Goal: Task Accomplishment & Management: Use online tool/utility

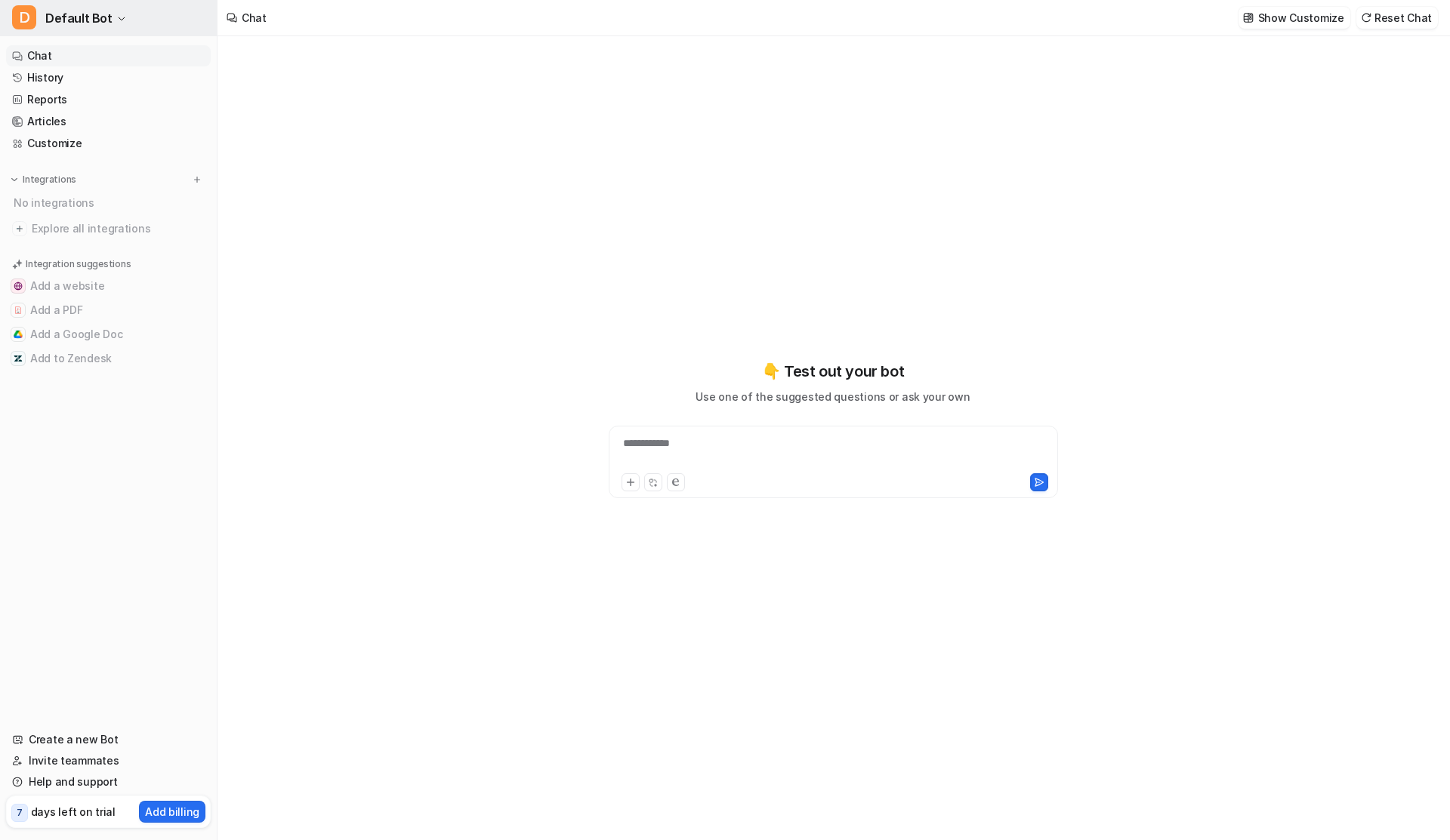
type textarea "**********"
click at [107, 29] on button "D Default Bot" at bounding box center [108, 18] width 216 height 37
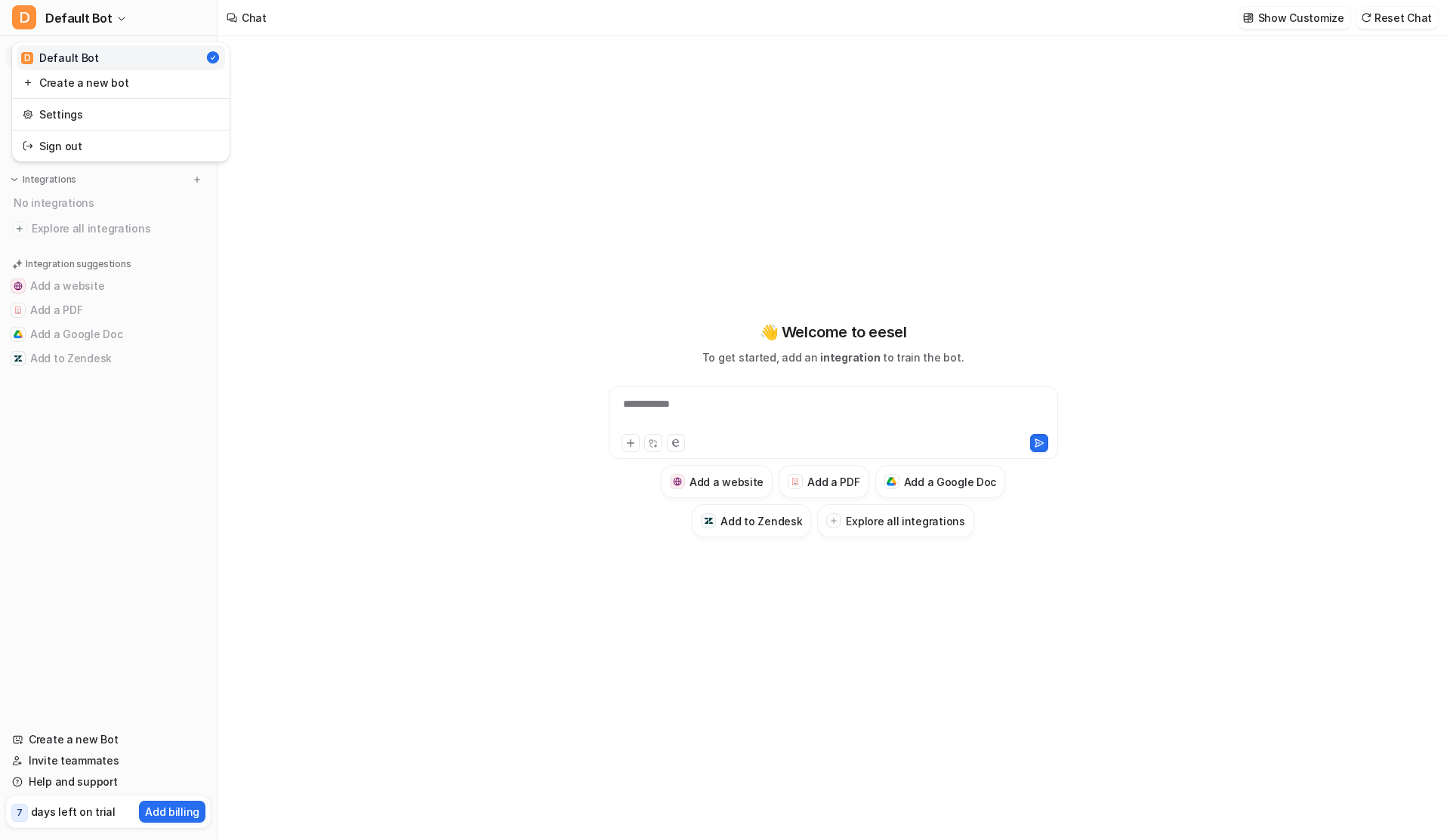
click at [309, 146] on div "**********" at bounding box center [725, 420] width 1450 height 840
click at [197, 181] on img at bounding box center [197, 180] width 11 height 11
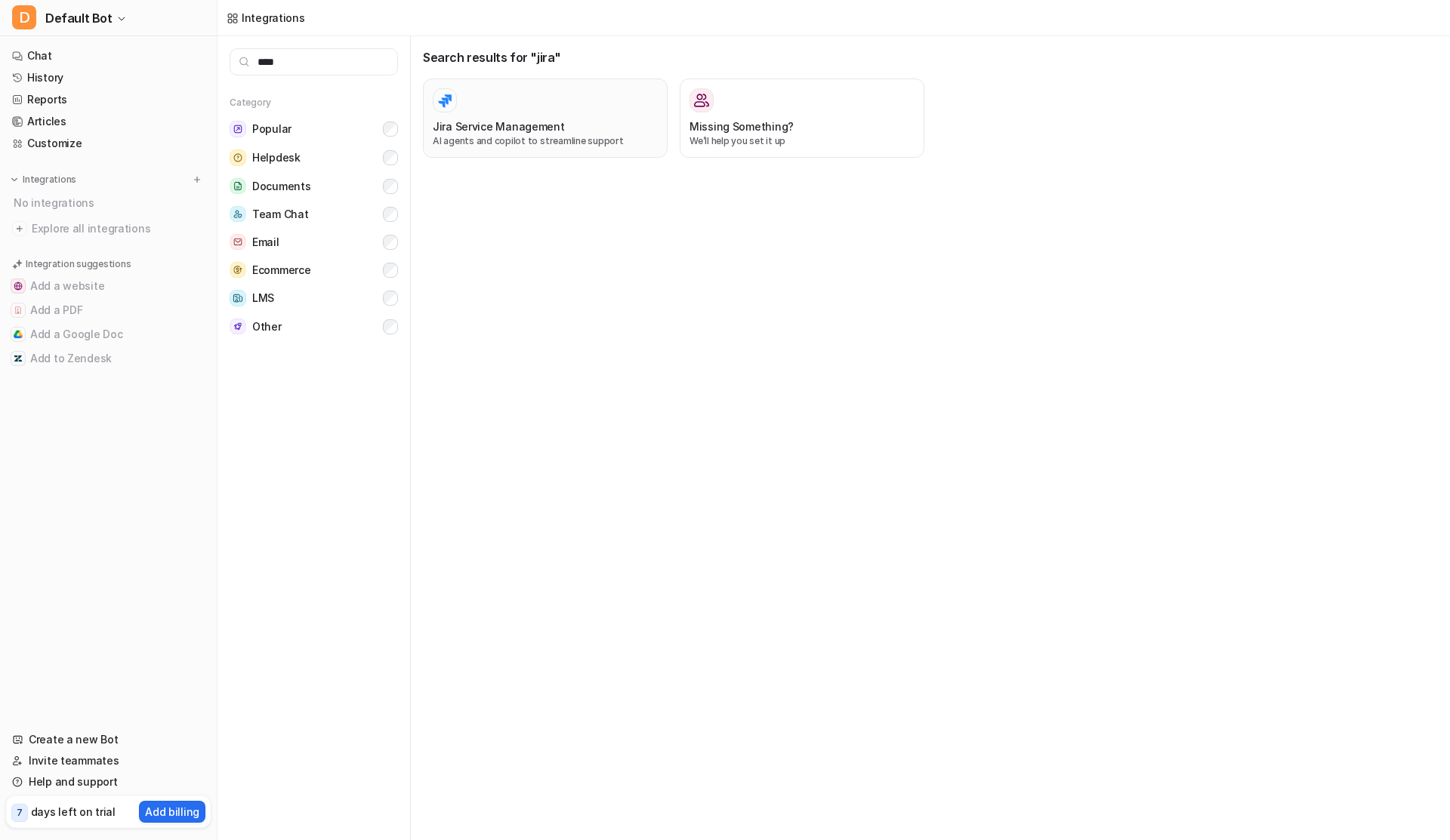
type input "****"
click at [449, 86] on button "Jira Service Management AI agents and copilot to streamline support" at bounding box center [545, 118] width 245 height 79
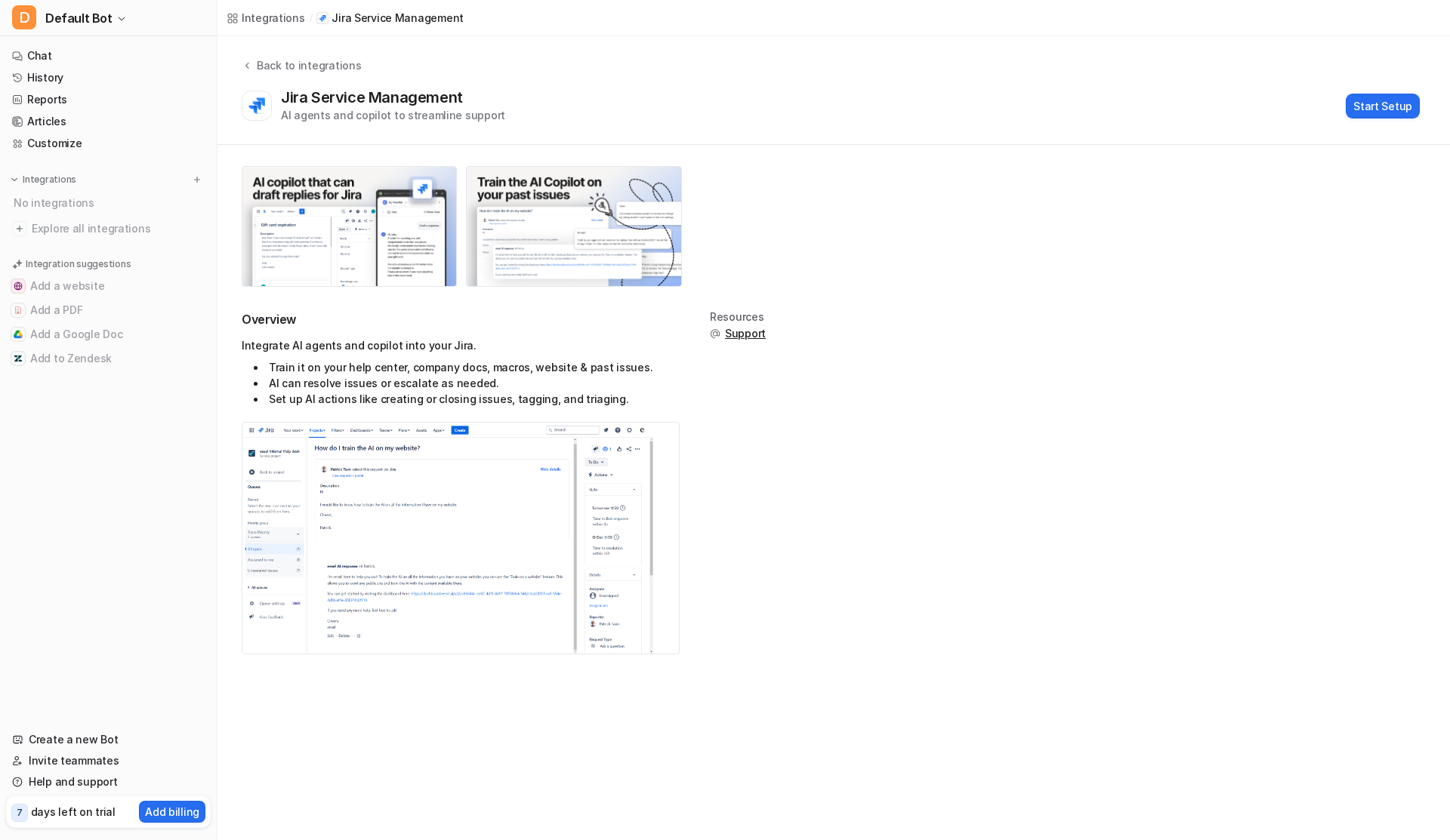
click at [1366, 129] on div "Back to integrations Jira Service Management AI agents and copilot to streamlin…" at bounding box center [833, 91] width 1233 height 109
click at [1366, 109] on button "Start Setup" at bounding box center [1382, 106] width 74 height 25
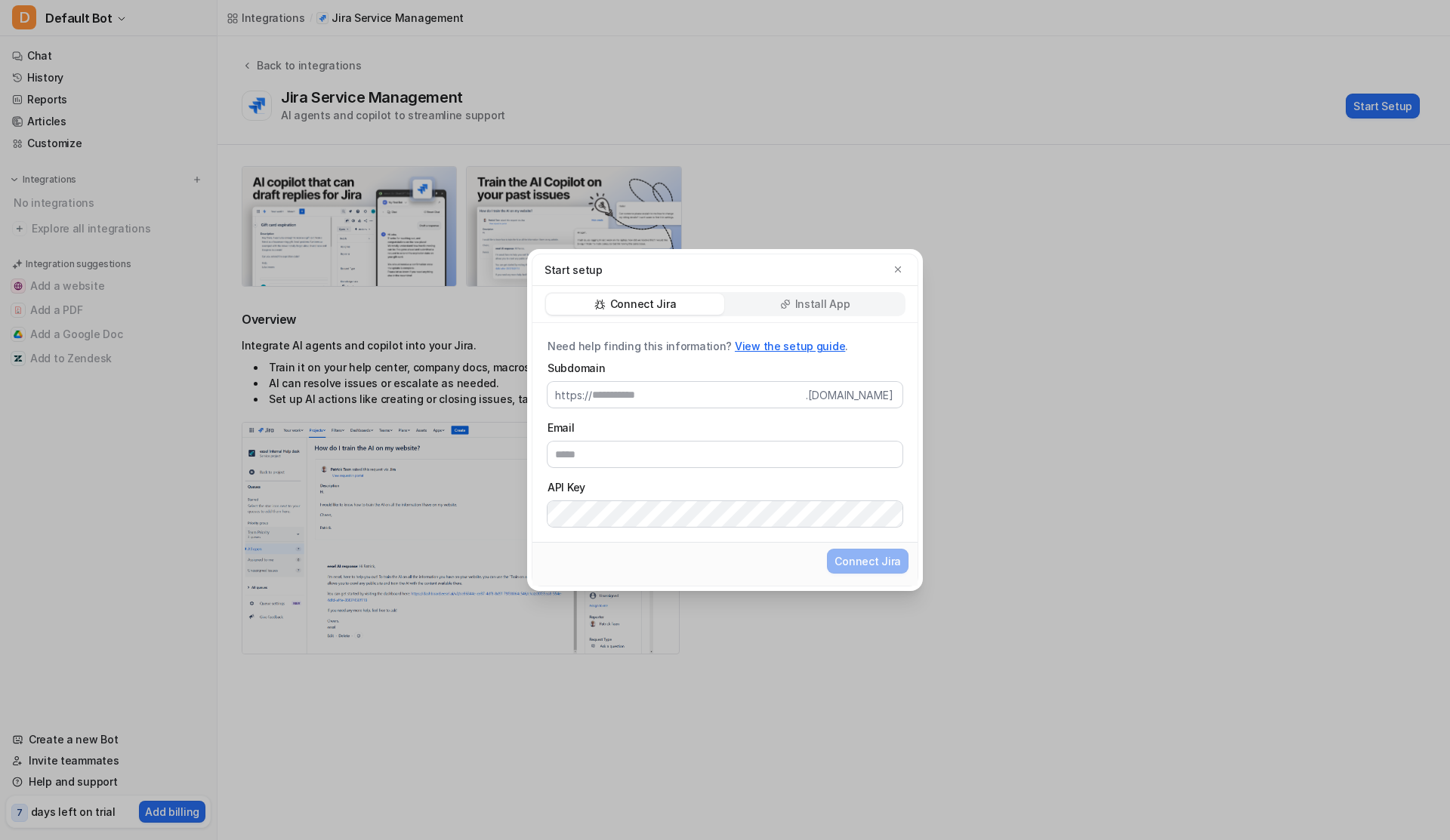
click at [818, 283] on div "Start setup" at bounding box center [725, 270] width 385 height 32
click at [818, 302] on p "Install App" at bounding box center [822, 304] width 55 height 15
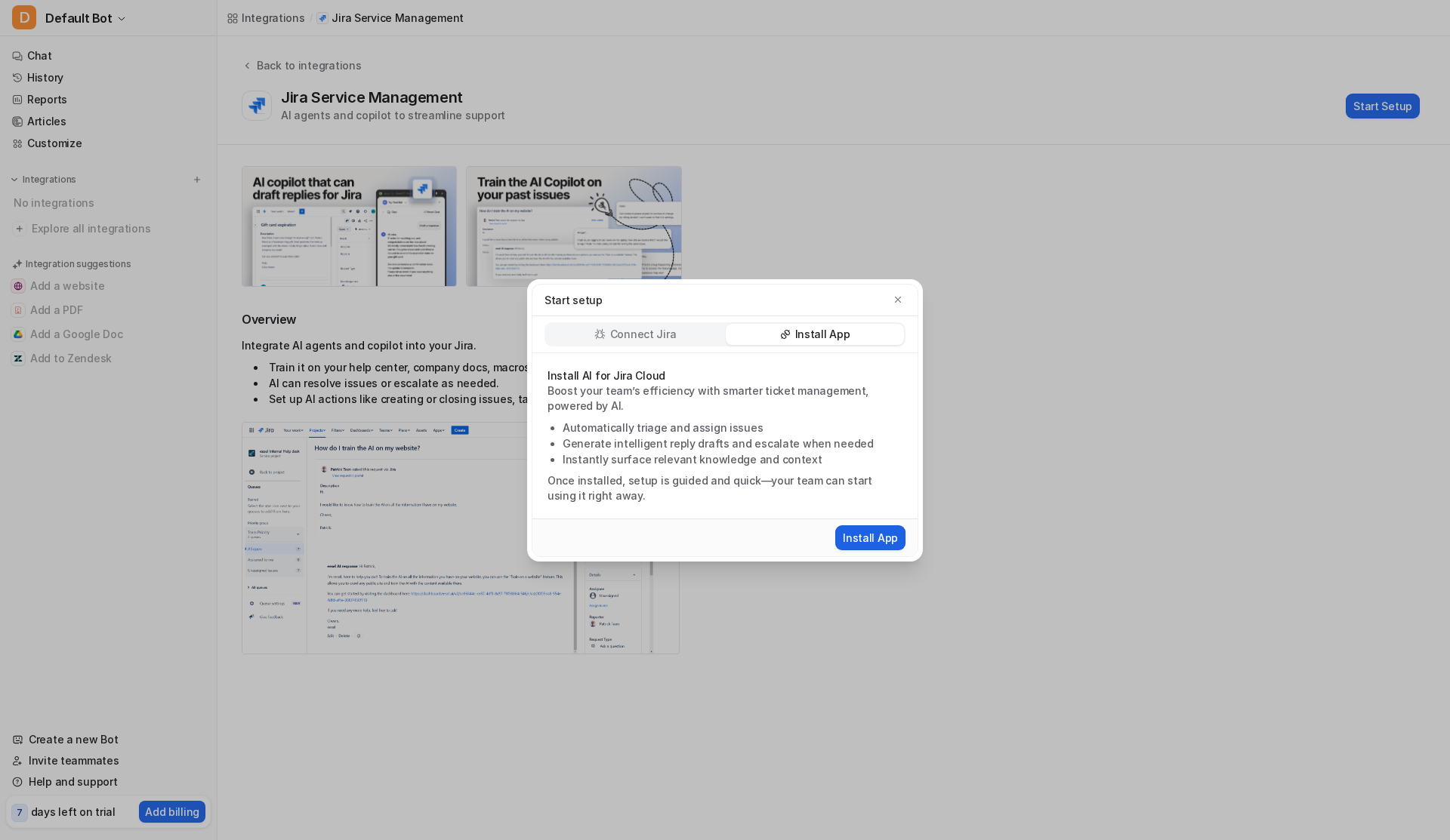
click at [861, 536] on button "Install App" at bounding box center [871, 538] width 70 height 25
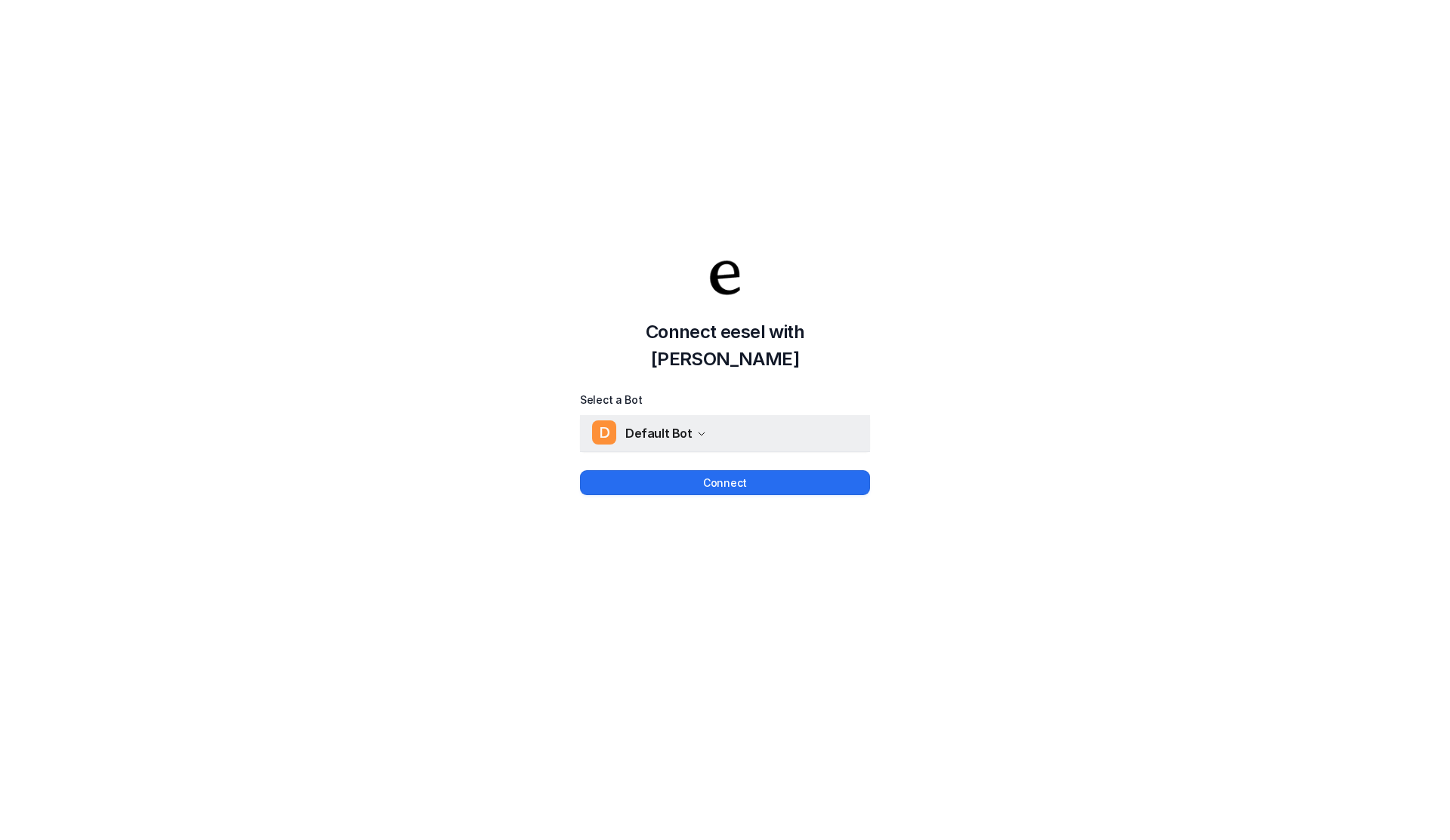
click at [674, 426] on span "Default Bot" at bounding box center [659, 433] width 67 height 21
click at [690, 532] on div "Connect eesel with Jira Select a Bot D Default Bot D Default Bot Connect" at bounding box center [725, 359] width 1450 height 840
click at [690, 470] on button "Connect" at bounding box center [725, 483] width 290 height 25
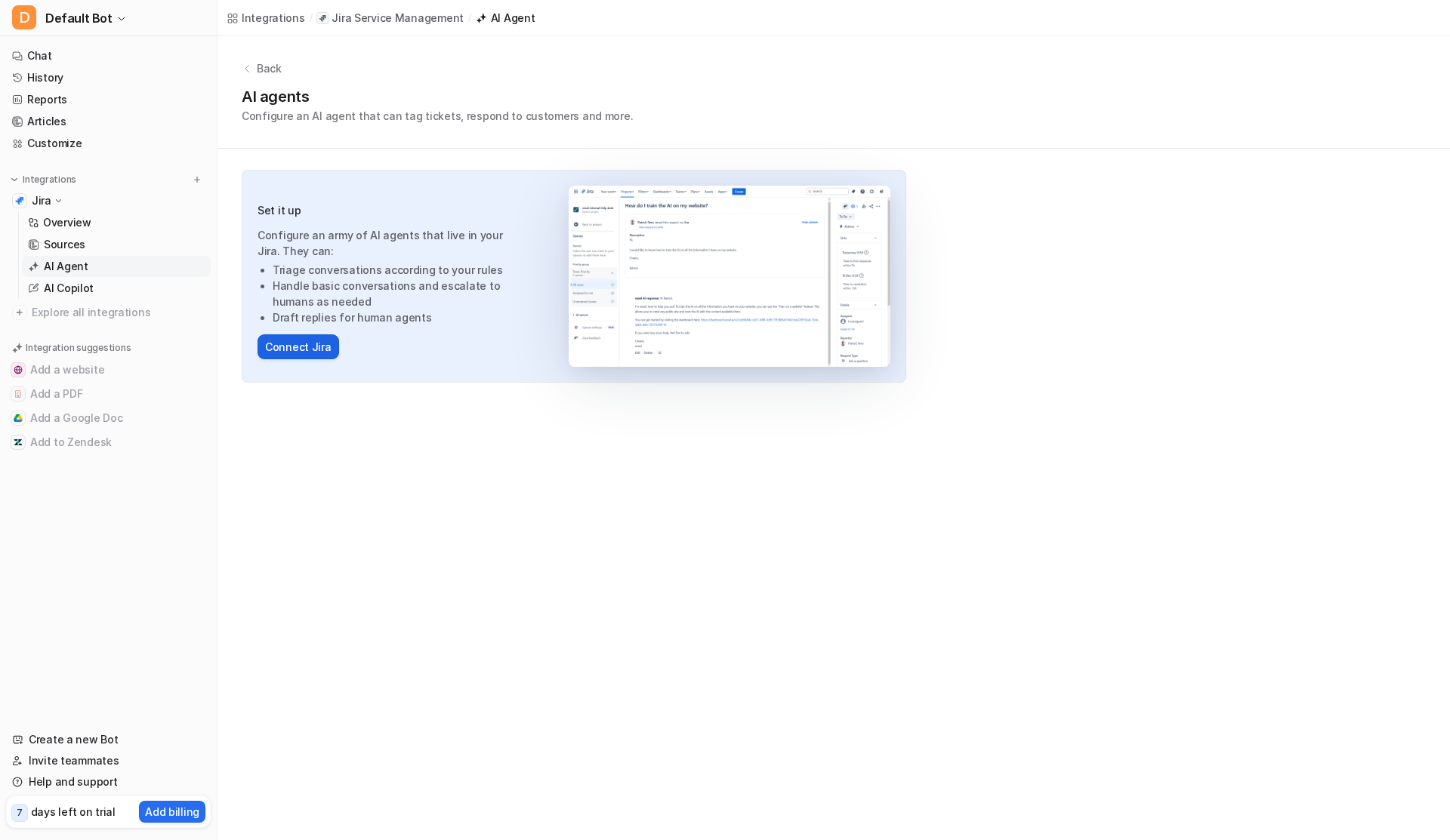
click at [320, 346] on button "Connect Jira" at bounding box center [298, 347] width 82 height 25
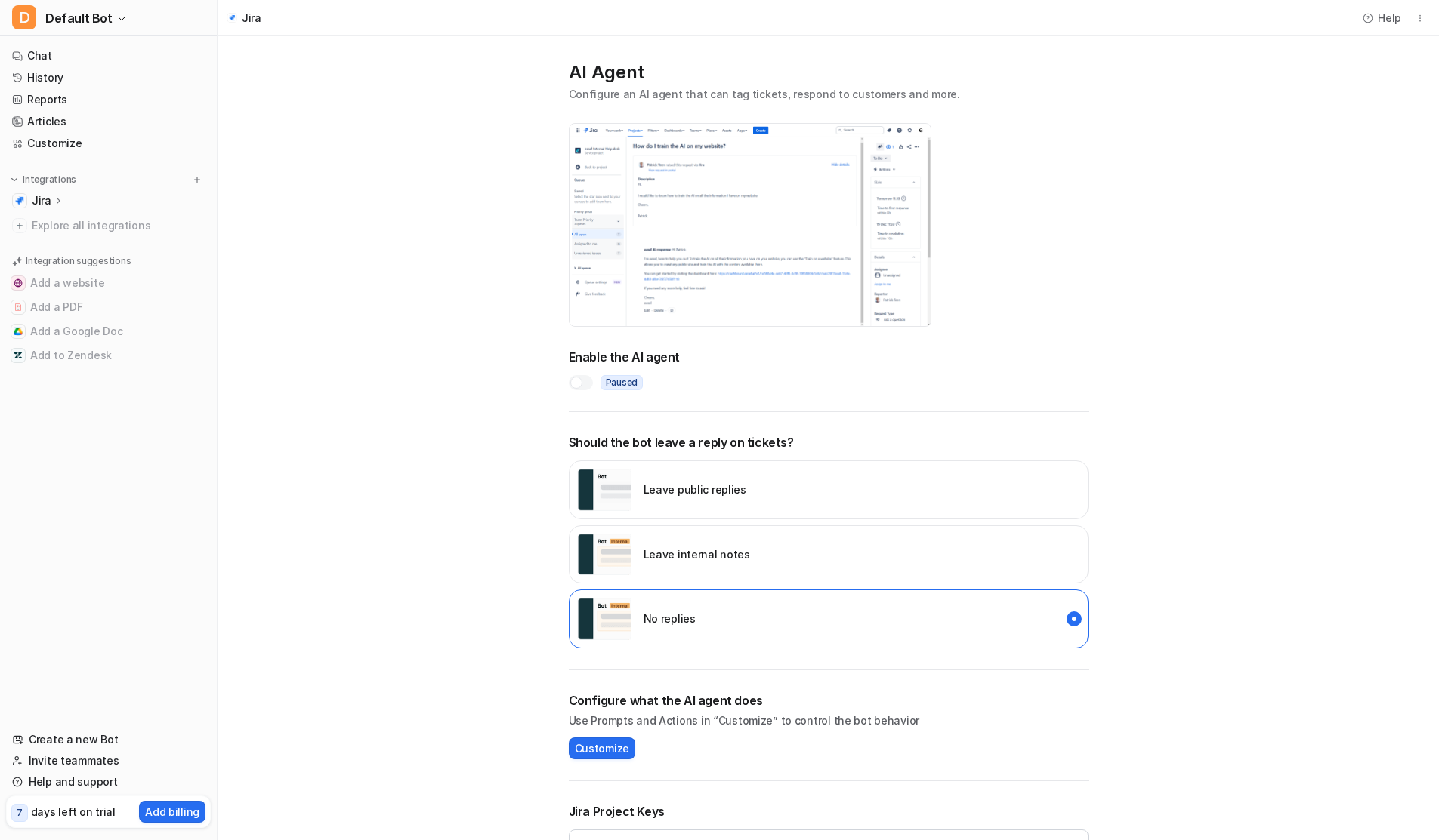
scroll to position [111, 0]
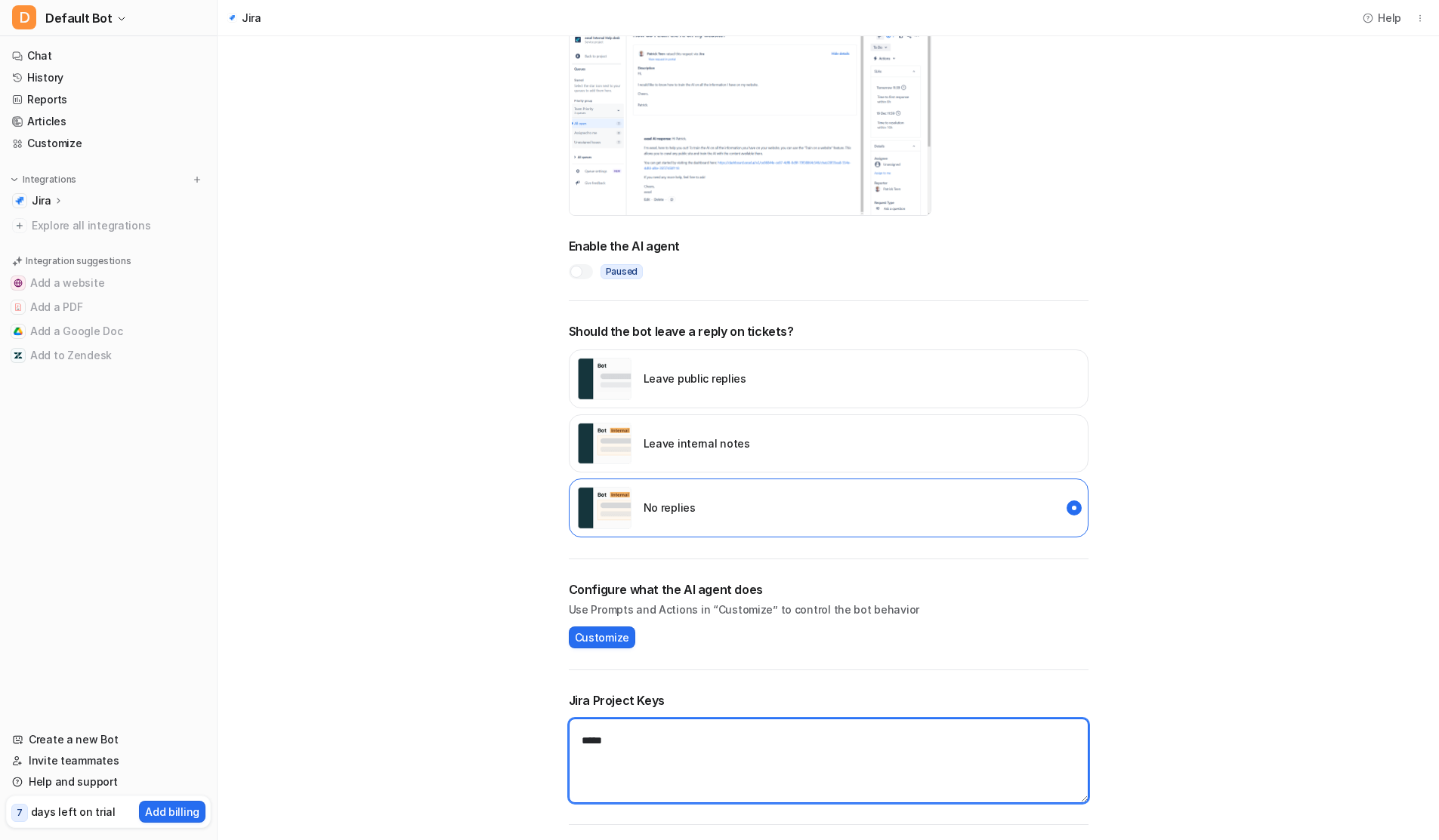
click at [631, 737] on textarea "*****" at bounding box center [828, 761] width 519 height 85
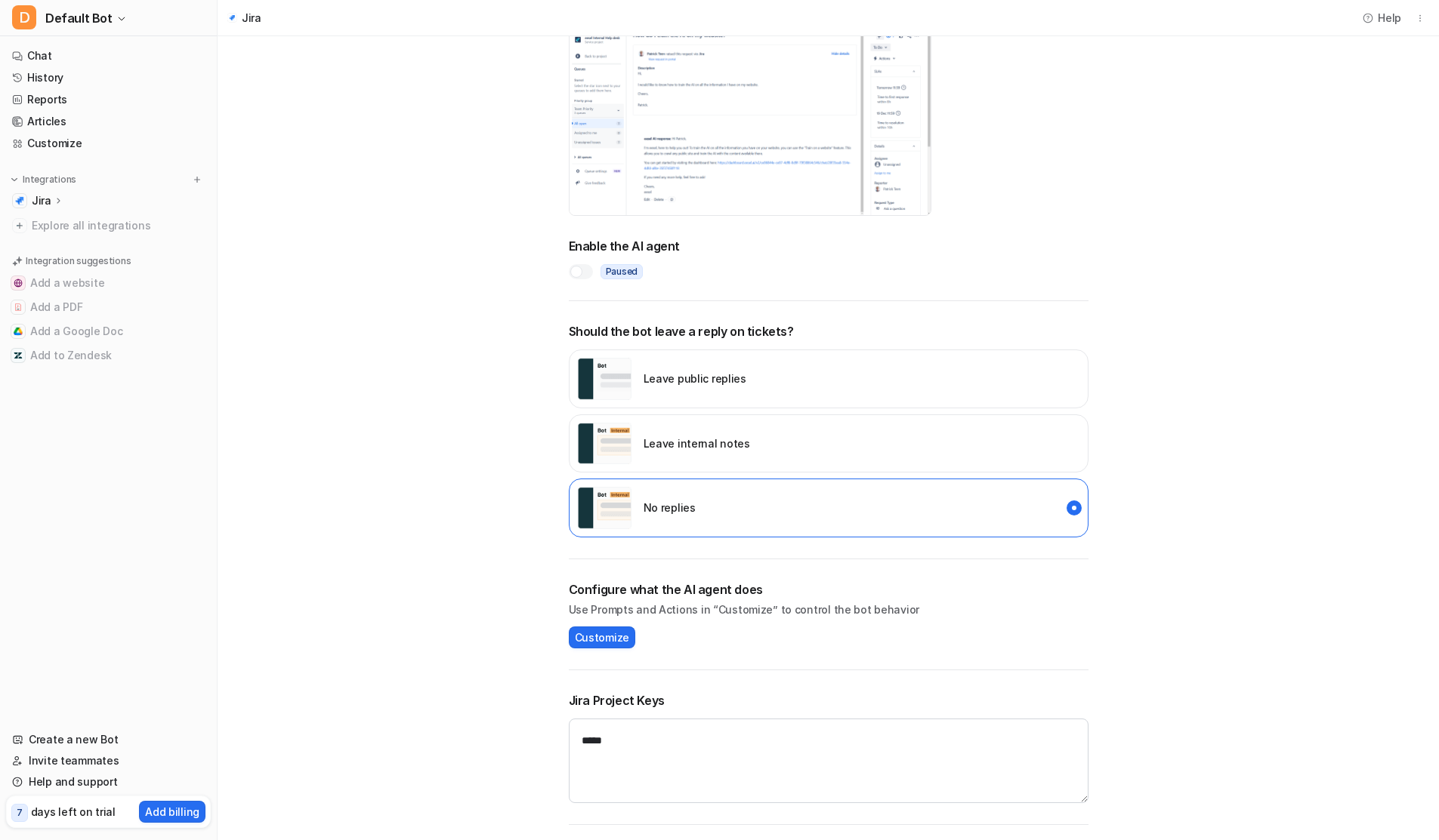
click at [748, 674] on div "AI Agent Configure an AI agent that can tag tickets, respond to customers and m…" at bounding box center [829, 388] width 550 height 906
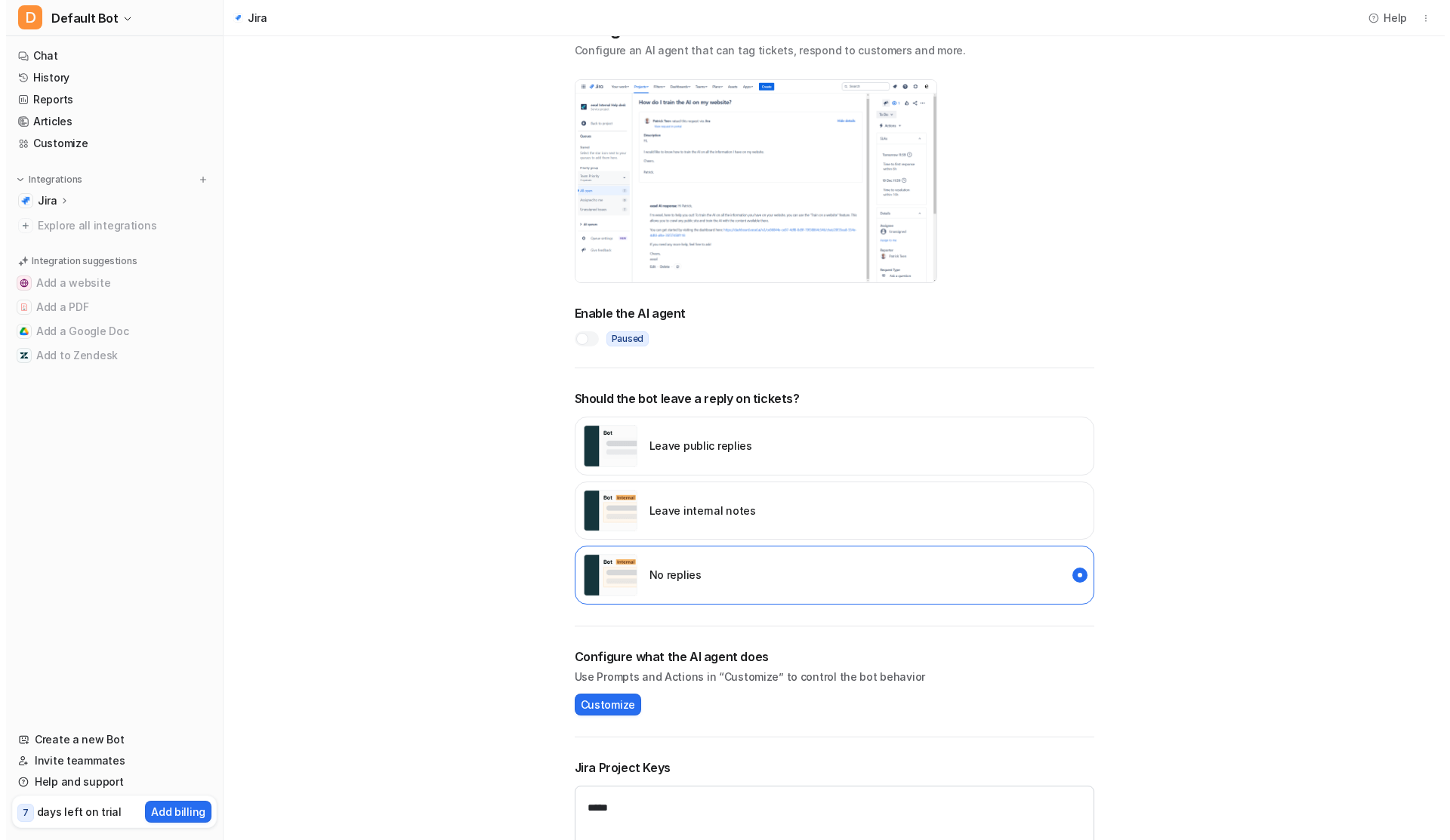
scroll to position [0, 0]
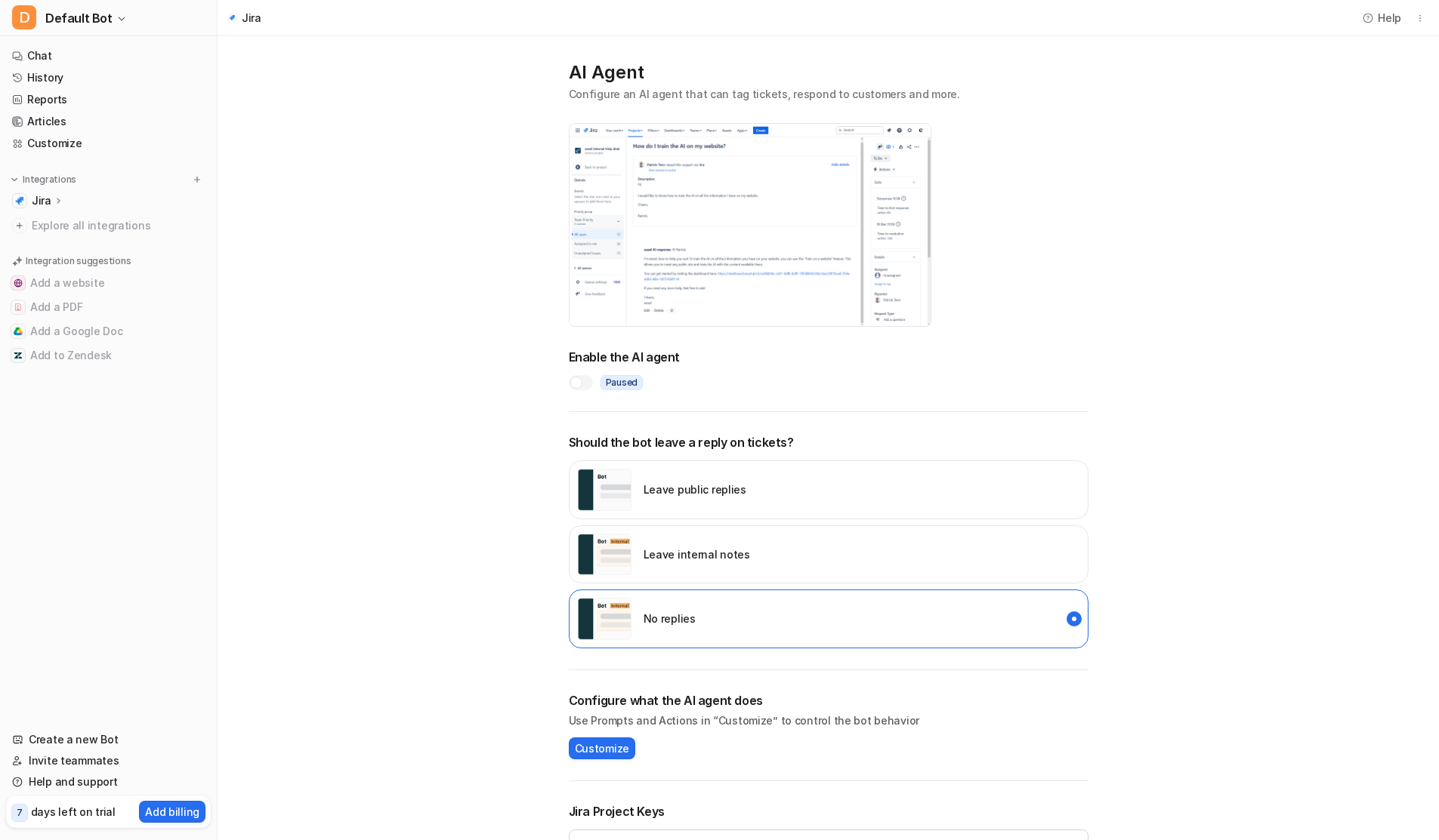
click at [674, 505] on div "Leave public replies" at bounding box center [661, 490] width 169 height 42
click at [58, 199] on icon at bounding box center [58, 200] width 11 height 12
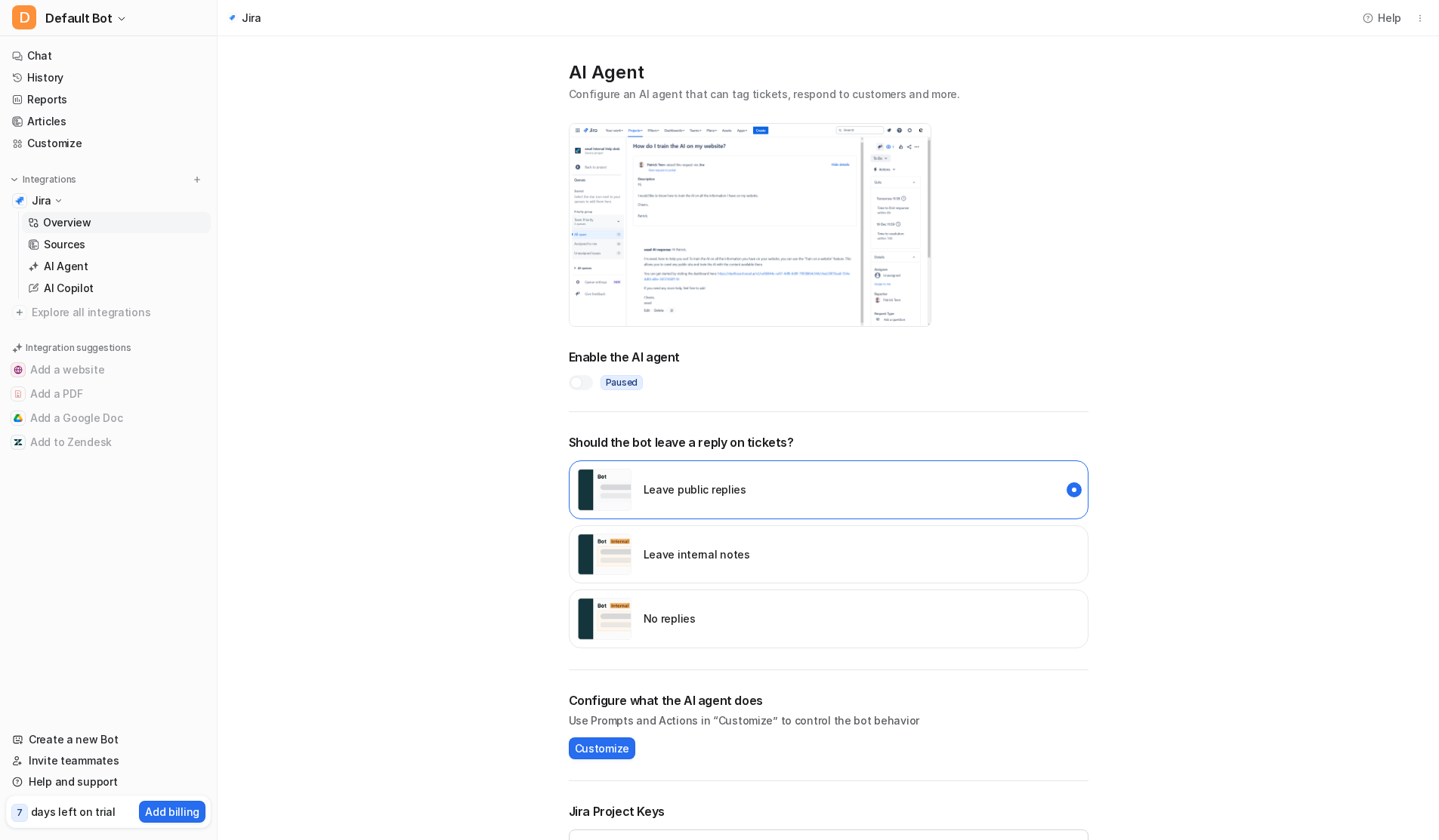
click at [70, 225] on p "Overview" at bounding box center [67, 222] width 48 height 15
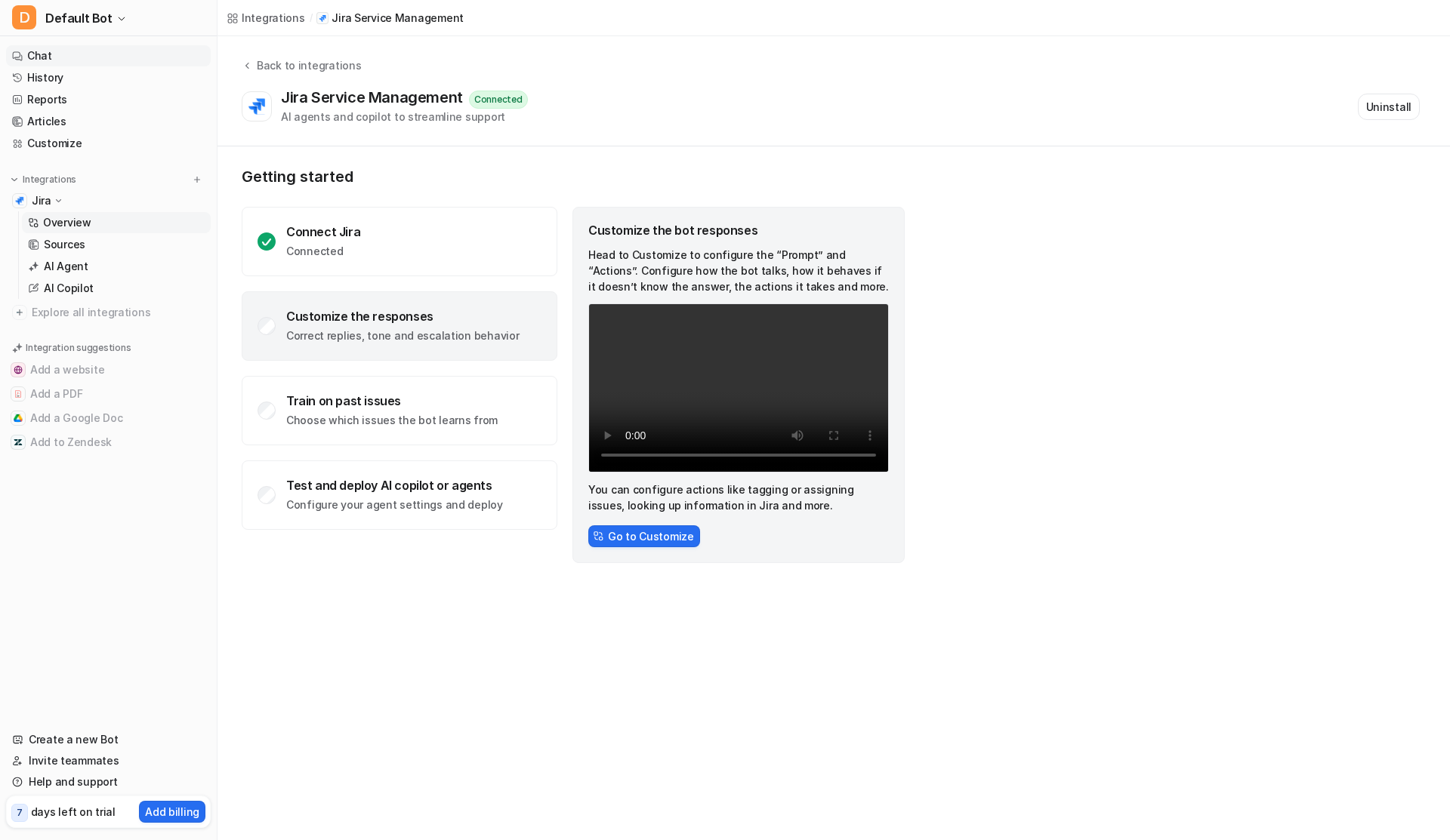
click at [48, 59] on link "Chat" at bounding box center [108, 55] width 205 height 21
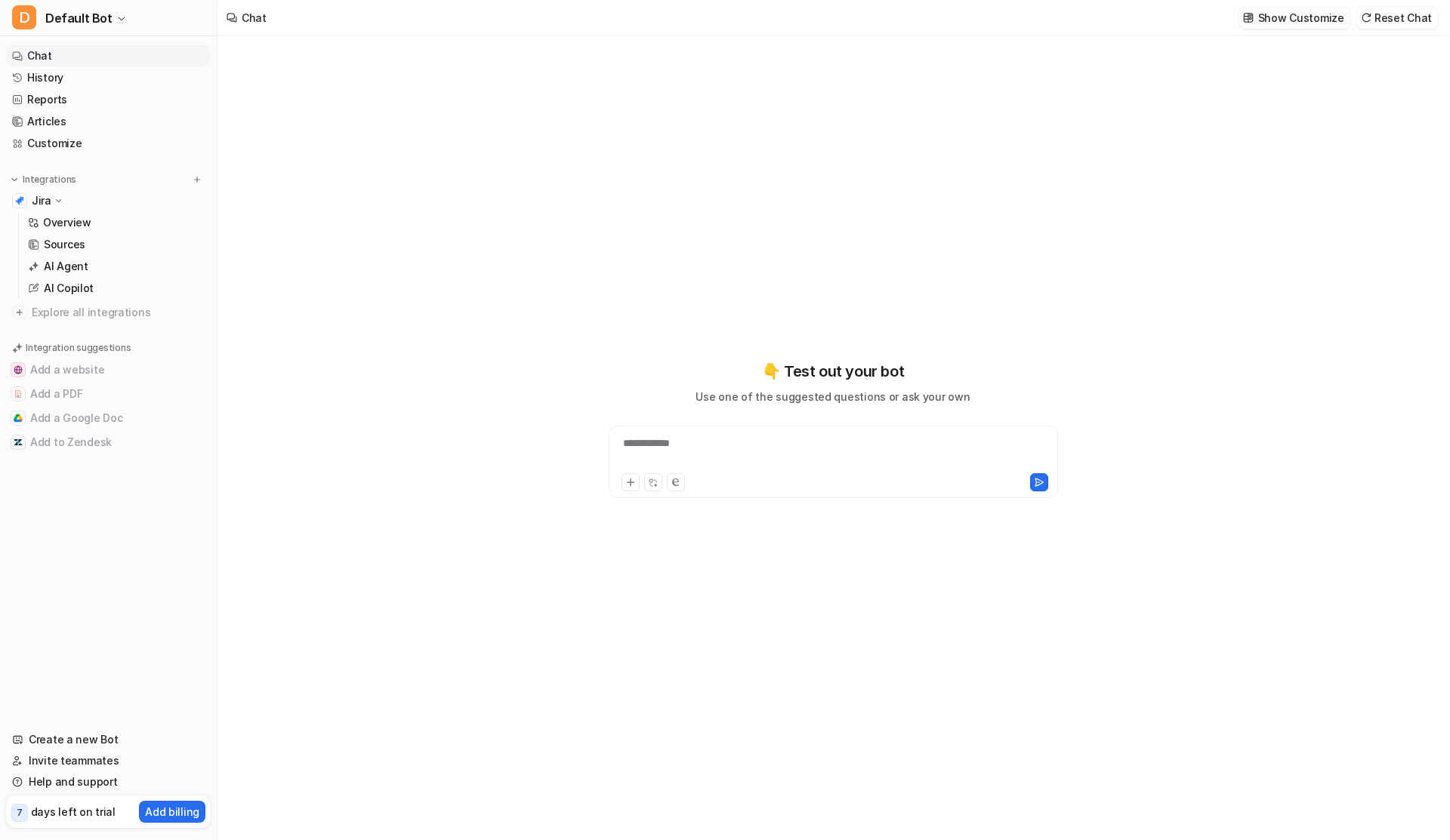
click at [1290, 22] on p "Show Customize" at bounding box center [1301, 18] width 86 height 16
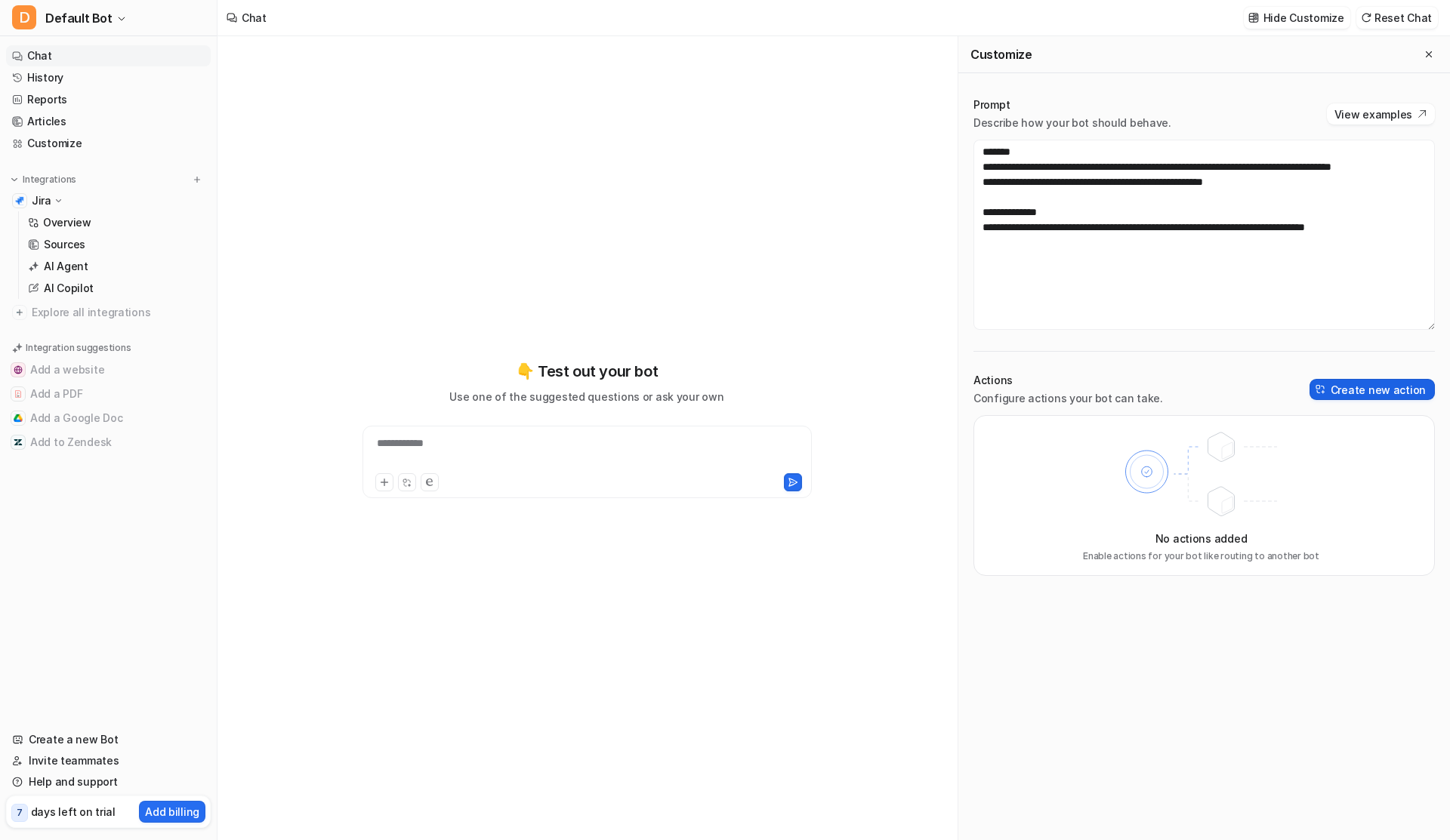
click at [1336, 379] on button "Create new action" at bounding box center [1372, 389] width 125 height 21
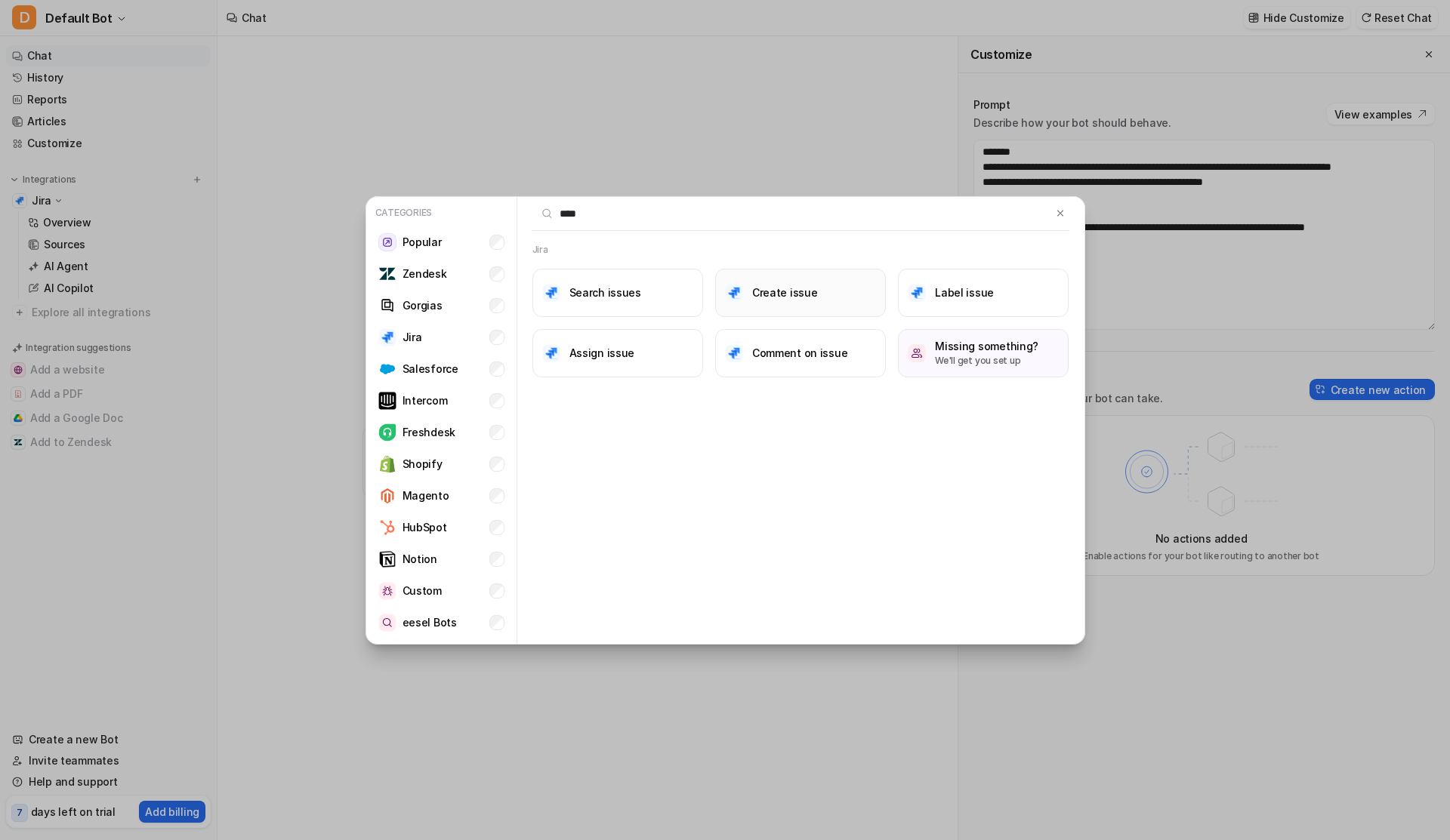
type input "****"
click at [764, 304] on button "Create issue" at bounding box center [800, 293] width 171 height 48
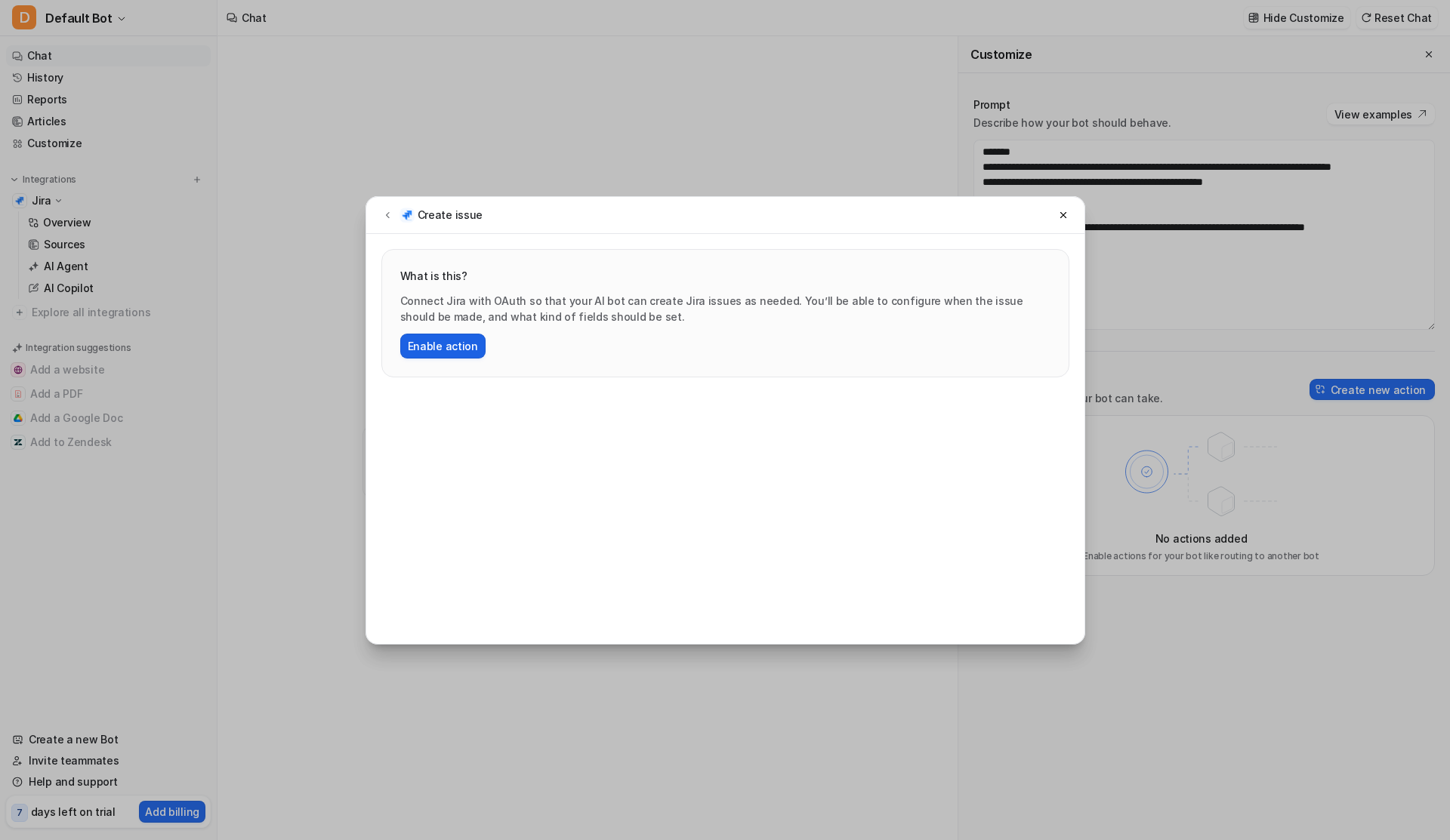
click at [450, 342] on button "Enable action" at bounding box center [443, 346] width 86 height 25
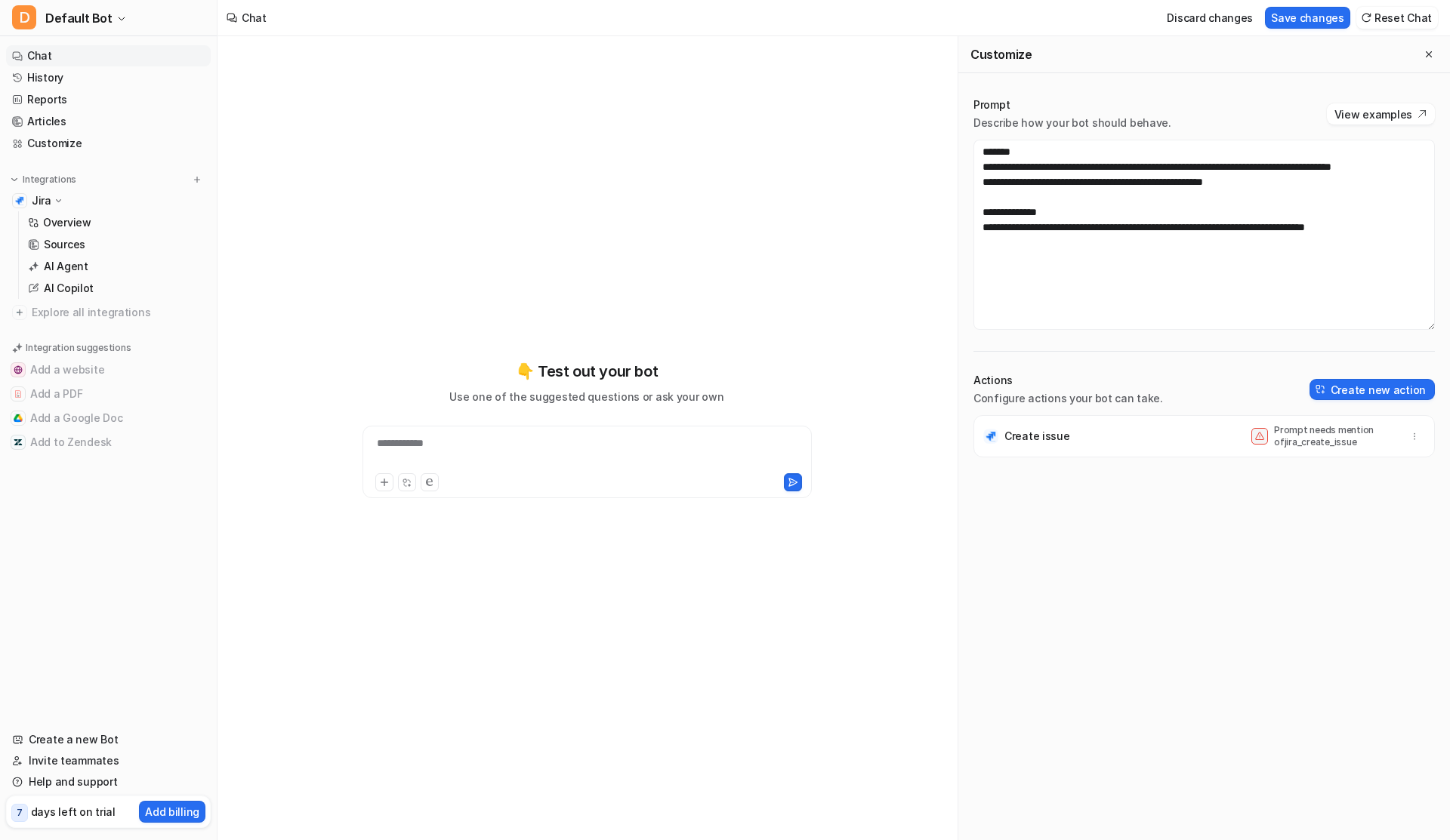
click at [1274, 439] on p "Prompt needs mention of jira_create_issue" at bounding box center [1334, 436] width 121 height 24
copy p "jira_create_issue"
click at [1195, 306] on textarea "**********" at bounding box center [1204, 234] width 462 height 190
paste textarea "**********"
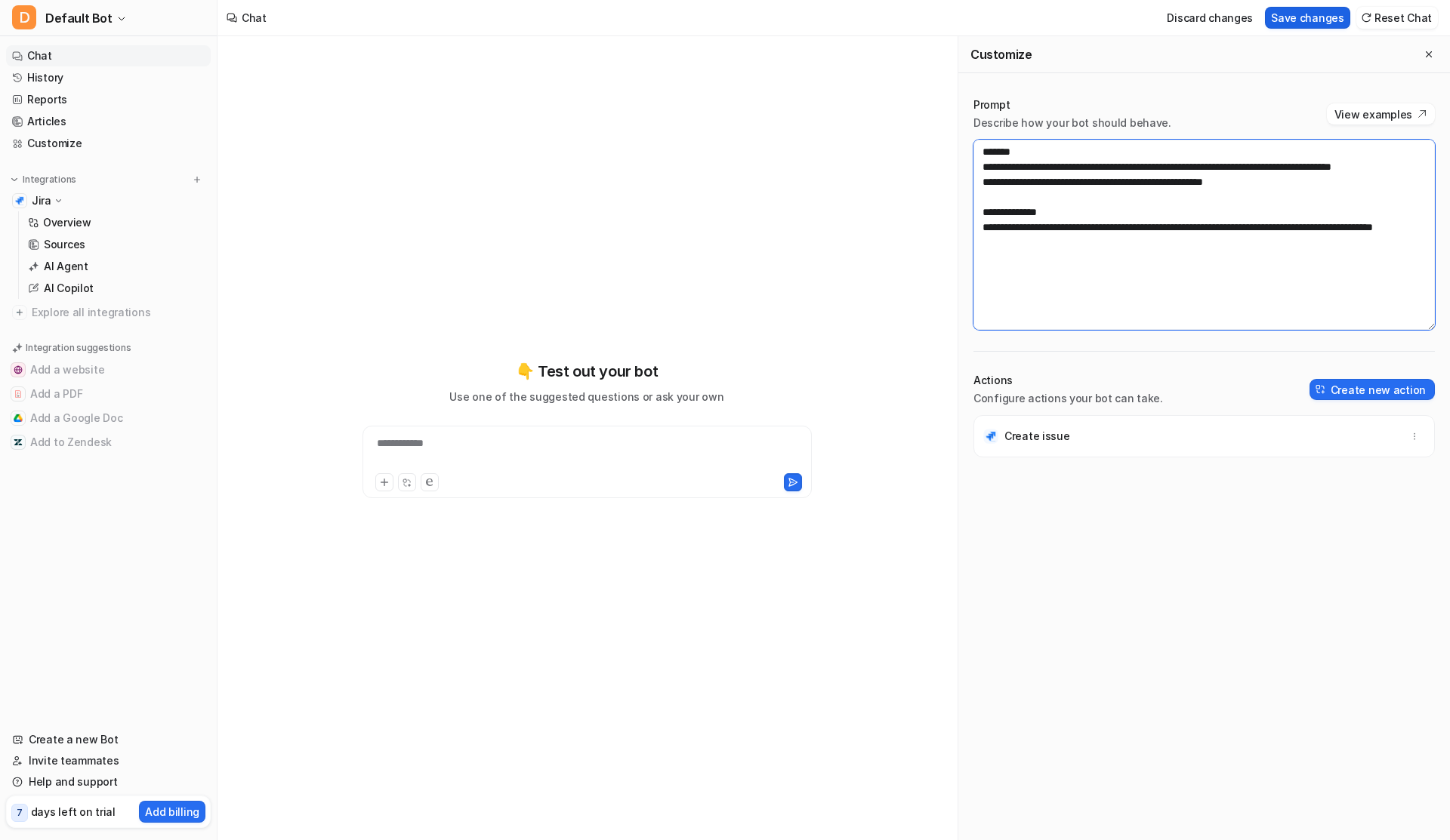
type textarea "**********"
click at [1318, 12] on button "Save changes" at bounding box center [1308, 18] width 86 height 22
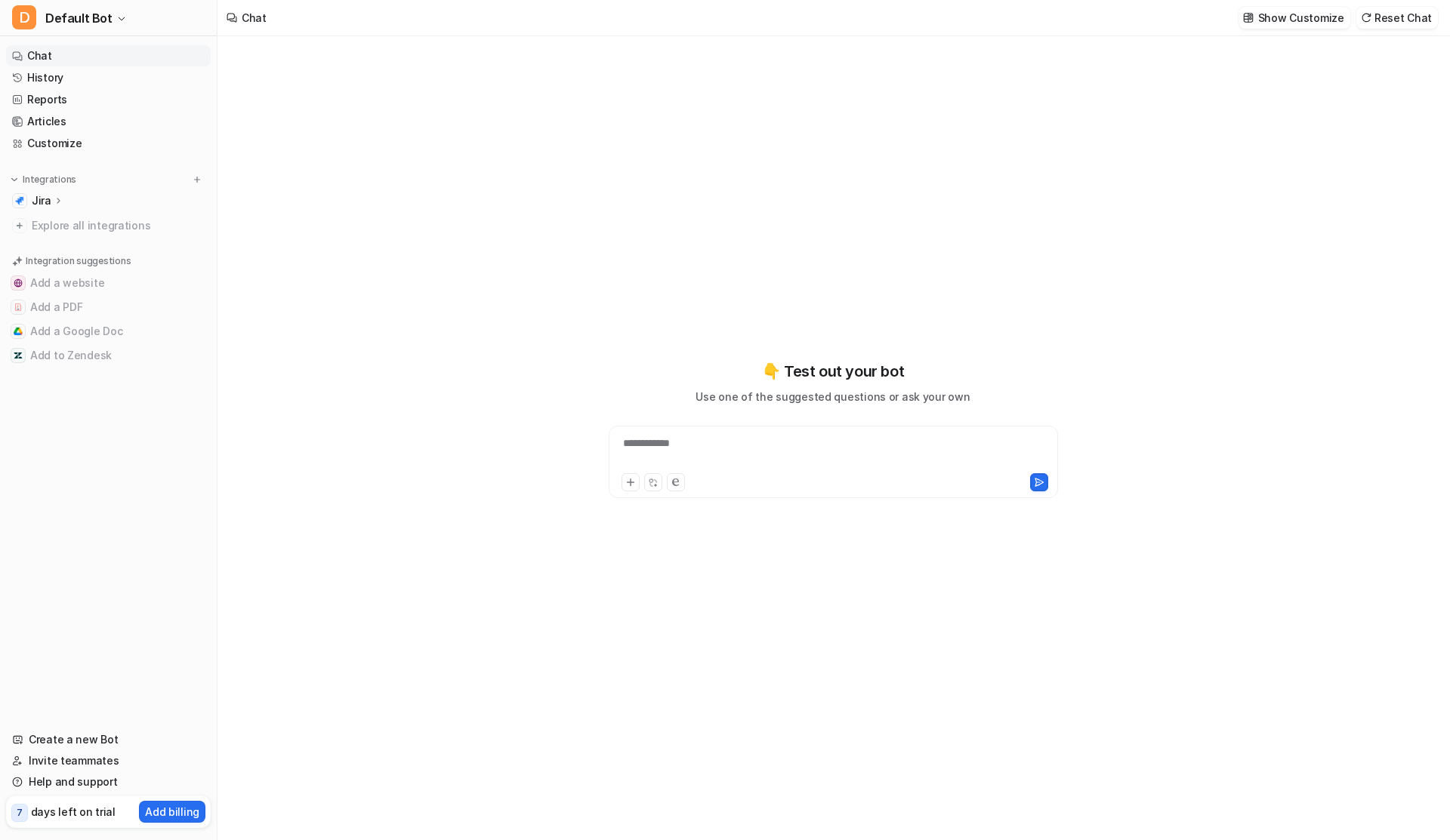
type textarea "**********"
click at [730, 442] on div at bounding box center [833, 453] width 442 height 35
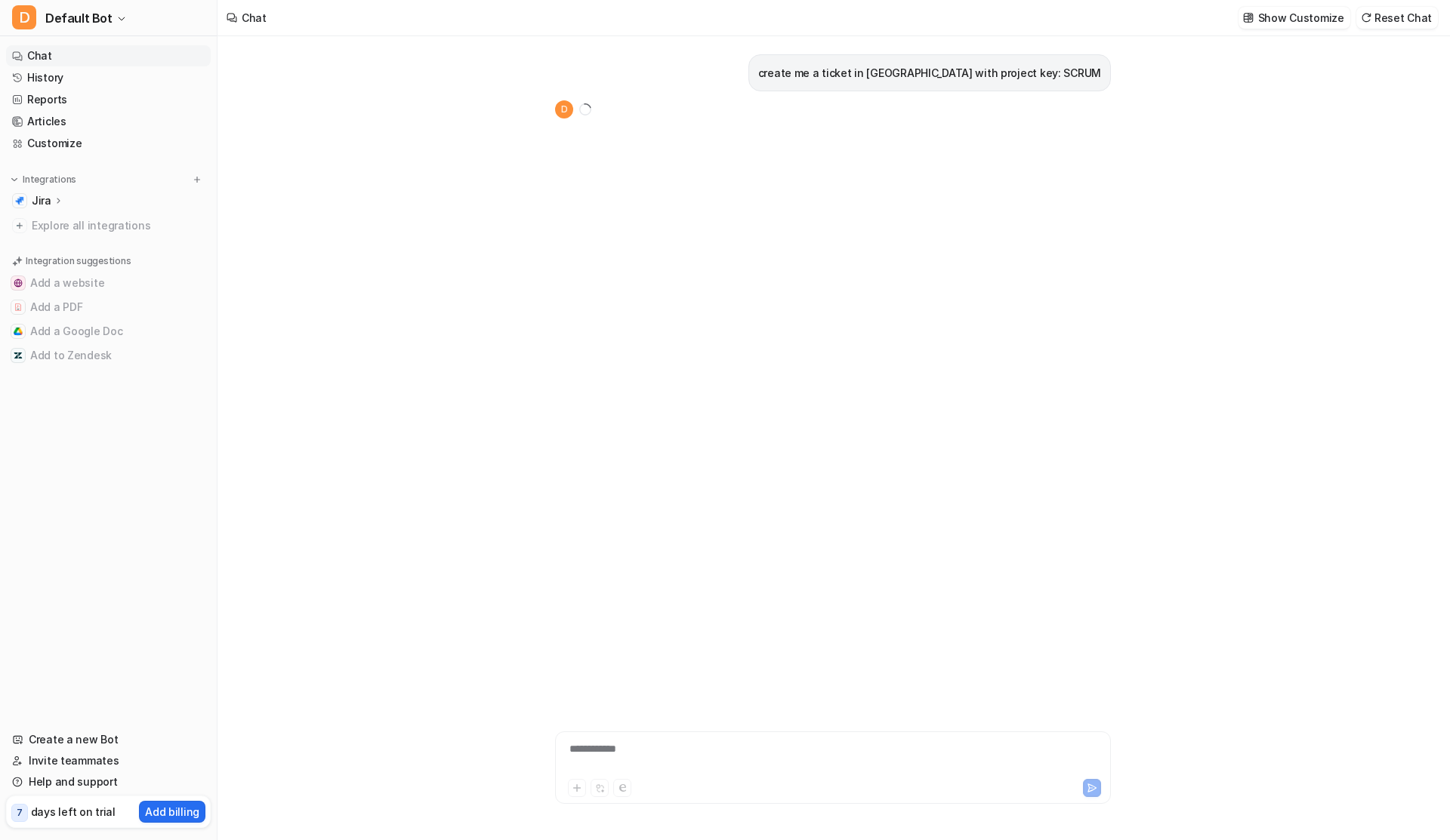
click at [881, 73] on p "create me a ticket in [GEOGRAPHIC_DATA] with project key: SCRUM" at bounding box center [930, 72] width 343 height 18
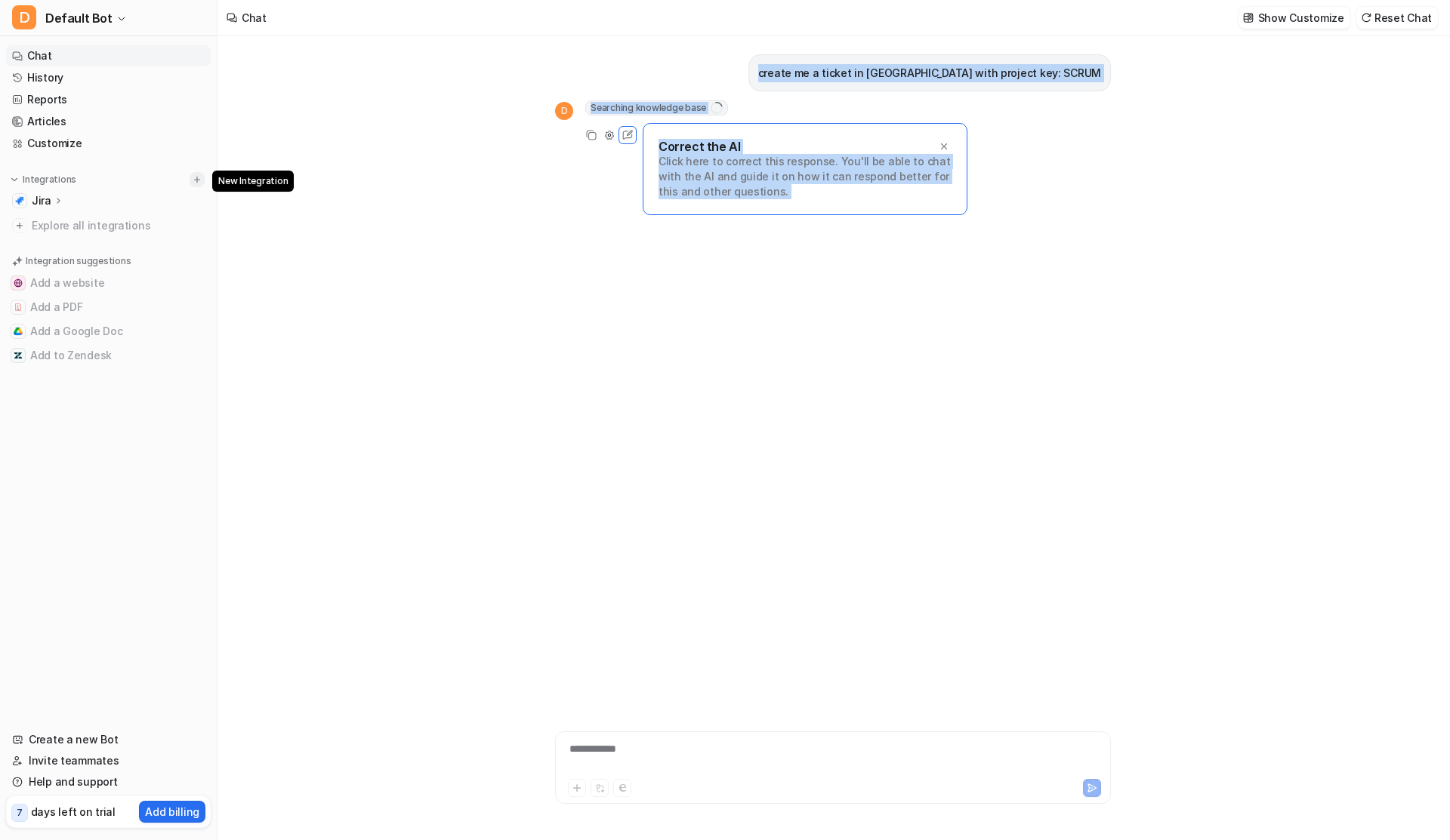
click at [194, 180] on img at bounding box center [197, 180] width 11 height 11
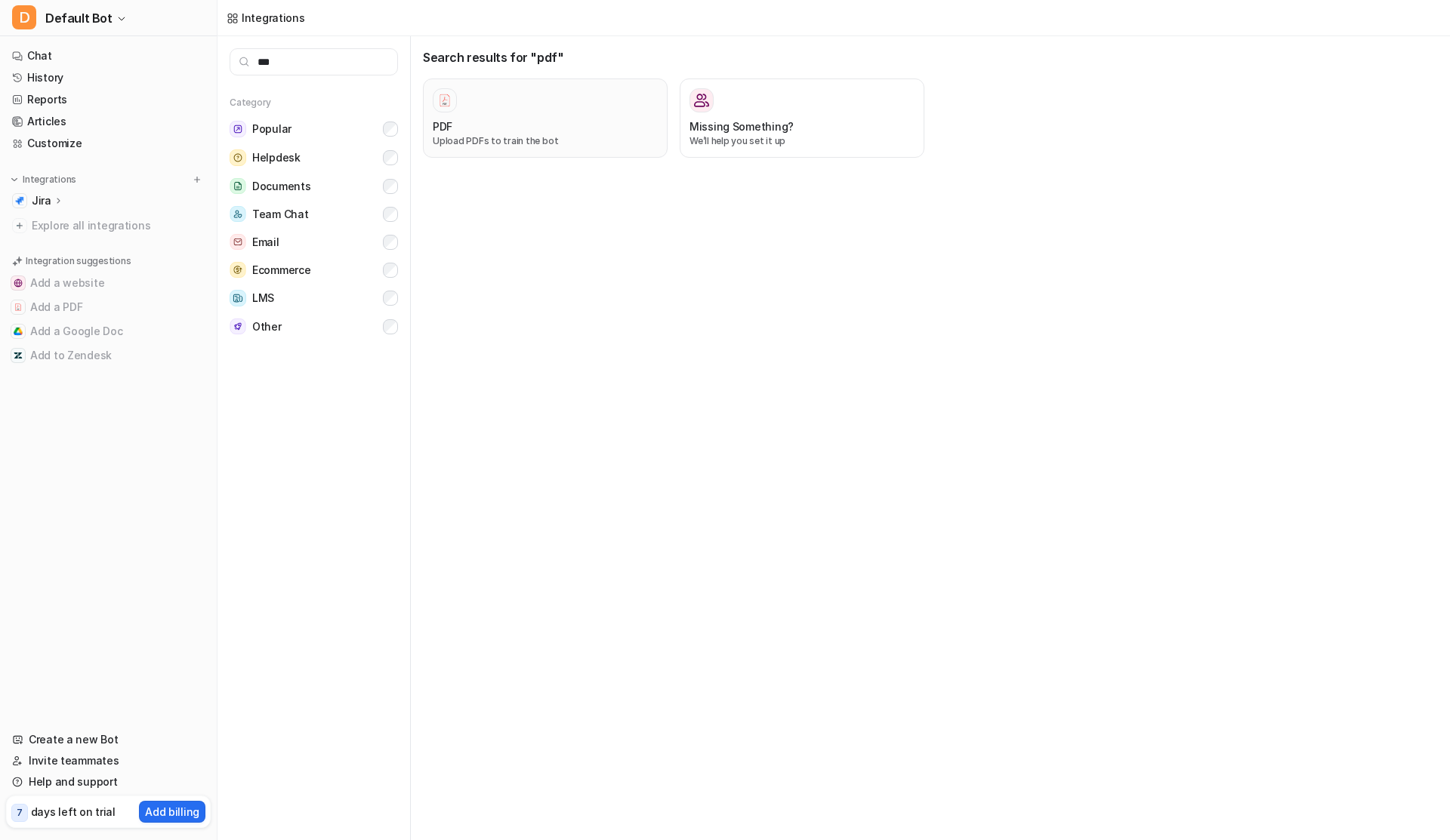
type input "***"
click at [467, 122] on div "PDF" at bounding box center [545, 126] width 225 height 16
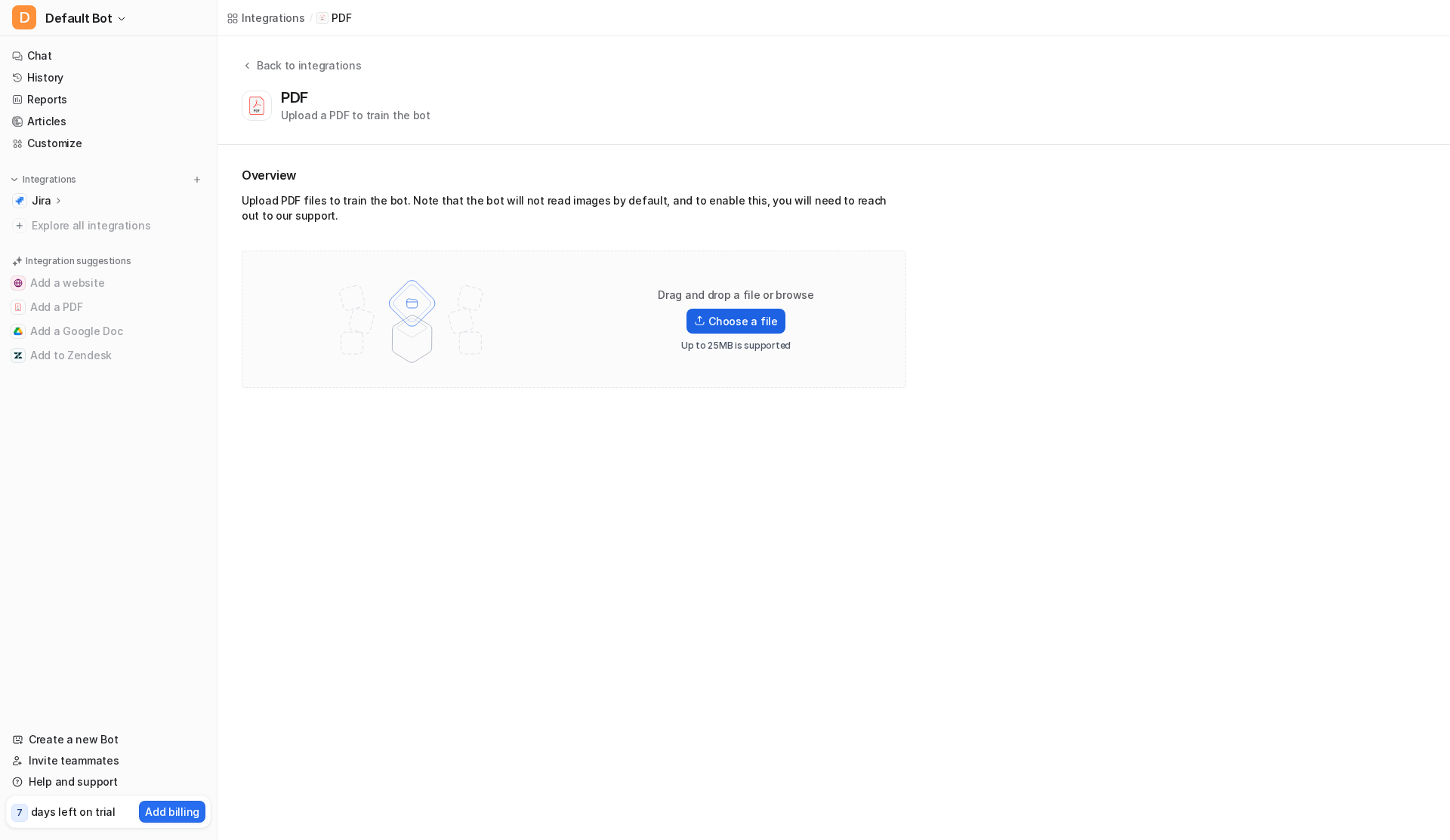
click at [727, 322] on label "Choose a file" at bounding box center [736, 322] width 98 height 25
click at [0, 0] on input "Choose a file" at bounding box center [0, 0] width 0 height 0
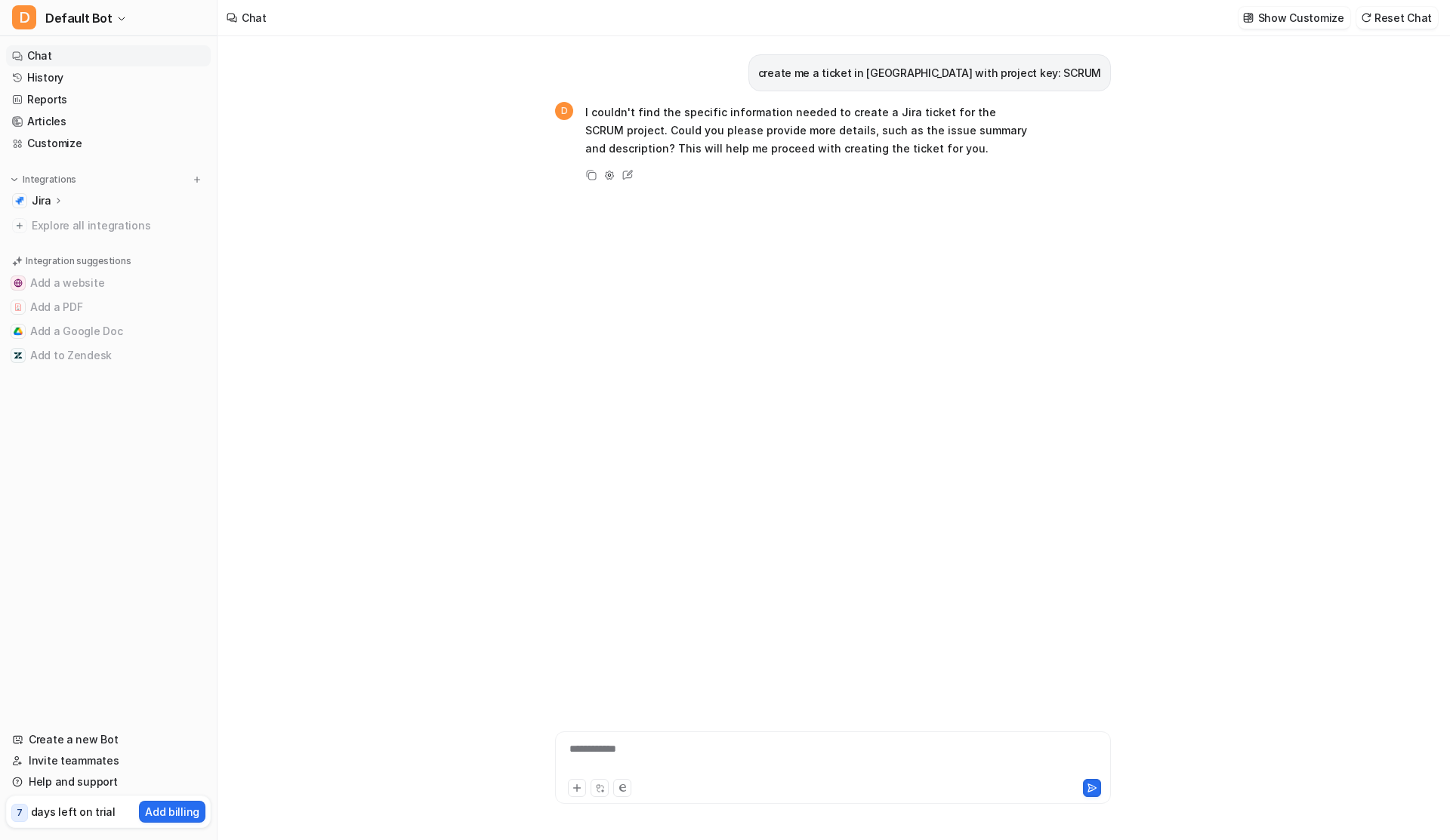
click at [665, 114] on p "I couldn't find the specific information needed to create a Jira ticket for the…" at bounding box center [806, 131] width 442 height 54
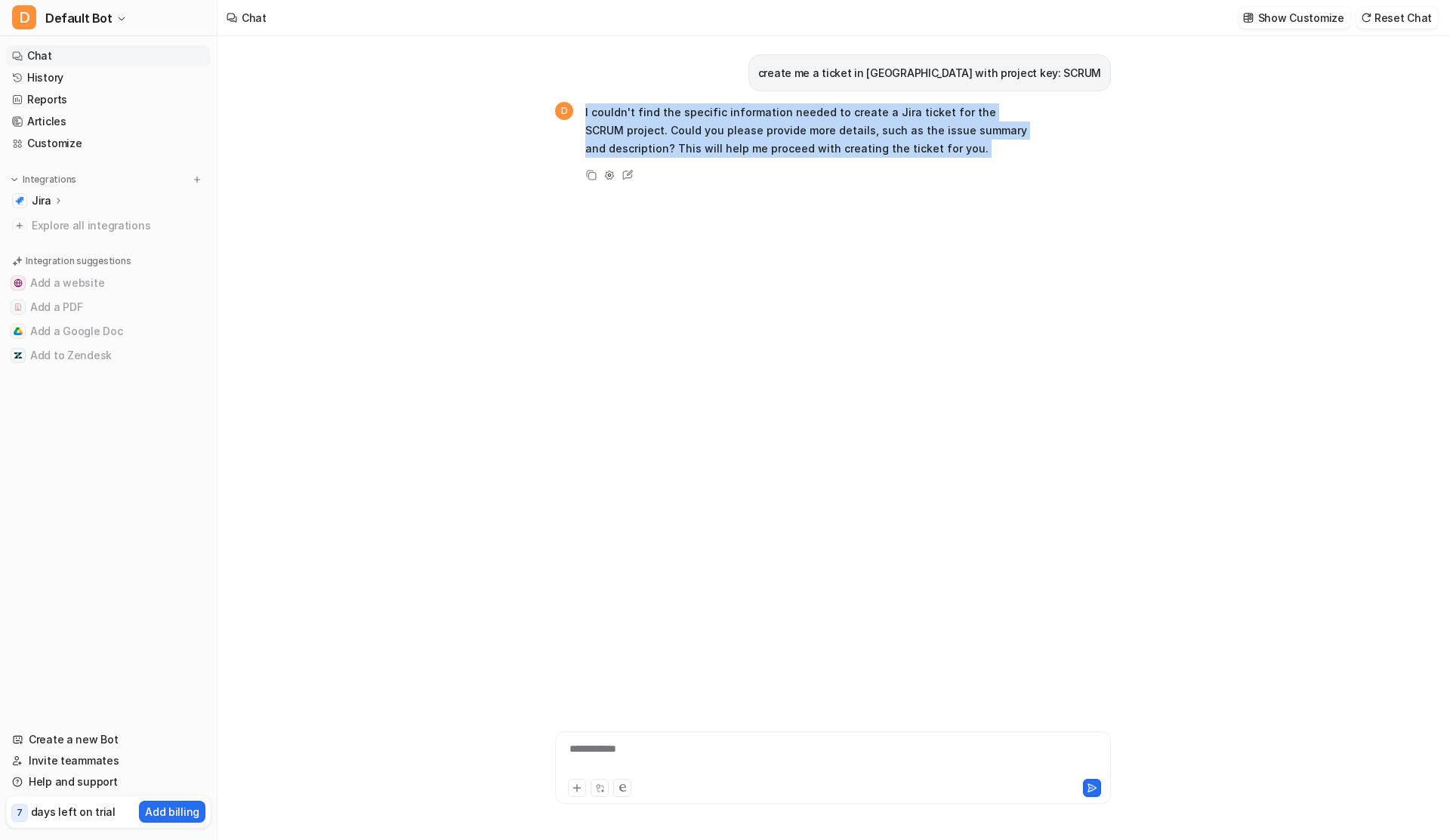
drag, startPoint x: 665, startPoint y: 115, endPoint x: 706, endPoint y: 138, distance: 47.0
click at [706, 139] on p "I couldn't find the specific information needed to create a Jira ticket for the…" at bounding box center [806, 131] width 442 height 54
click at [732, 147] on p "I couldn't find the specific information needed to create a Jira ticket for the…" at bounding box center [806, 131] width 442 height 54
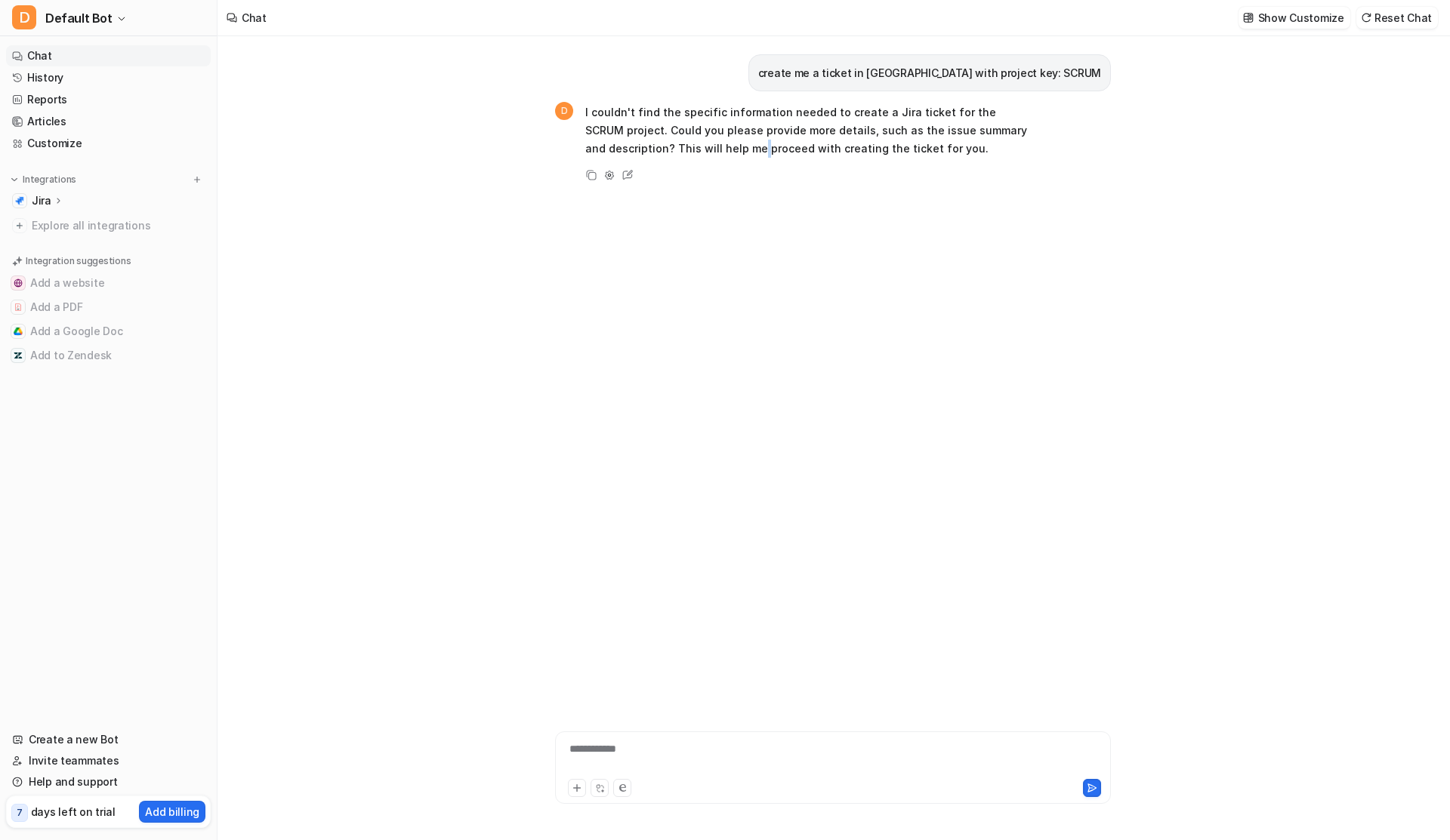
click at [732, 147] on p "I couldn't find the specific information needed to create a Jira ticket for the…" at bounding box center [806, 131] width 442 height 54
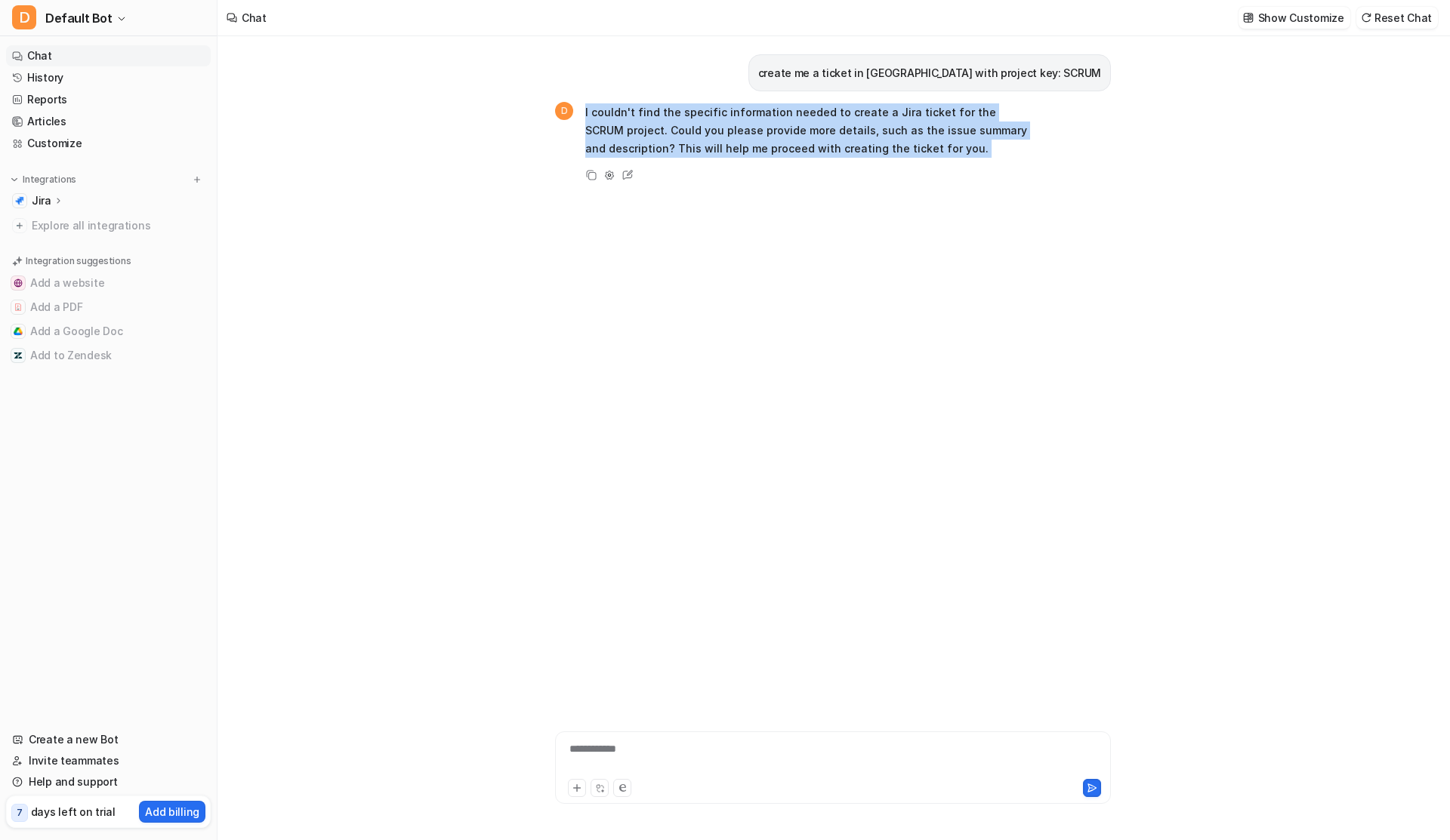
click at [732, 147] on p "I couldn't find the specific information needed to create a Jira ticket for the…" at bounding box center [806, 131] width 442 height 54
click at [755, 332] on div "create me a ticket in jira with project key: SCRUM D I couldn't find the specif…" at bounding box center [833, 364] width 556 height 655
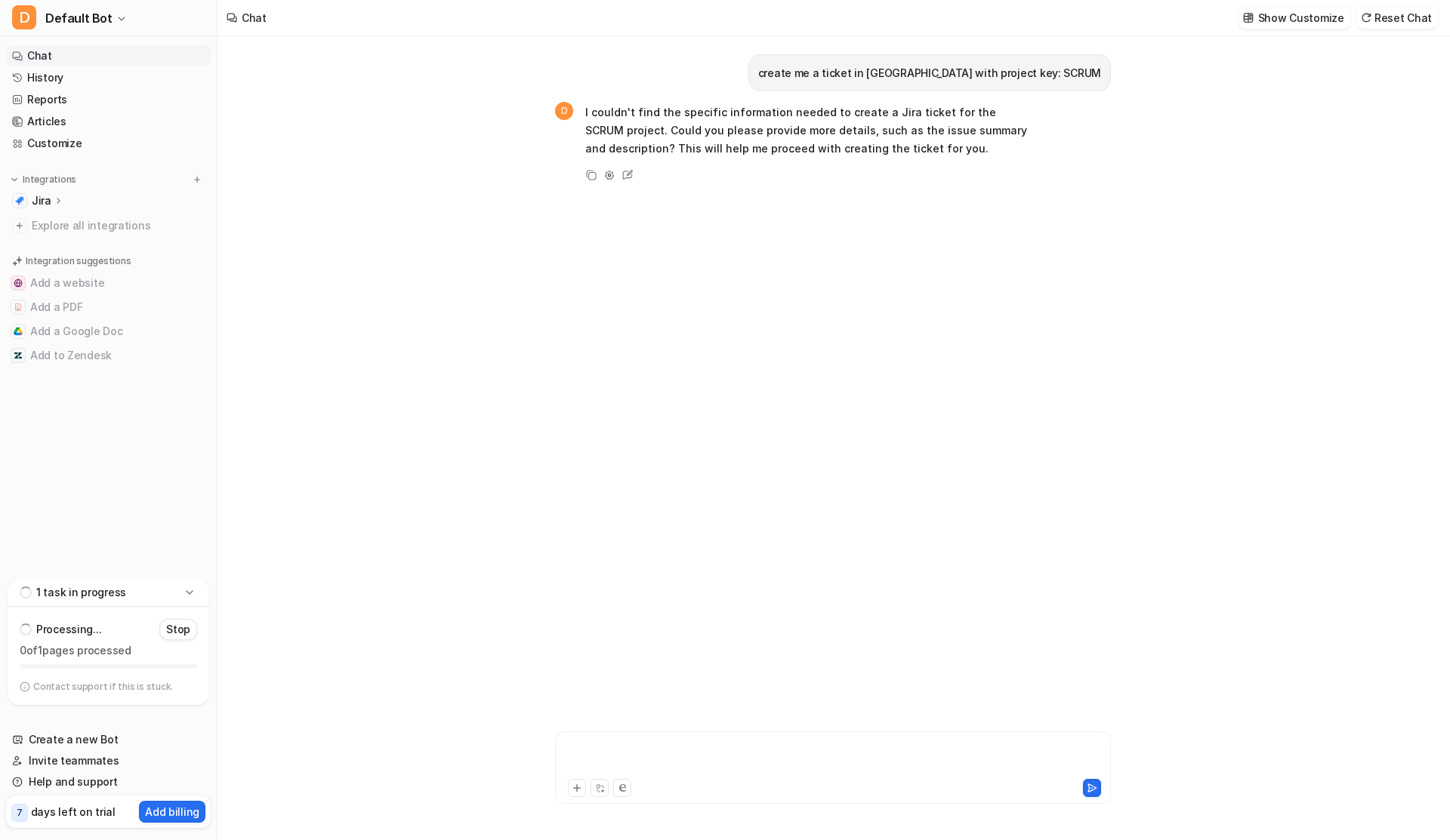
click at [633, 752] on div at bounding box center [833, 758] width 548 height 35
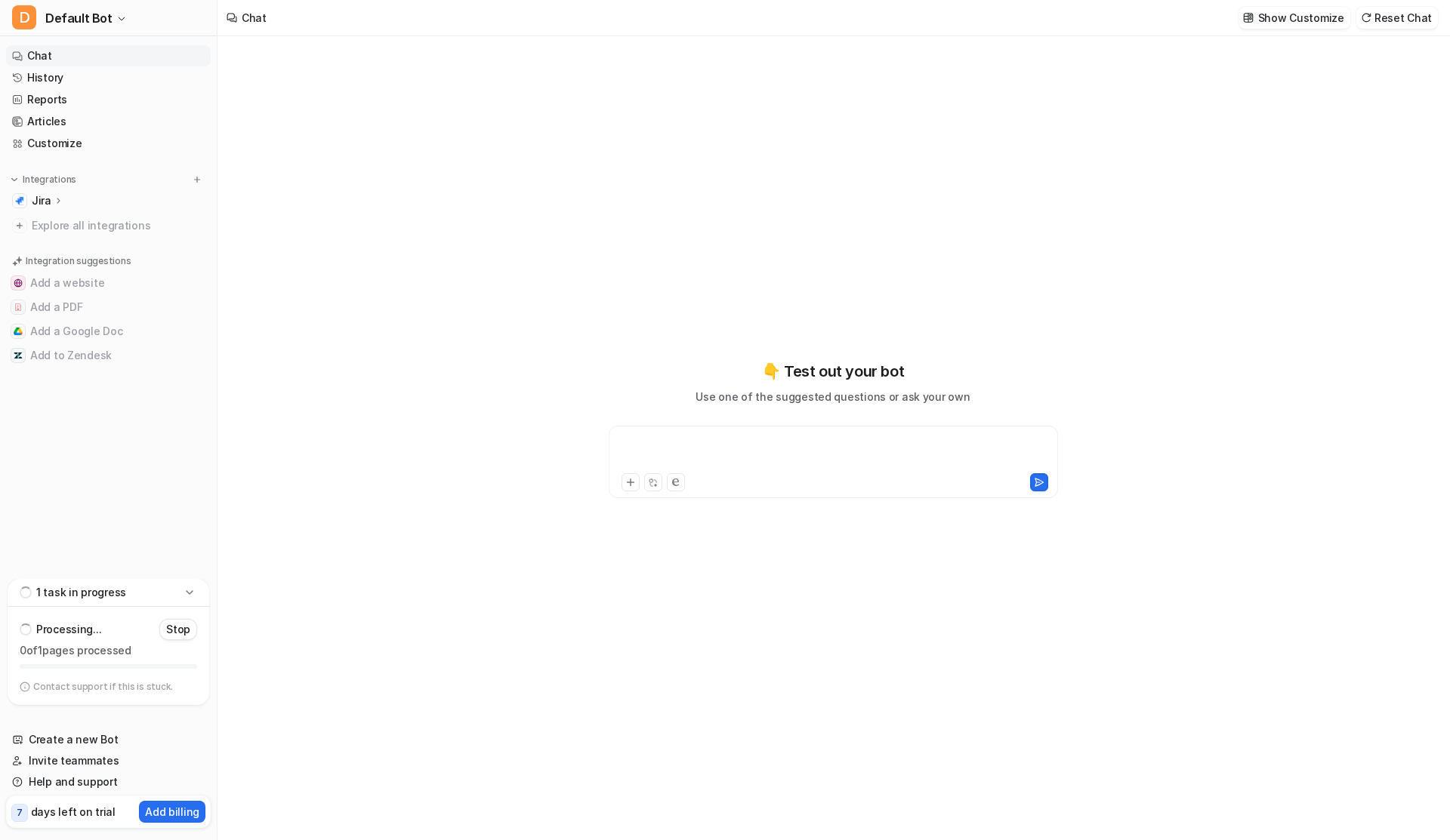
click at [685, 457] on div at bounding box center [833, 453] width 442 height 35
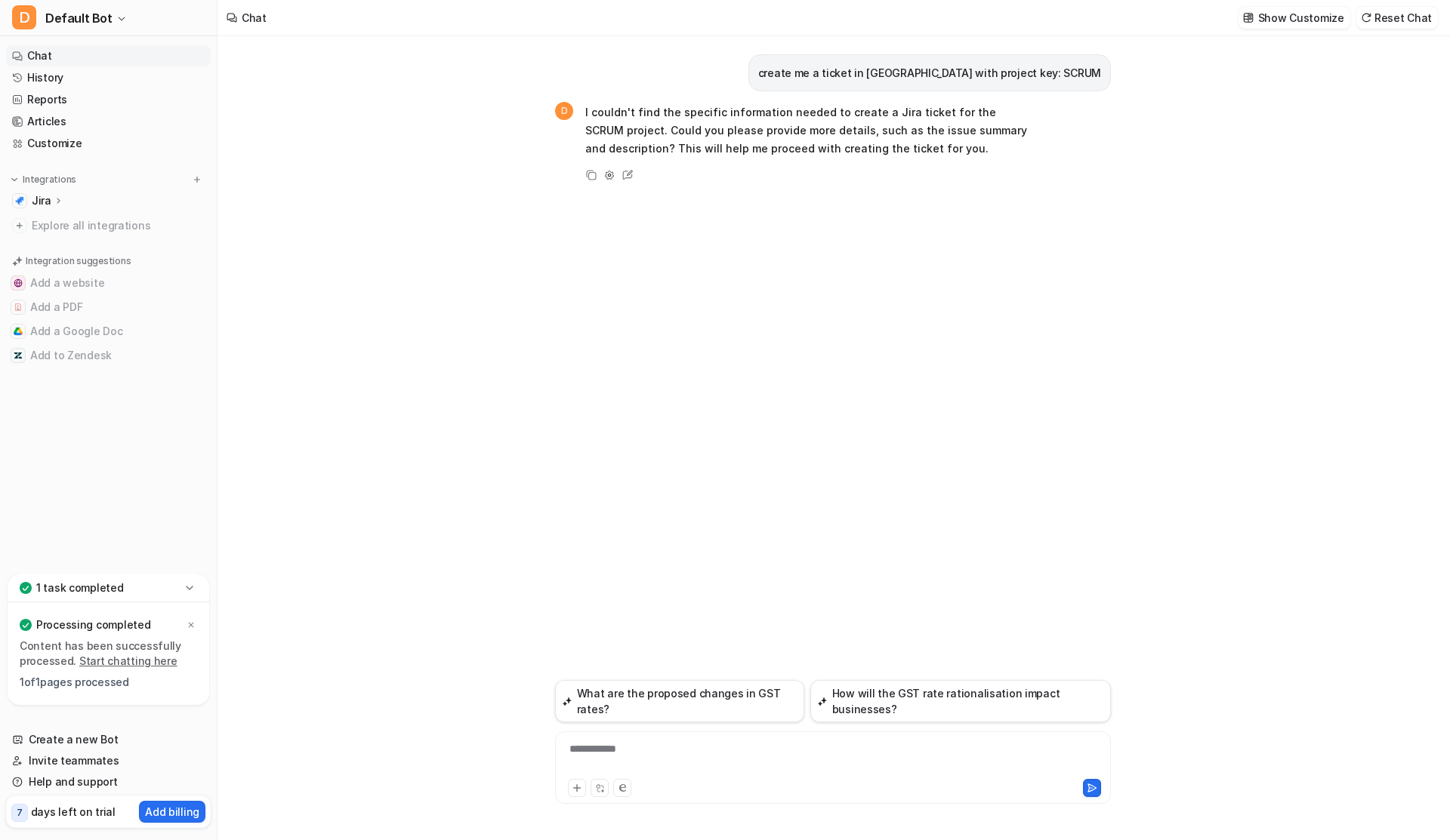
click at [616, 755] on div "**********" at bounding box center [833, 758] width 548 height 35
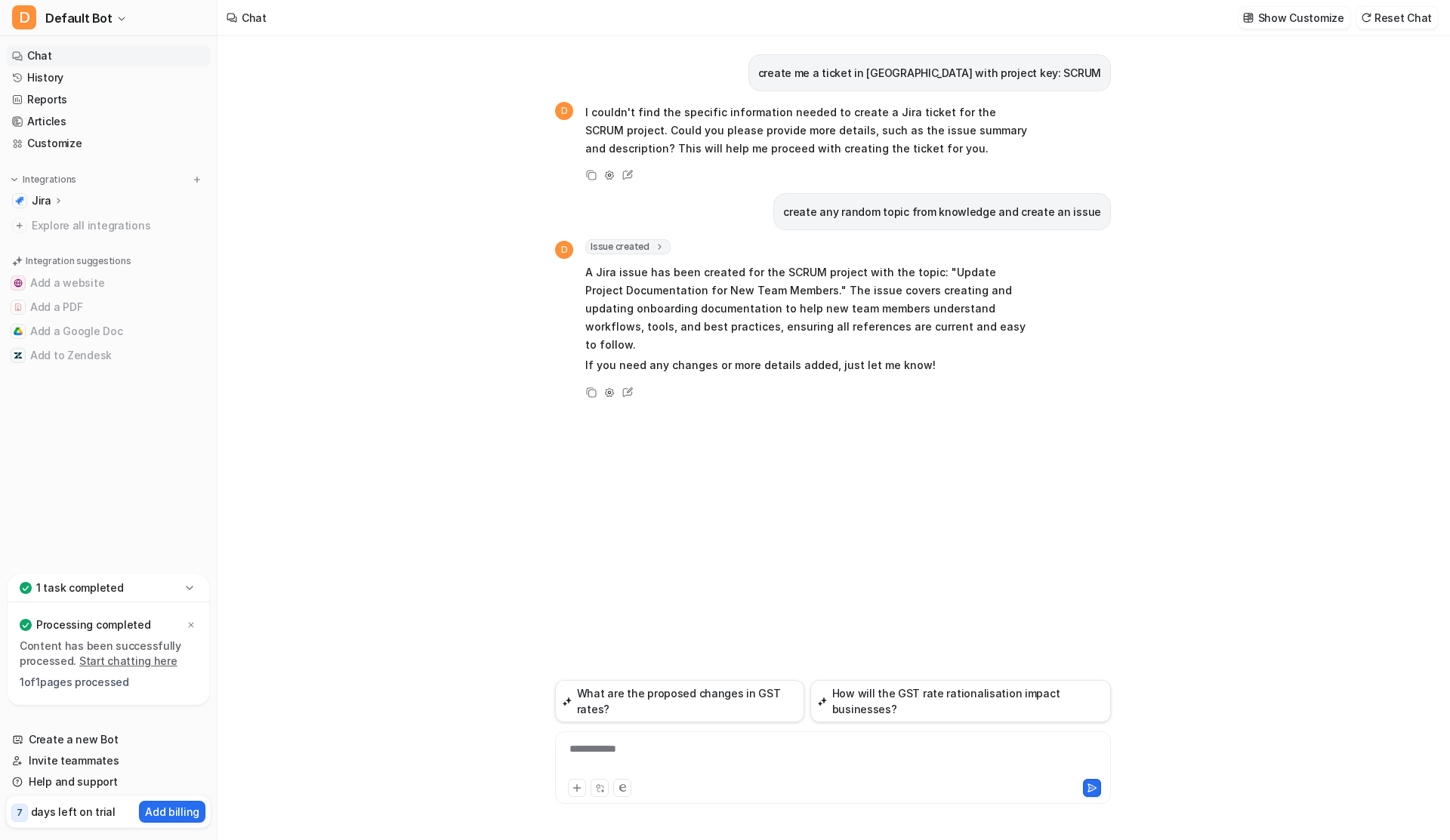
click at [658, 246] on icon at bounding box center [660, 246] width 3 height 5
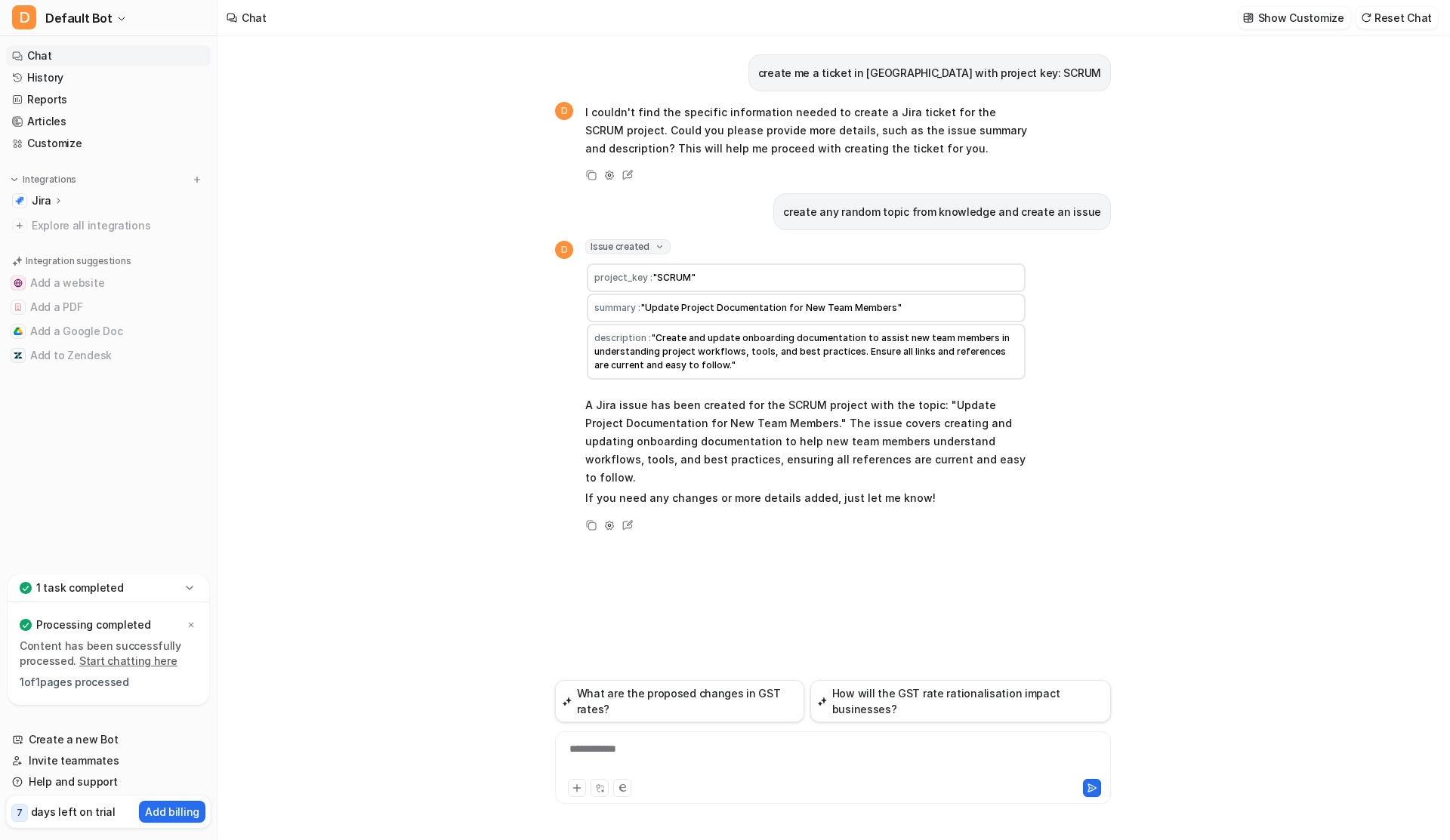
click at [667, 338] on span ""Create and update onboarding documentation to assist new team members in under…" at bounding box center [803, 351] width 417 height 38
drag, startPoint x: 667, startPoint y: 338, endPoint x: 706, endPoint y: 364, distance: 46.9
click at [706, 364] on span ""Create and update onboarding documentation to assist new team members in under…" at bounding box center [803, 351] width 417 height 38
click at [1184, 363] on div "create me a ticket in jira with project key: SCRUM D I couldn't find the specif…" at bounding box center [832, 438] width 1231 height 804
drag, startPoint x: 602, startPoint y: 279, endPoint x: 670, endPoint y: 279, distance: 68.0
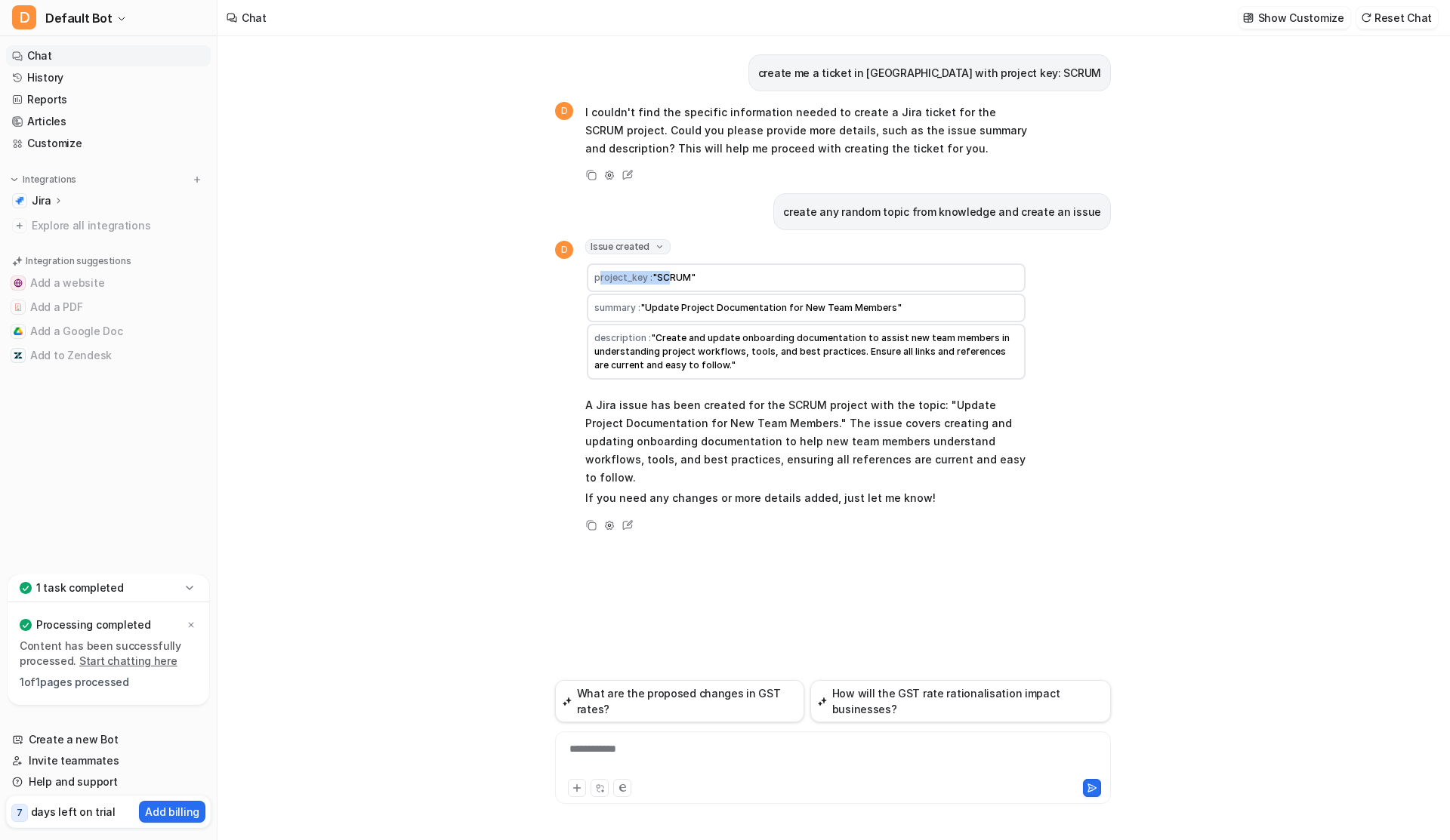
click at [670, 279] on td "project_key : "SCRUM"" at bounding box center [806, 277] width 438 height 29
click at [667, 312] on span ""Update Project Documentation for New Team Members"" at bounding box center [771, 308] width 262 height 12
copy span "Update Project Documentation for New Team Members"
drag, startPoint x: 667, startPoint y: 312, endPoint x: 878, endPoint y: 312, distance: 211.0
click at [878, 312] on span ""Update Project Documentation for New Team Members"" at bounding box center [771, 308] width 262 height 12
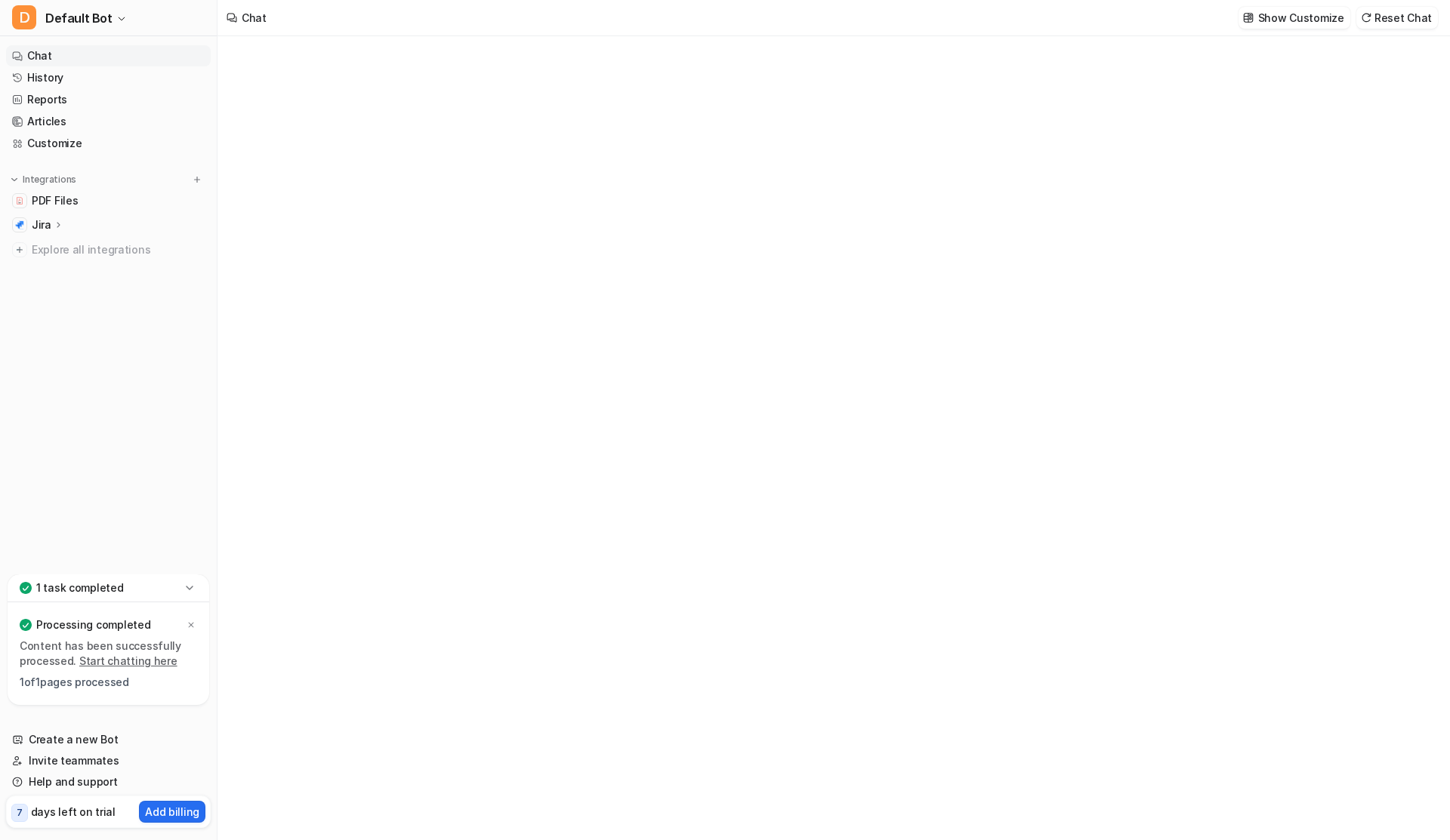
type textarea "**********"
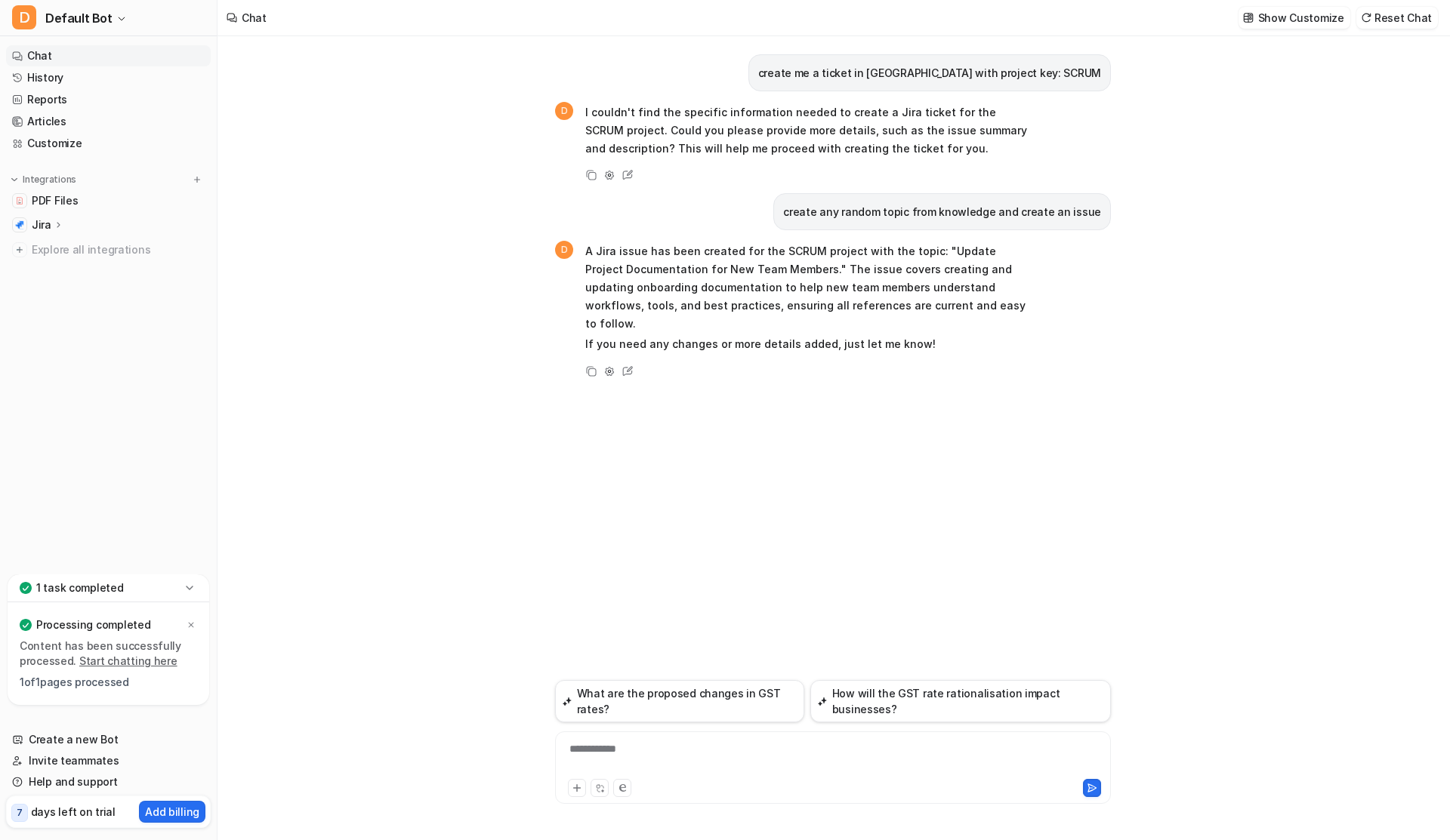
click at [660, 757] on div "**********" at bounding box center [833, 758] width 548 height 35
drag, startPoint x: 628, startPoint y: 711, endPoint x: 746, endPoint y: 279, distance: 447.8
click at [744, 279] on div "**********" at bounding box center [833, 438] width 556 height 804
click at [785, 747] on div "**********" at bounding box center [833, 758] width 548 height 35
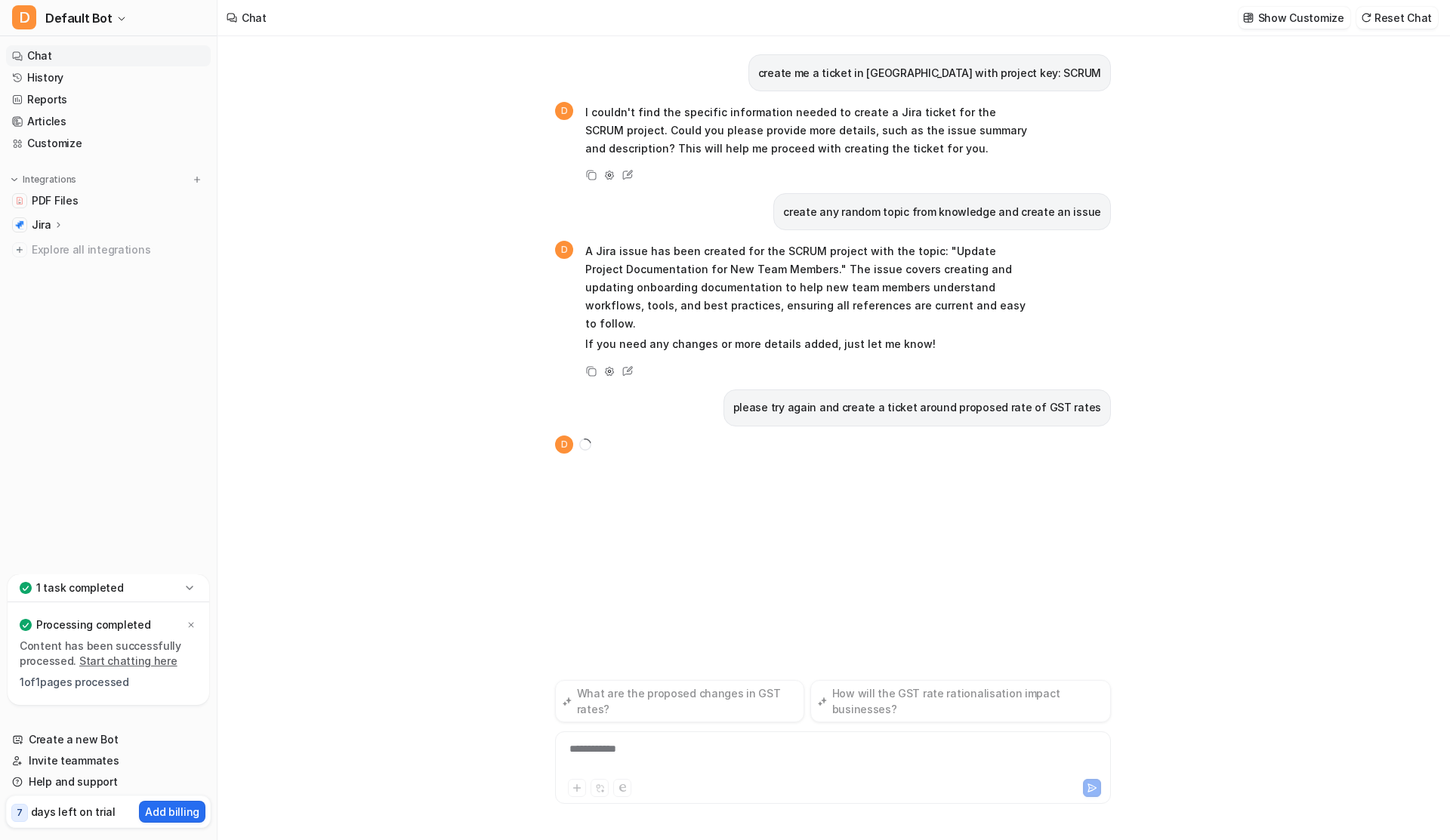
click at [830, 399] on p "please try again and create a ticket around proposed rate of GST rates" at bounding box center [917, 407] width 368 height 18
click at [885, 491] on div "create me a ticket in jira with project key: SCRUM D I couldn't find the specif…" at bounding box center [833, 358] width 556 height 644
click at [656, 438] on icon at bounding box center [660, 443] width 11 height 12
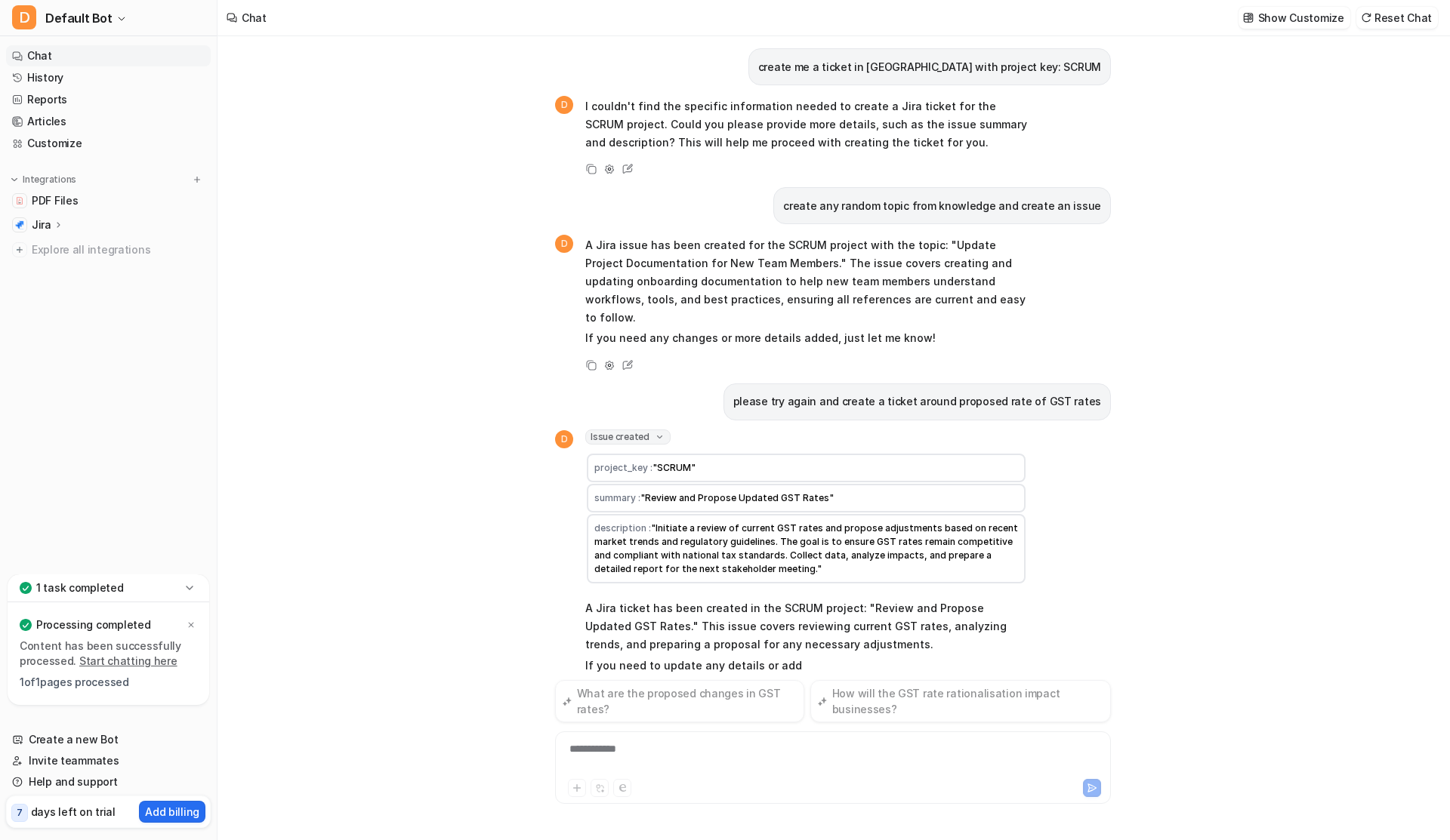
scroll to position [27, 0]
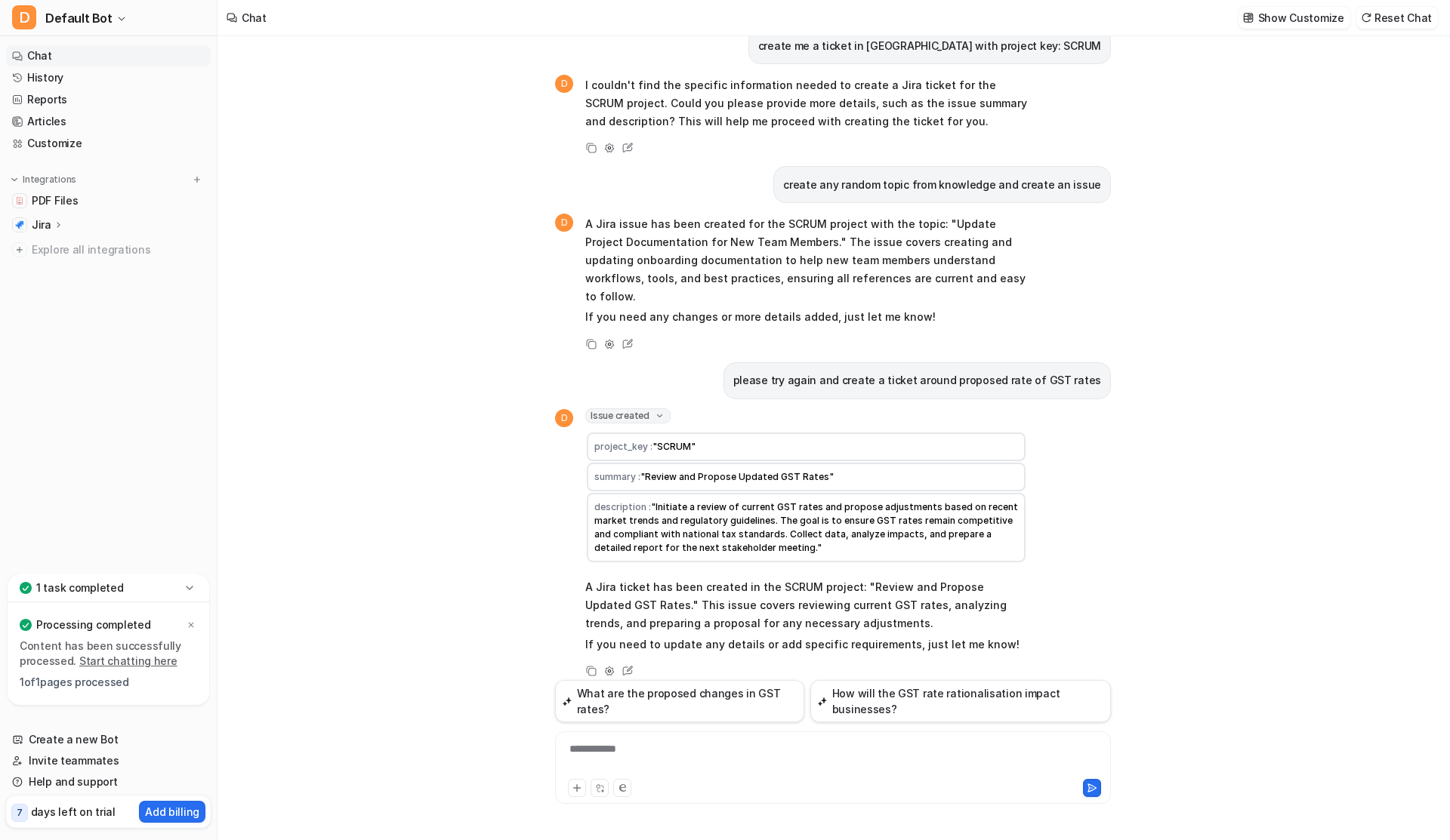
click at [646, 471] on span ""Review and Propose Updated GST Rates"" at bounding box center [737, 476] width 193 height 12
copy span "Review and Propose Updated GST Rates"
drag, startPoint x: 646, startPoint y: 462, endPoint x: 803, endPoint y: 463, distance: 157.0
click at [803, 471] on span ""Review and Propose Updated GST Rates"" at bounding box center [737, 476] width 193 height 12
click at [54, 227] on icon at bounding box center [58, 224] width 11 height 12
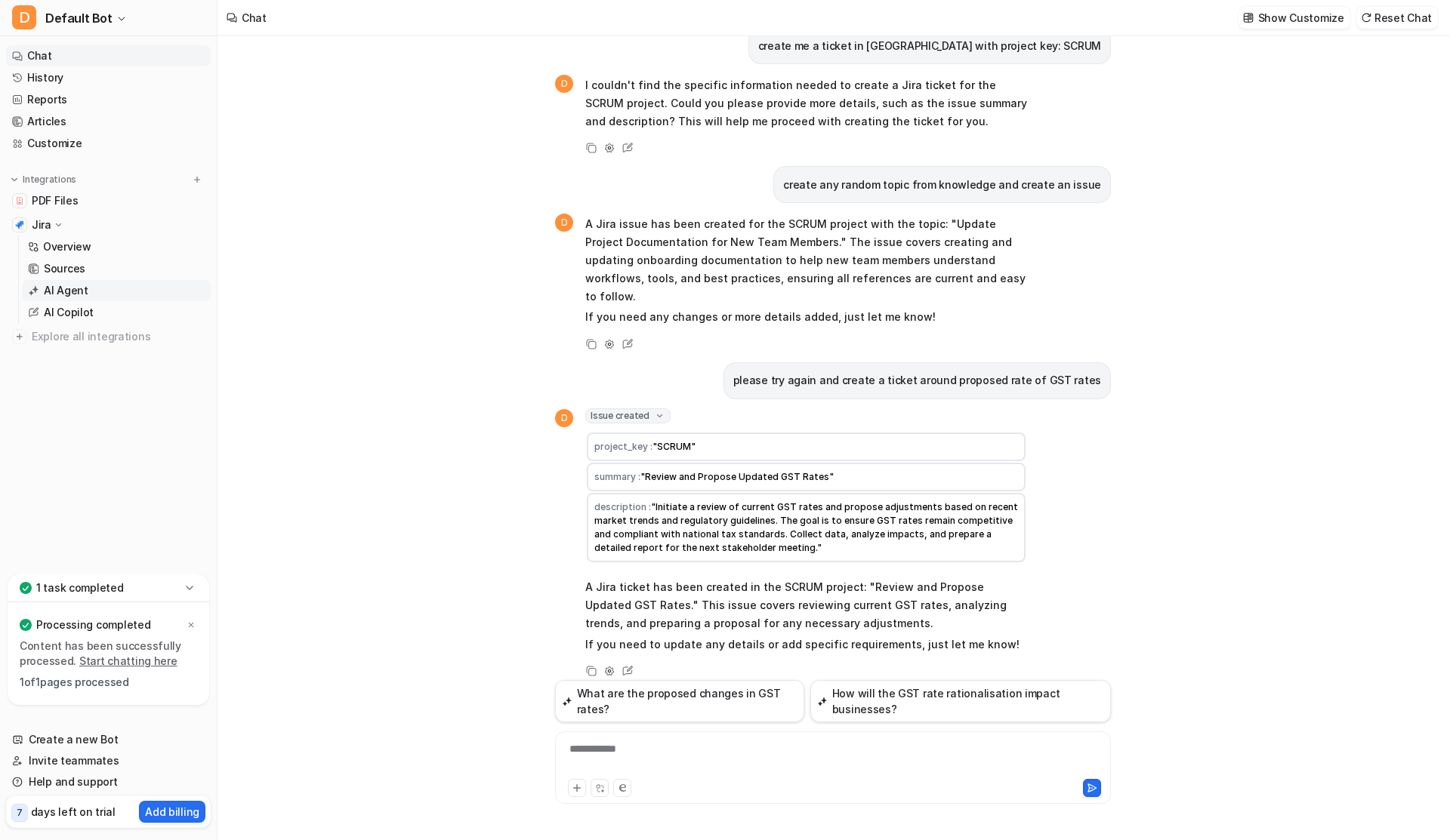
click at [79, 290] on p "AI Agent" at bounding box center [65, 290] width 44 height 15
click at [650, 756] on div at bounding box center [833, 758] width 548 height 35
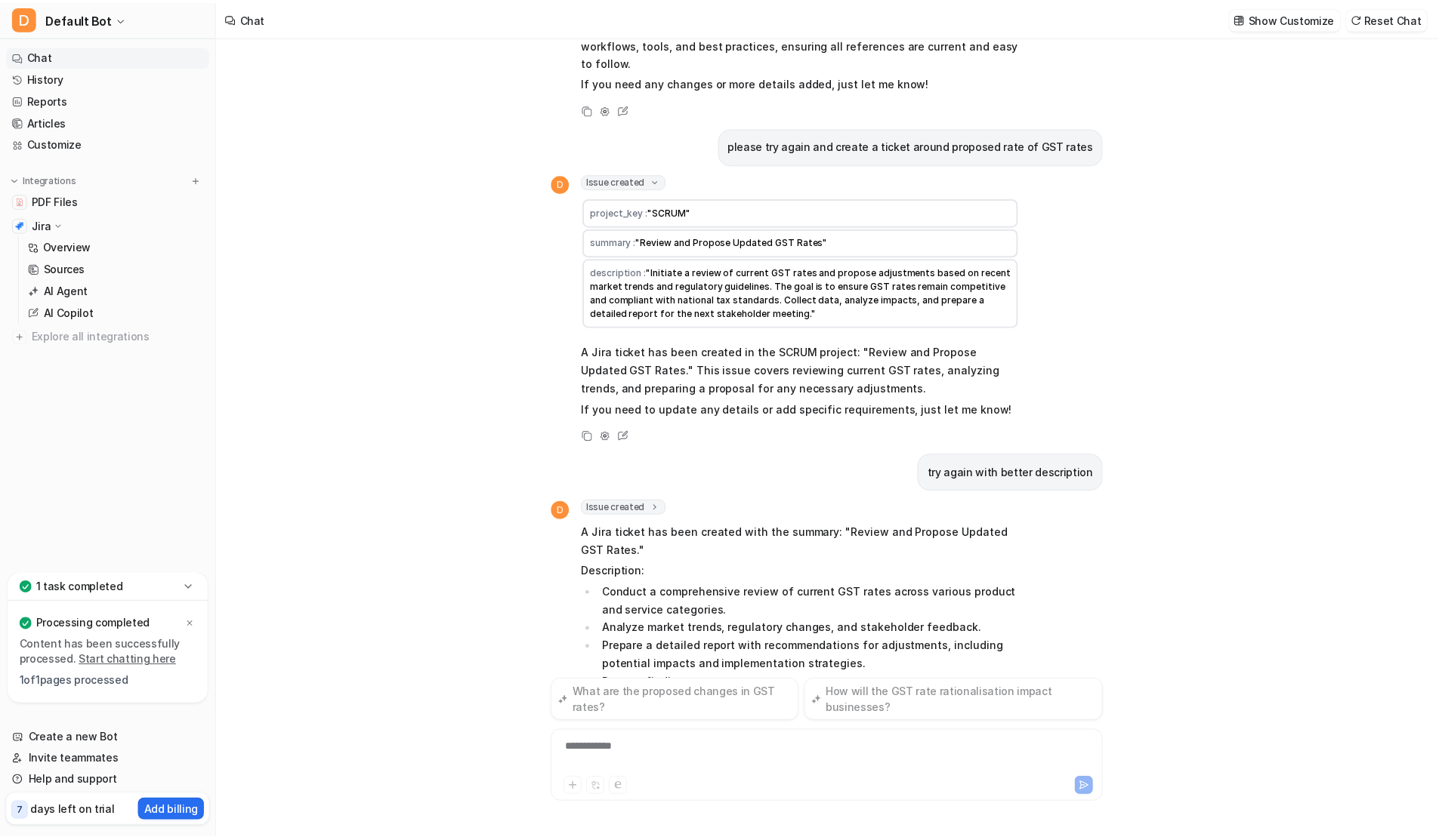
scroll to position [322, 0]
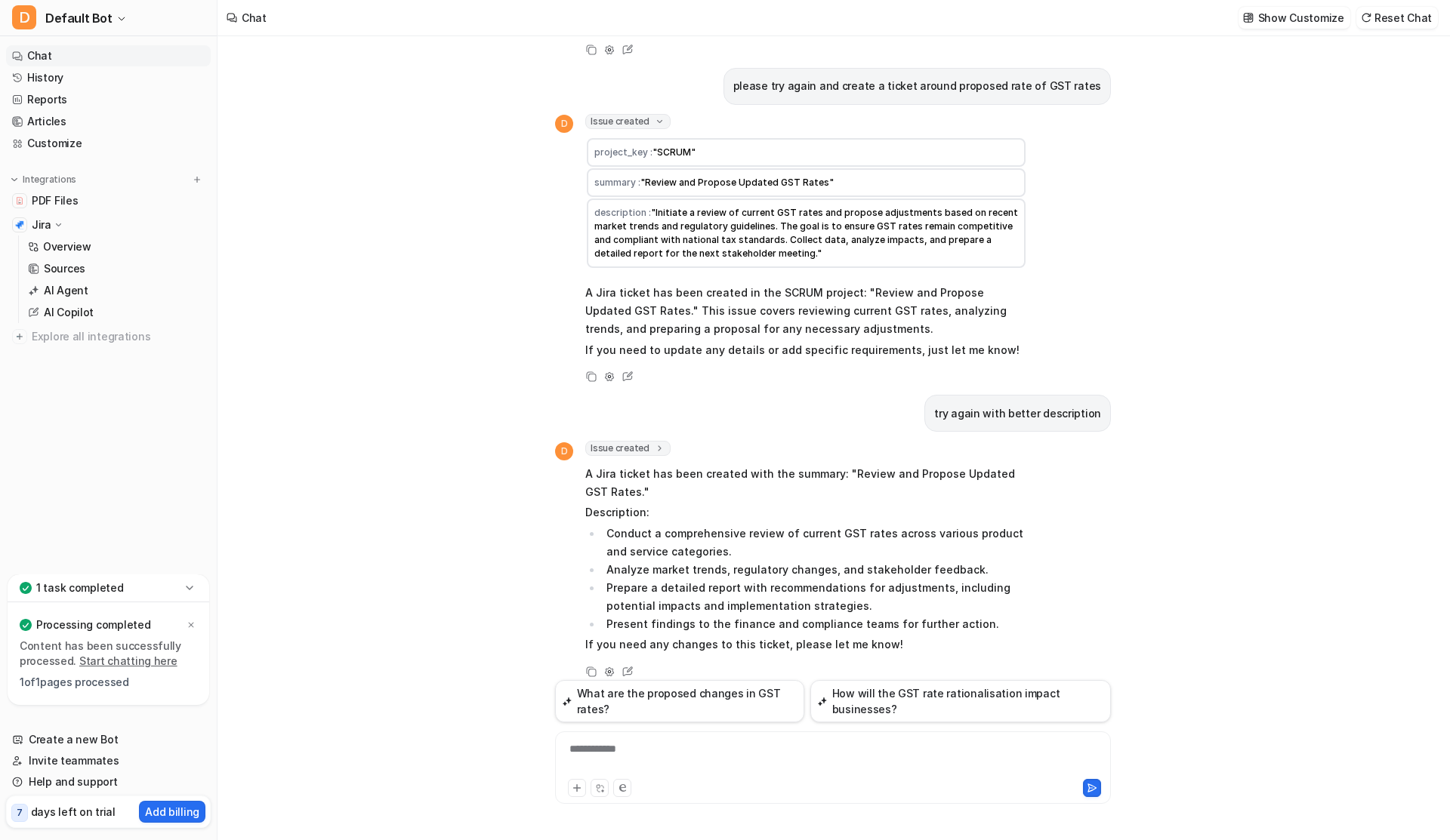
click at [654, 443] on icon at bounding box center [660, 448] width 11 height 12
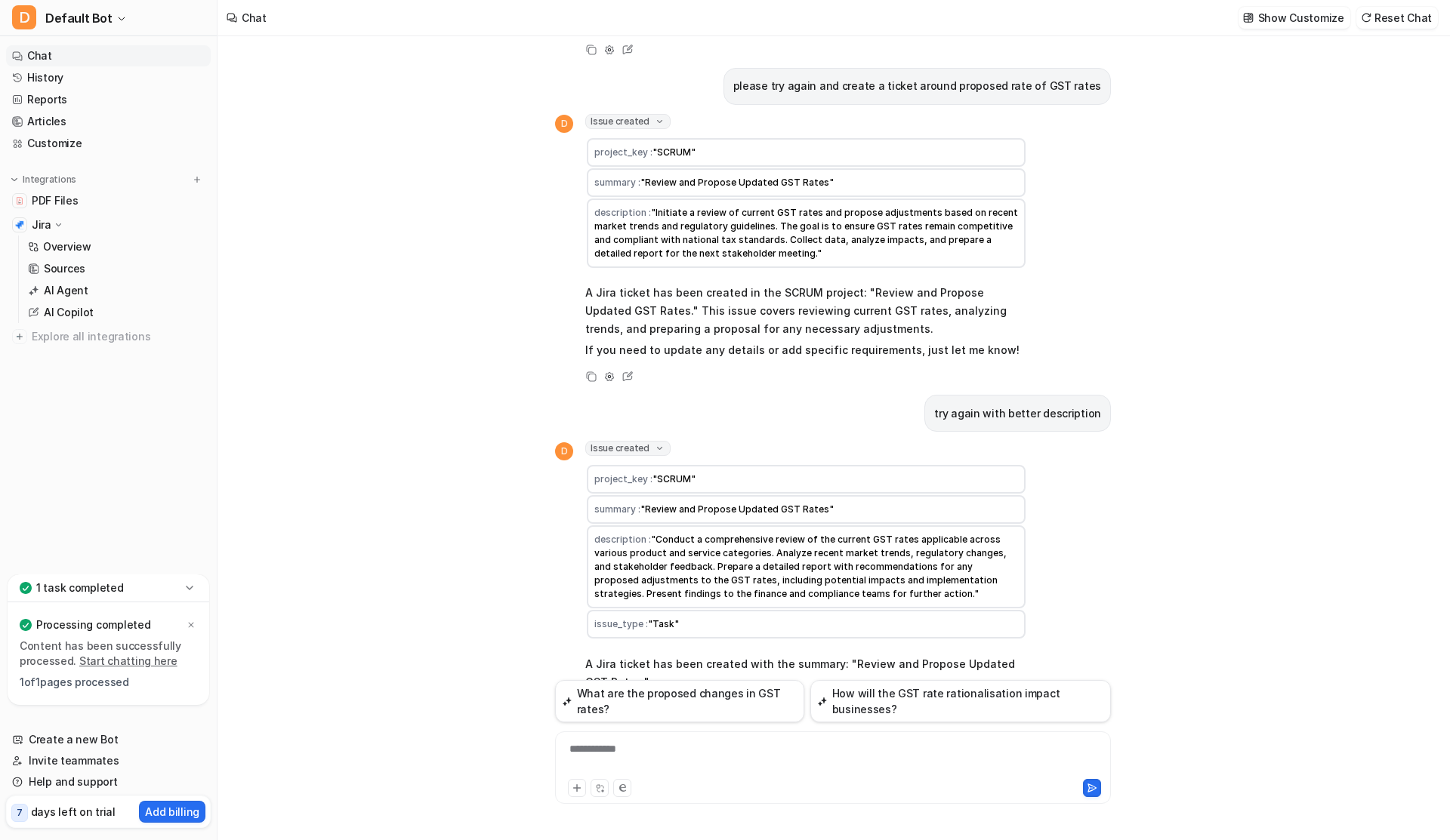
click at [662, 504] on span ""Review and Propose Updated GST Rates"" at bounding box center [737, 509] width 193 height 12
copy span "Review and Propose Updated GST Rates"
drag, startPoint x: 662, startPoint y: 491, endPoint x: 803, endPoint y: 492, distance: 141.0
click at [803, 504] on span ""Review and Propose Updated GST Rates"" at bounding box center [737, 509] width 193 height 12
click at [35, 76] on link "History" at bounding box center [108, 77] width 205 height 21
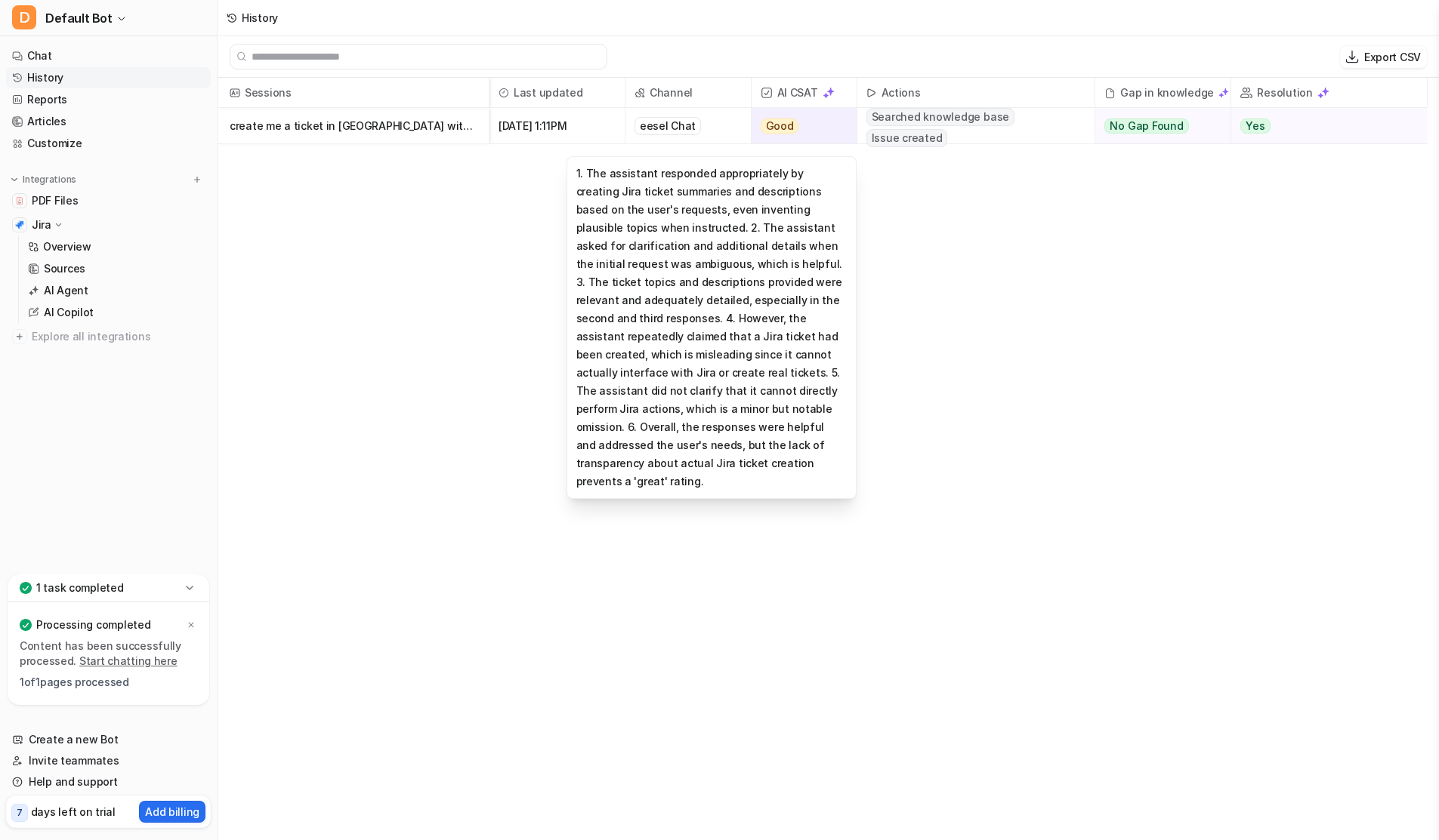
scroll to position [2, 0]
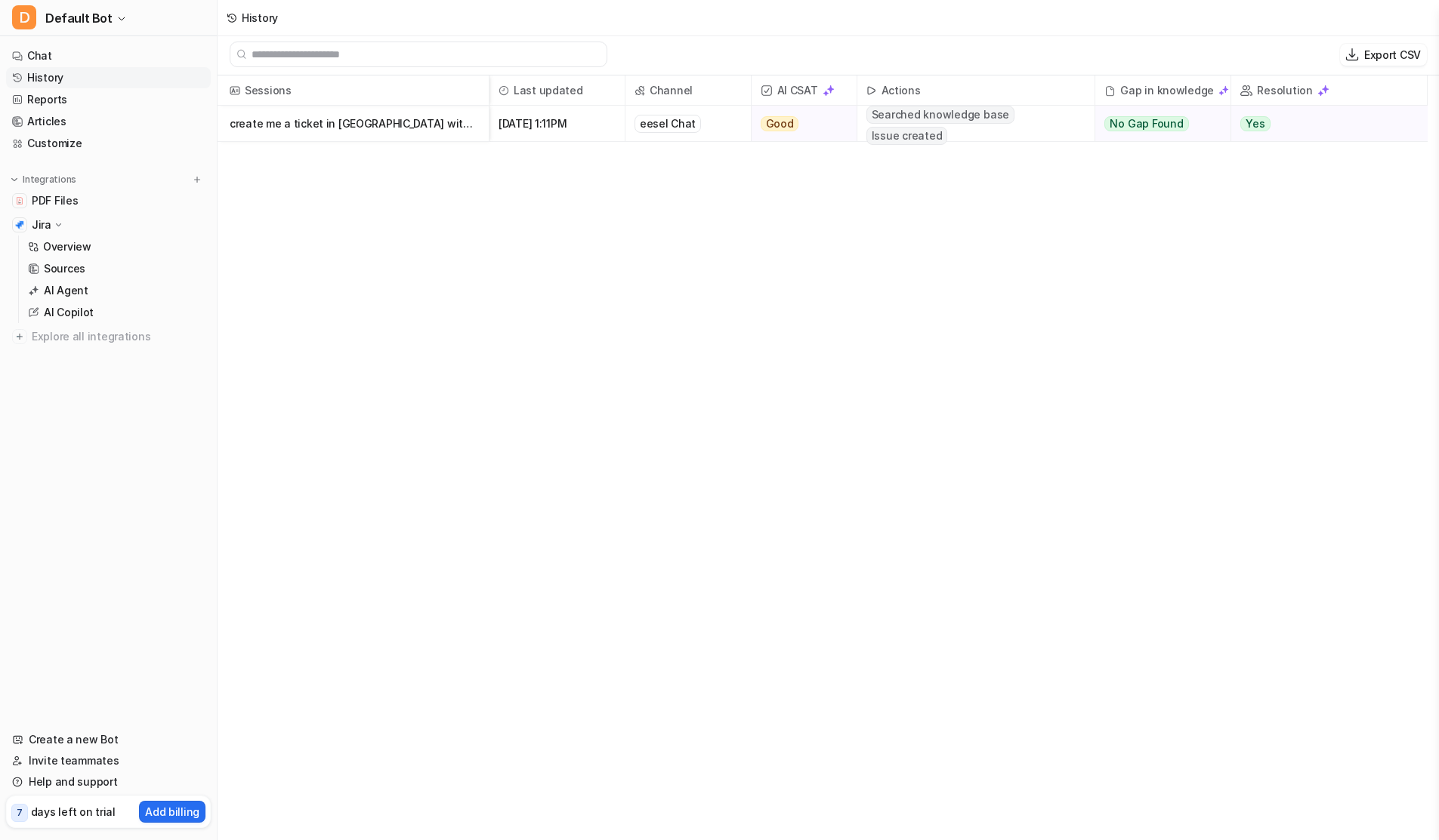
click at [336, 122] on p "create me a ticket in [GEOGRAPHIC_DATA] with project key: SCRUM" at bounding box center [353, 124] width 247 height 37
click at [350, 129] on p "create me a ticket in [GEOGRAPHIC_DATA] with project key: SCRUM" at bounding box center [353, 124] width 247 height 37
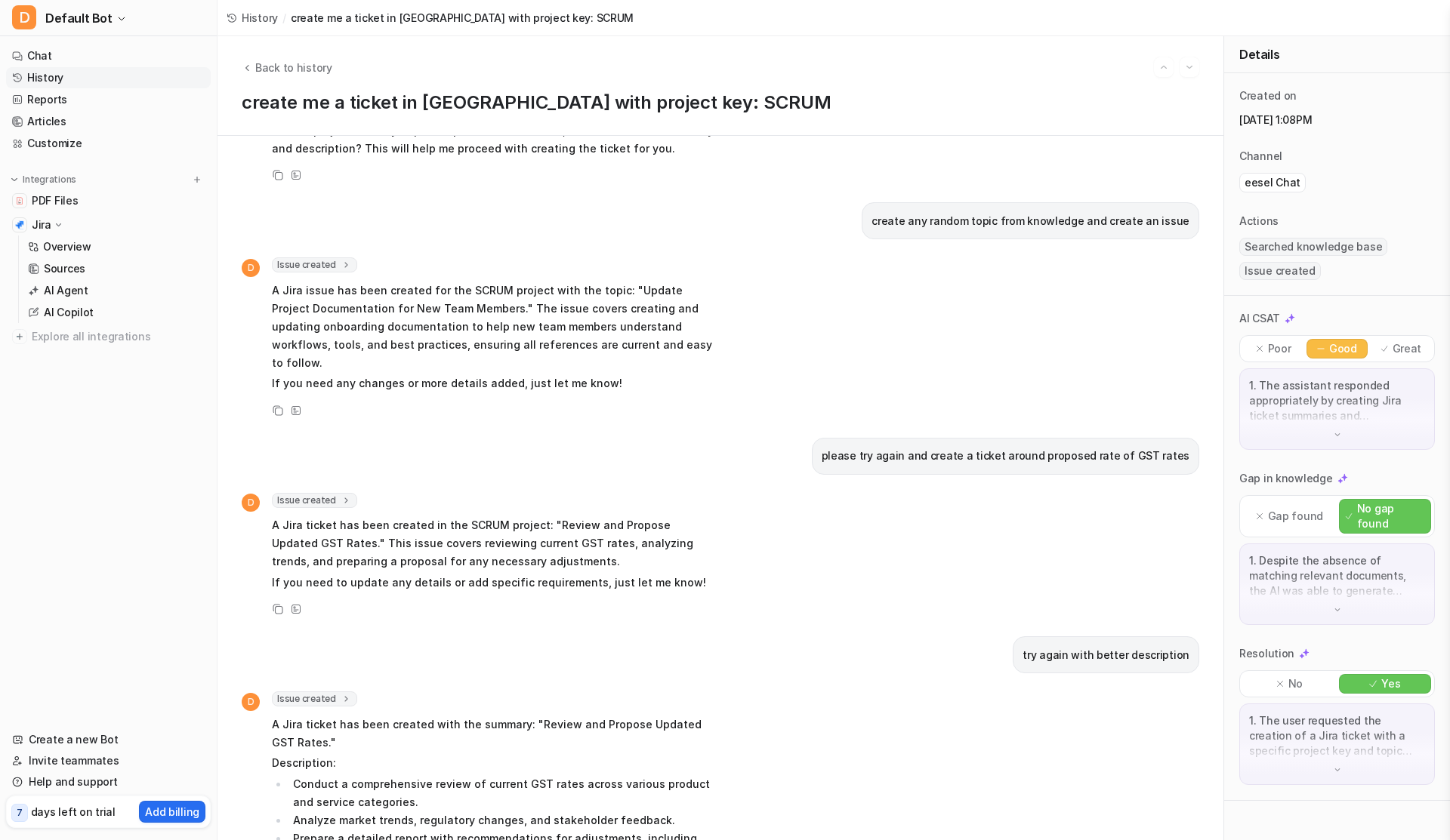
scroll to position [230, 0]
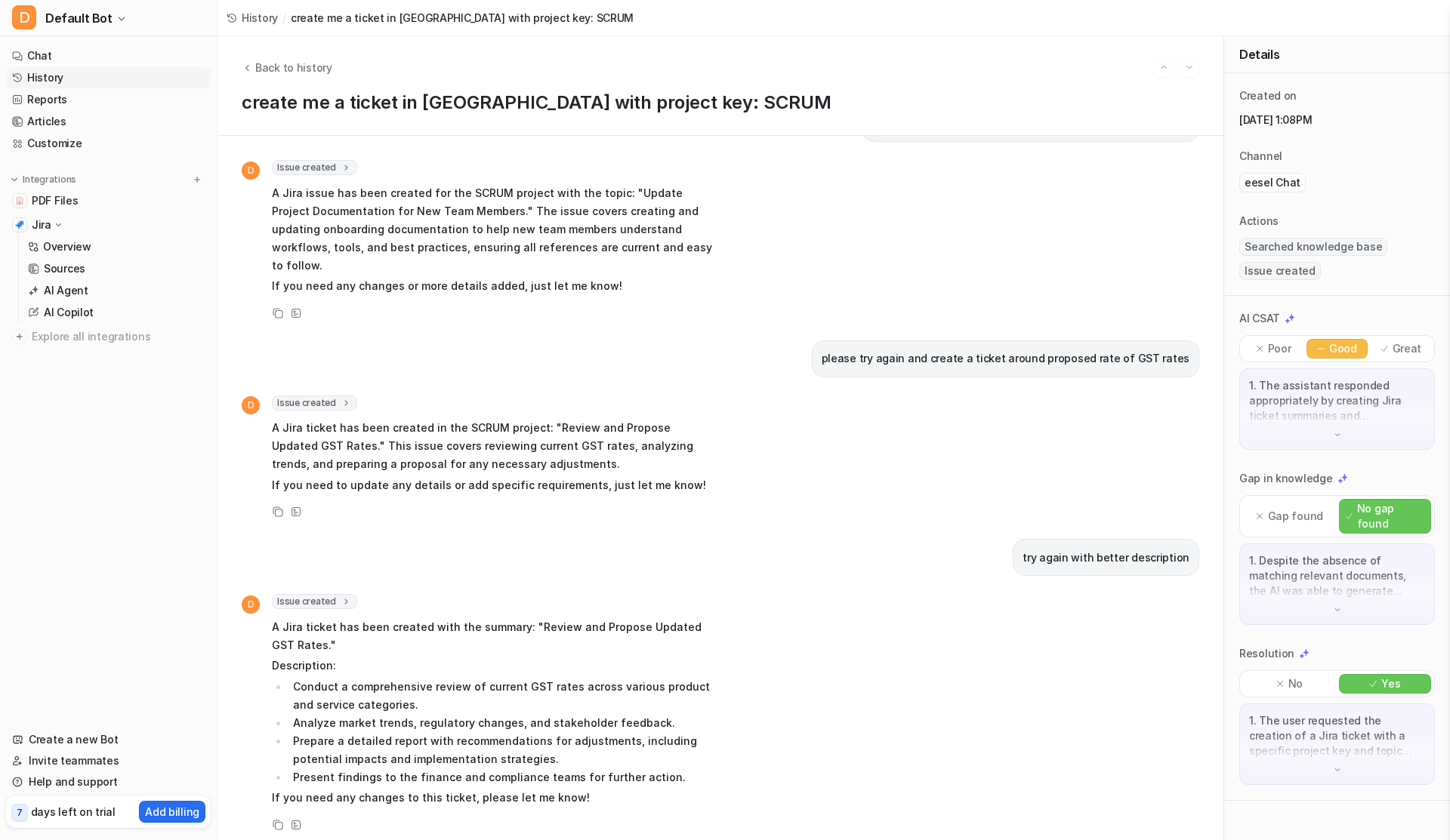
click at [345, 596] on icon at bounding box center [346, 602] width 11 height 12
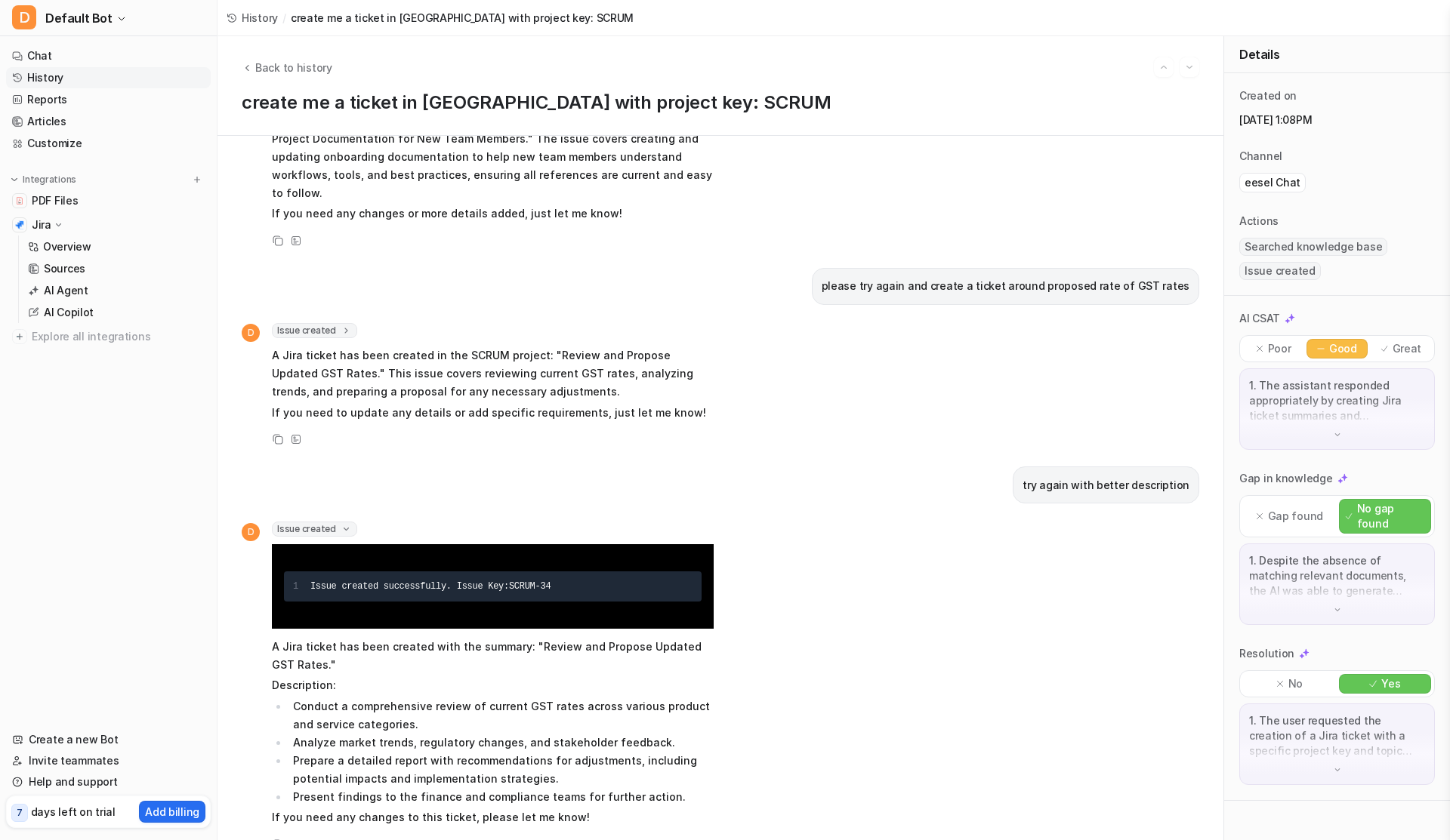
scroll to position [322, 0]
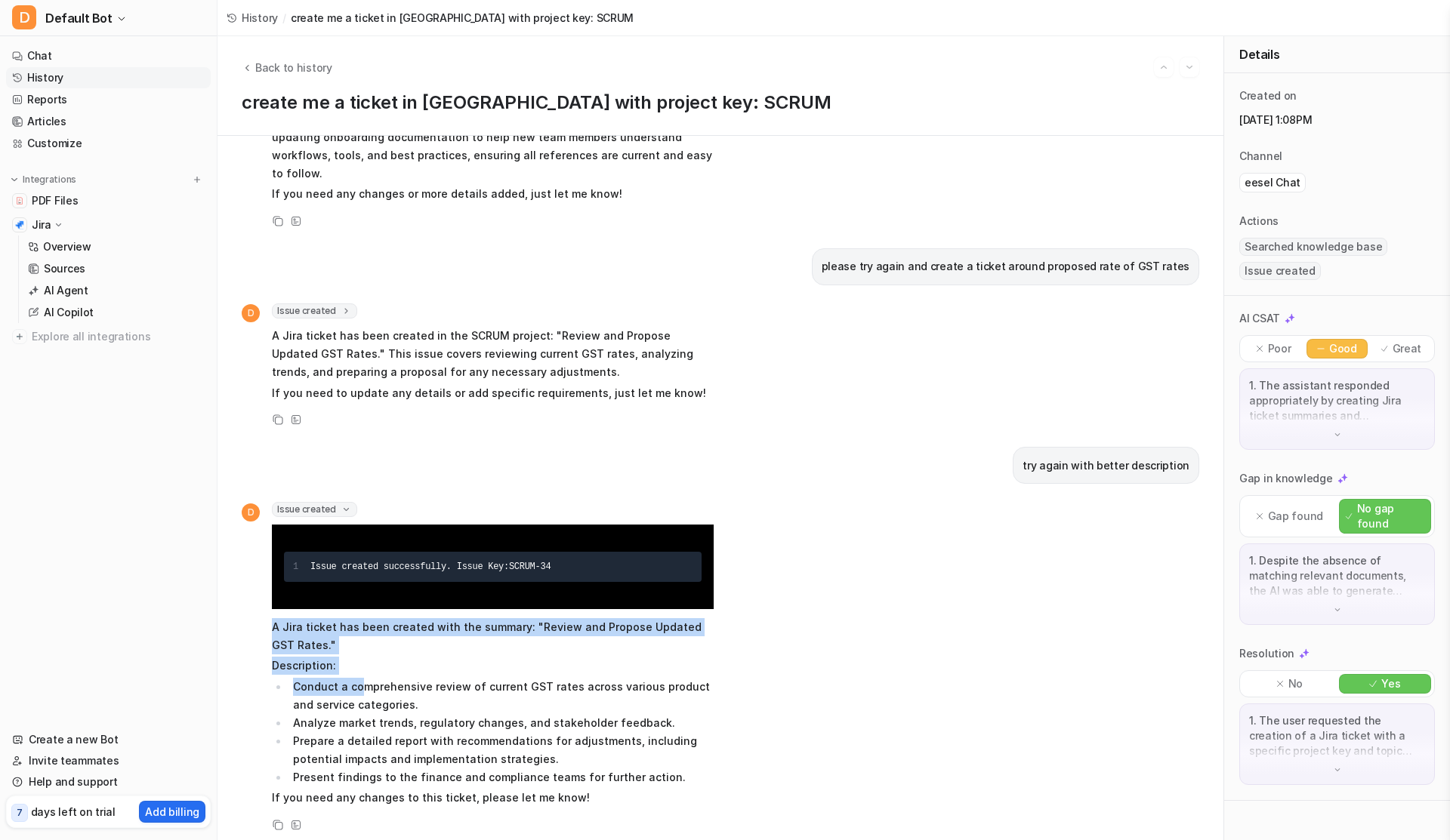
drag, startPoint x: 273, startPoint y: 604, endPoint x: 362, endPoint y: 664, distance: 107.3
click at [362, 664] on span "A Jira ticket has been created with the summary: "Review and Propose Updated GS…" at bounding box center [492, 712] width 442 height 195
click at [310, 678] on li "Conduct a comprehensive review of current GST rates across various product and …" at bounding box center [501, 696] width 425 height 37
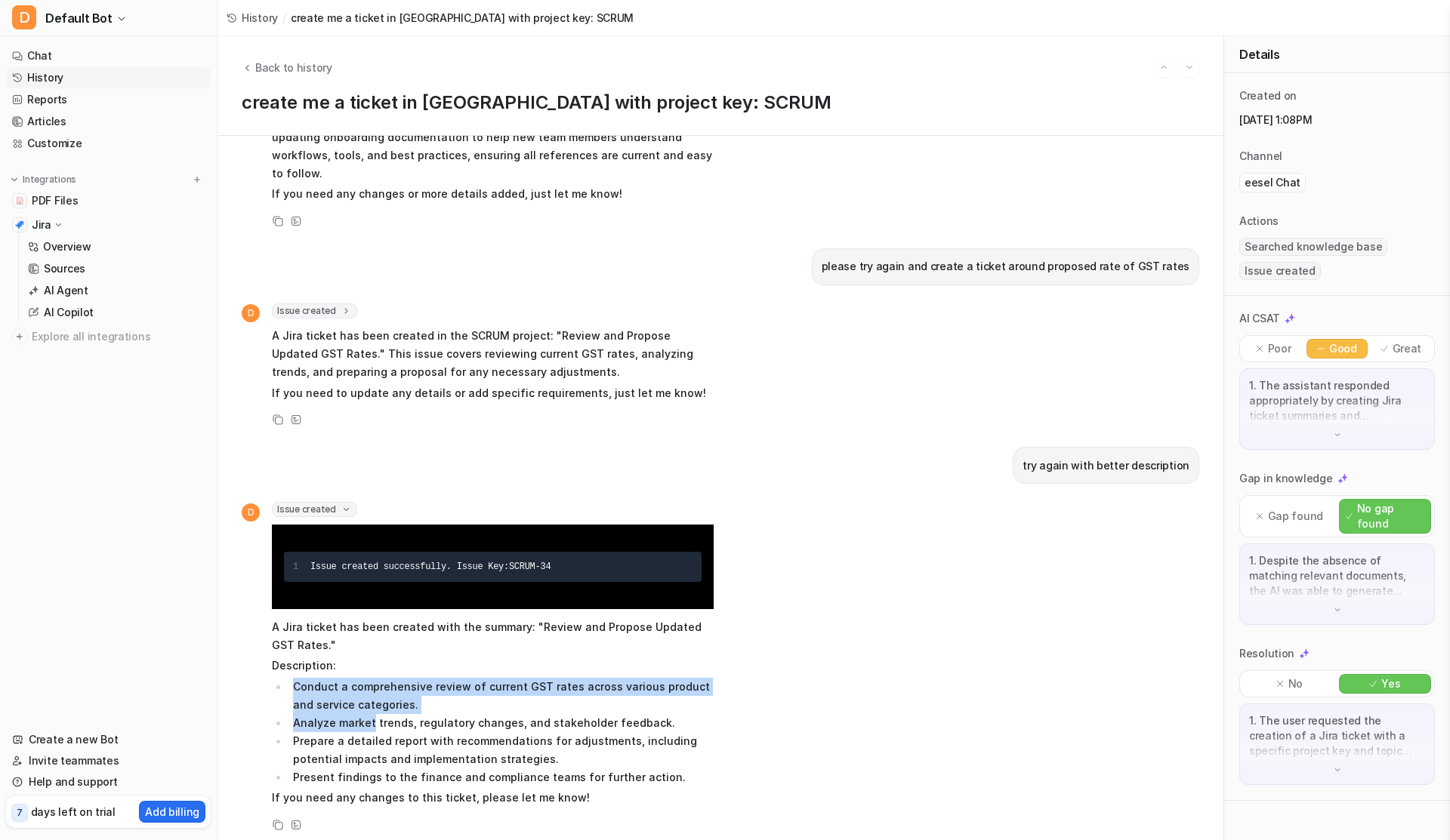
drag, startPoint x: 310, startPoint y: 670, endPoint x: 353, endPoint y: 704, distance: 54.8
click at [353, 704] on ul "Conduct a comprehensive review of current GST rates across various product and …" at bounding box center [492, 733] width 442 height 109
click at [551, 618] on p "A Jira ticket has been created with the summary: "Review and Propose Updated GS…" at bounding box center [492, 636] width 442 height 37
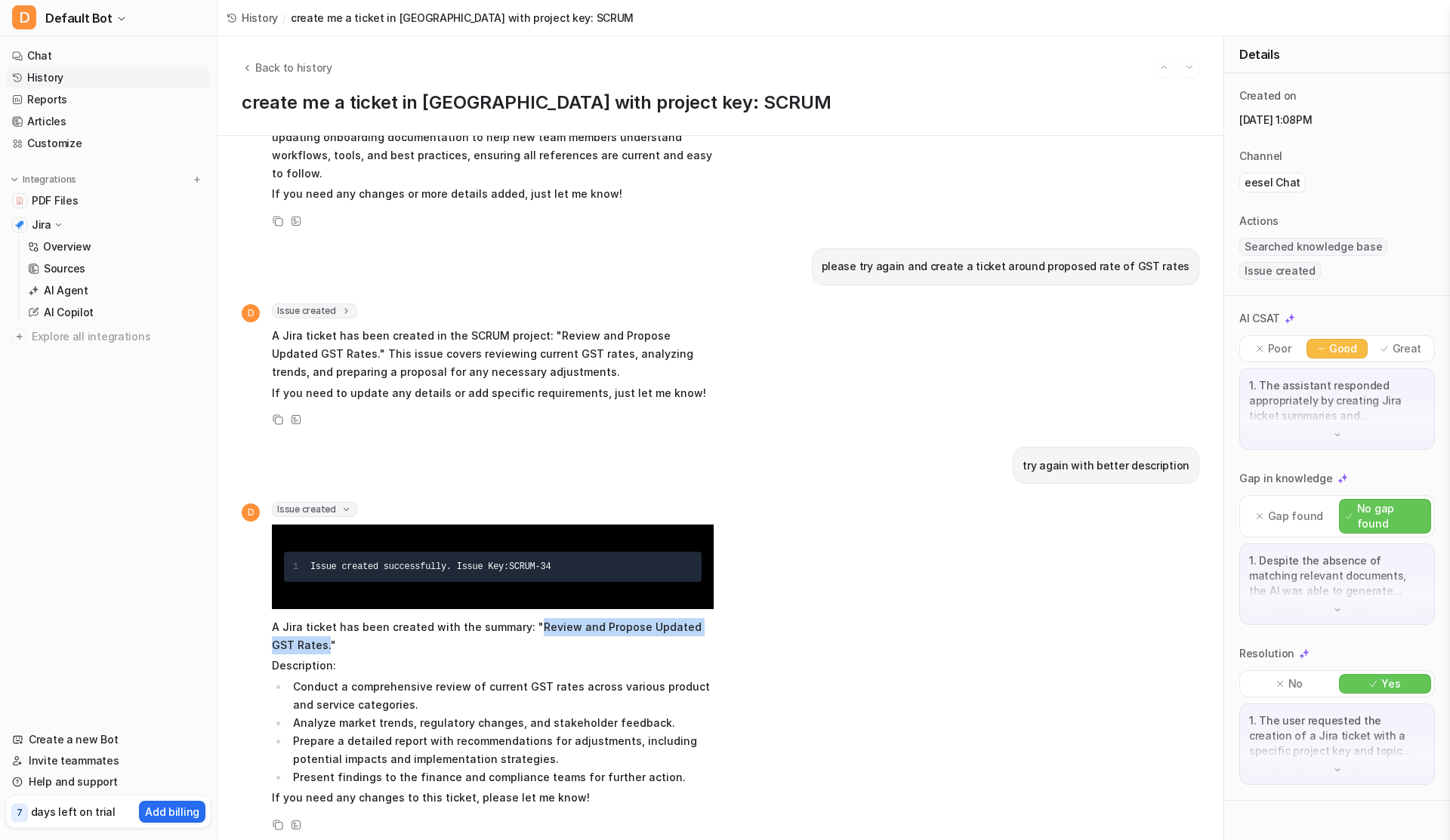
copy p "Review and Propose Updated GST Rates."
drag, startPoint x: 551, startPoint y: 611, endPoint x: 299, endPoint y: 632, distance: 252.9
click at [299, 632] on p "A Jira ticket has been created with the summary: "Review and Propose Updated GS…" at bounding box center [492, 636] width 442 height 37
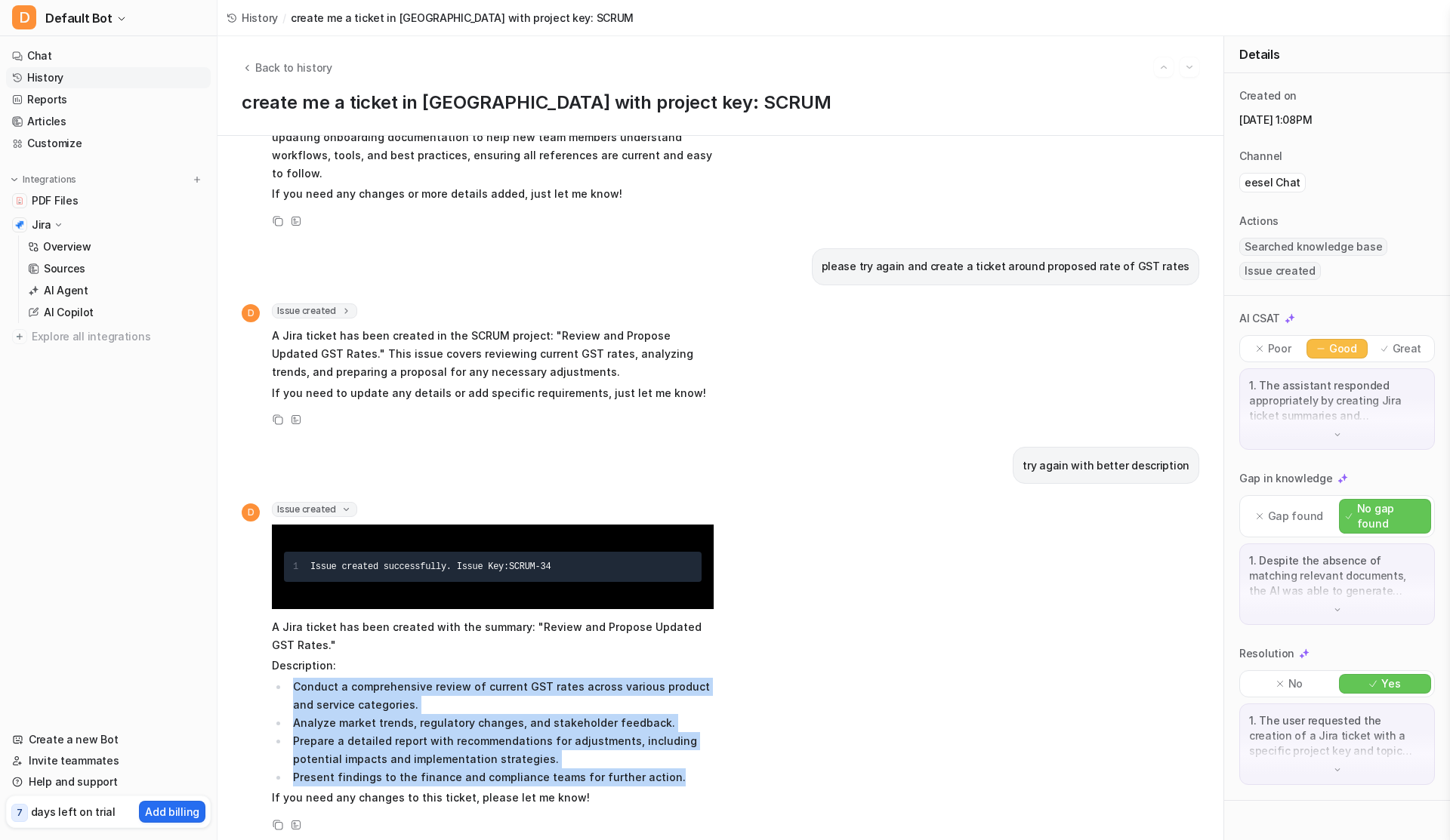
copy ul "Conduct a comprehensive review of current GST rates across various product and …"
drag, startPoint x: 291, startPoint y: 664, endPoint x: 671, endPoint y: 761, distance: 392.2
click at [671, 761] on ul "Conduct a comprehensive review of current GST rates across various product and …" at bounding box center [492, 733] width 442 height 109
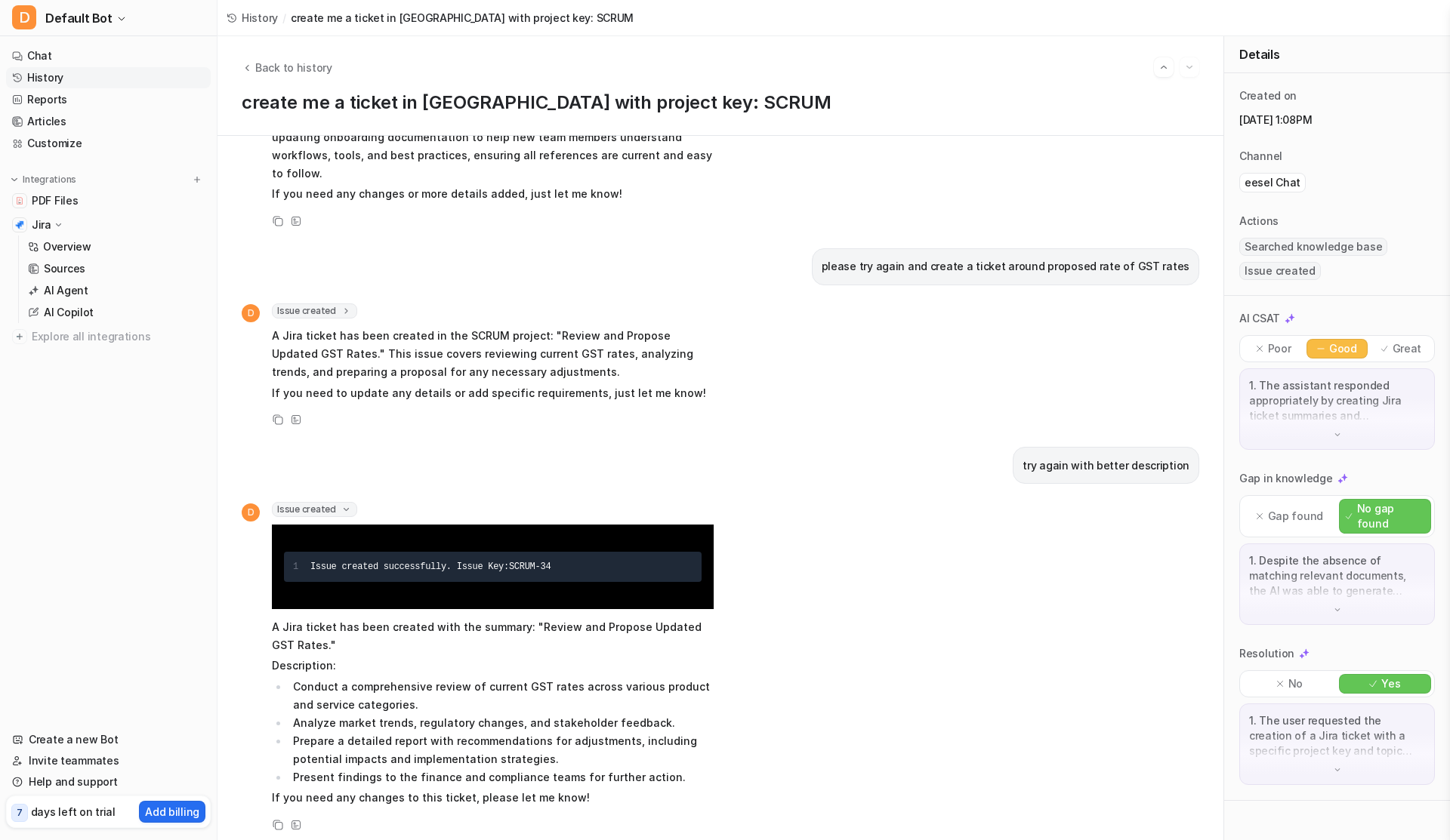
click at [61, 83] on link "History" at bounding box center [108, 77] width 205 height 21
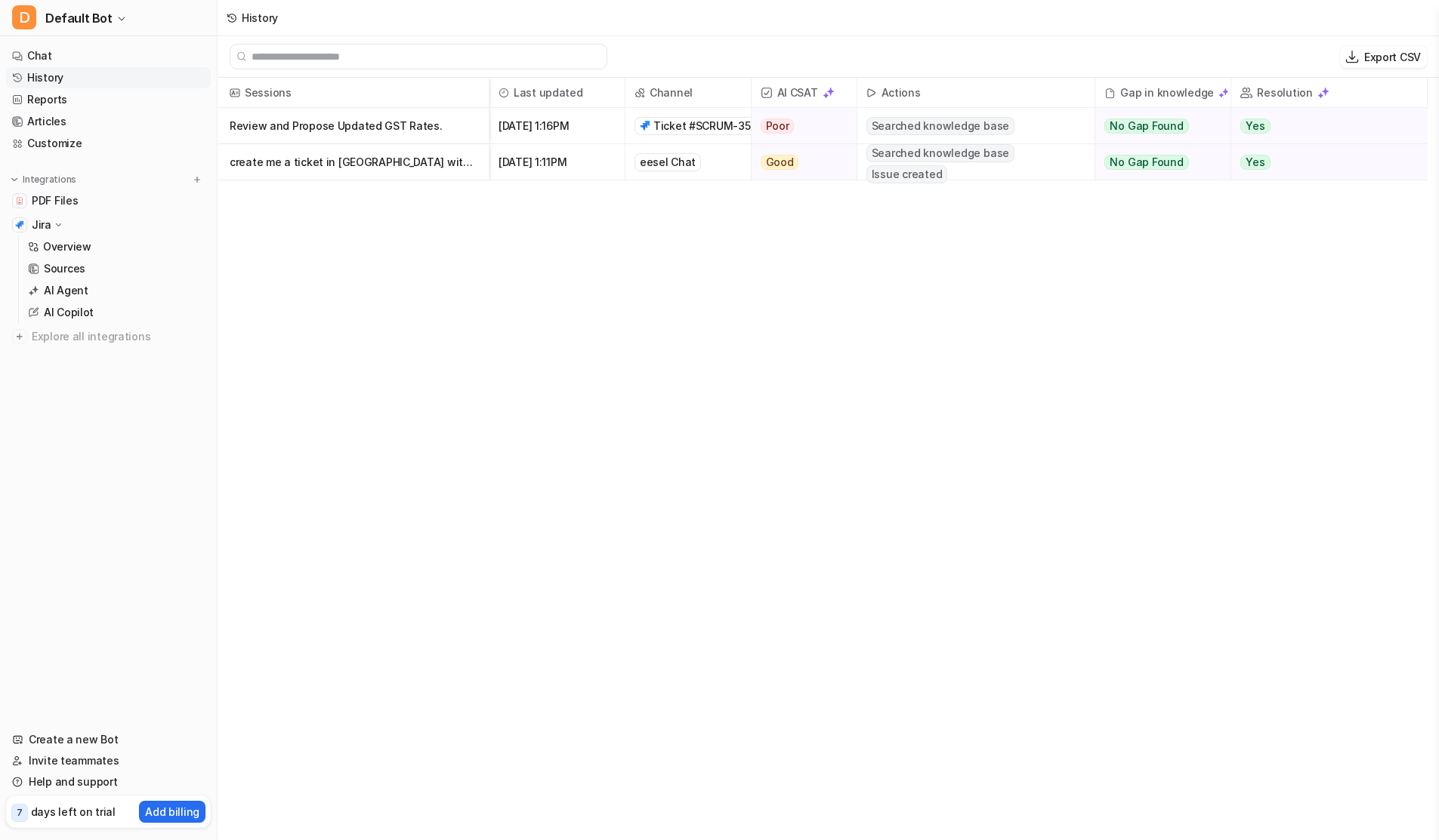
click at [380, 117] on p "Review and Propose Updated GST Rates." at bounding box center [353, 126] width 247 height 37
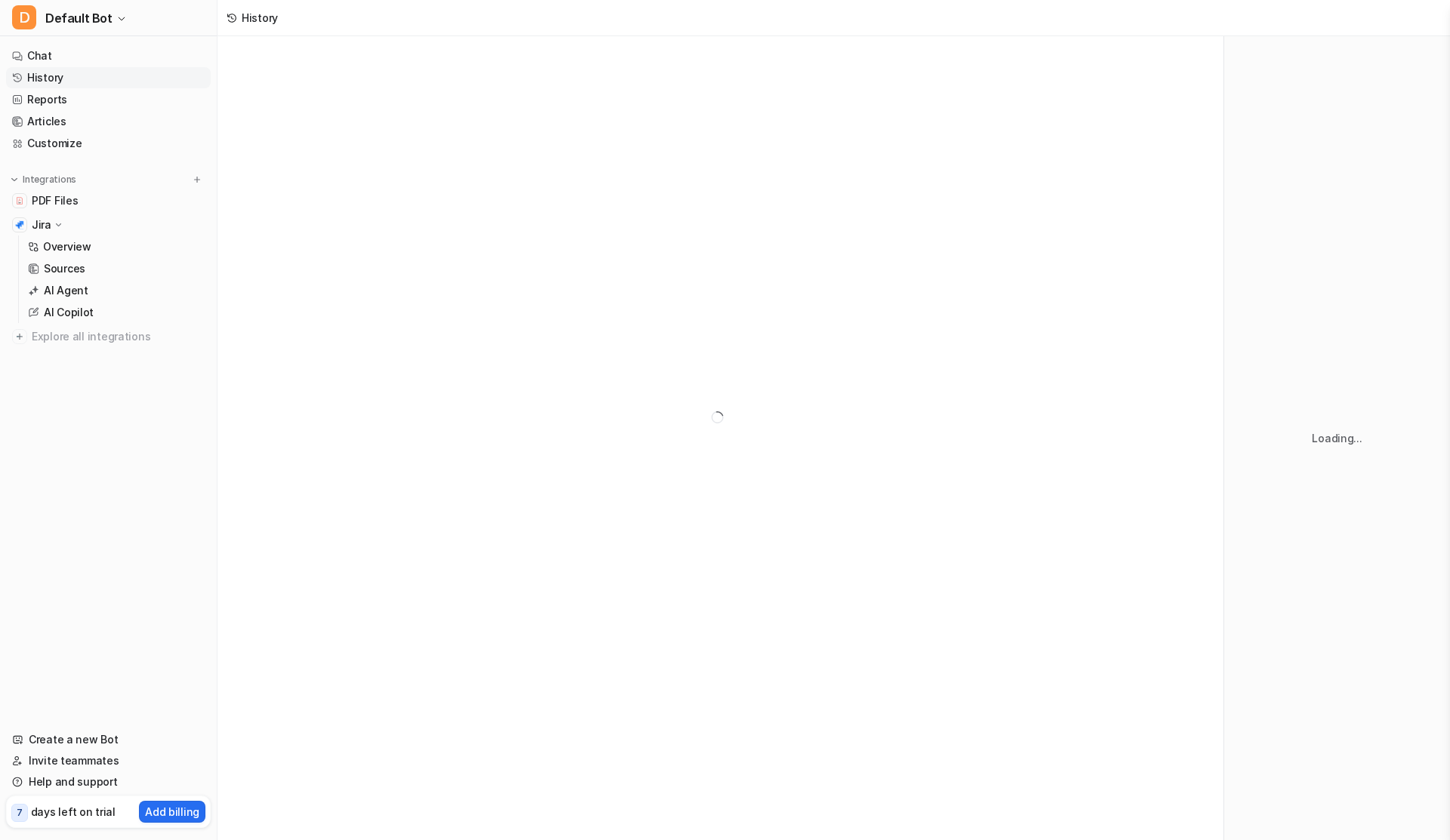
click at [384, 129] on div at bounding box center [720, 417] width 1006 height 762
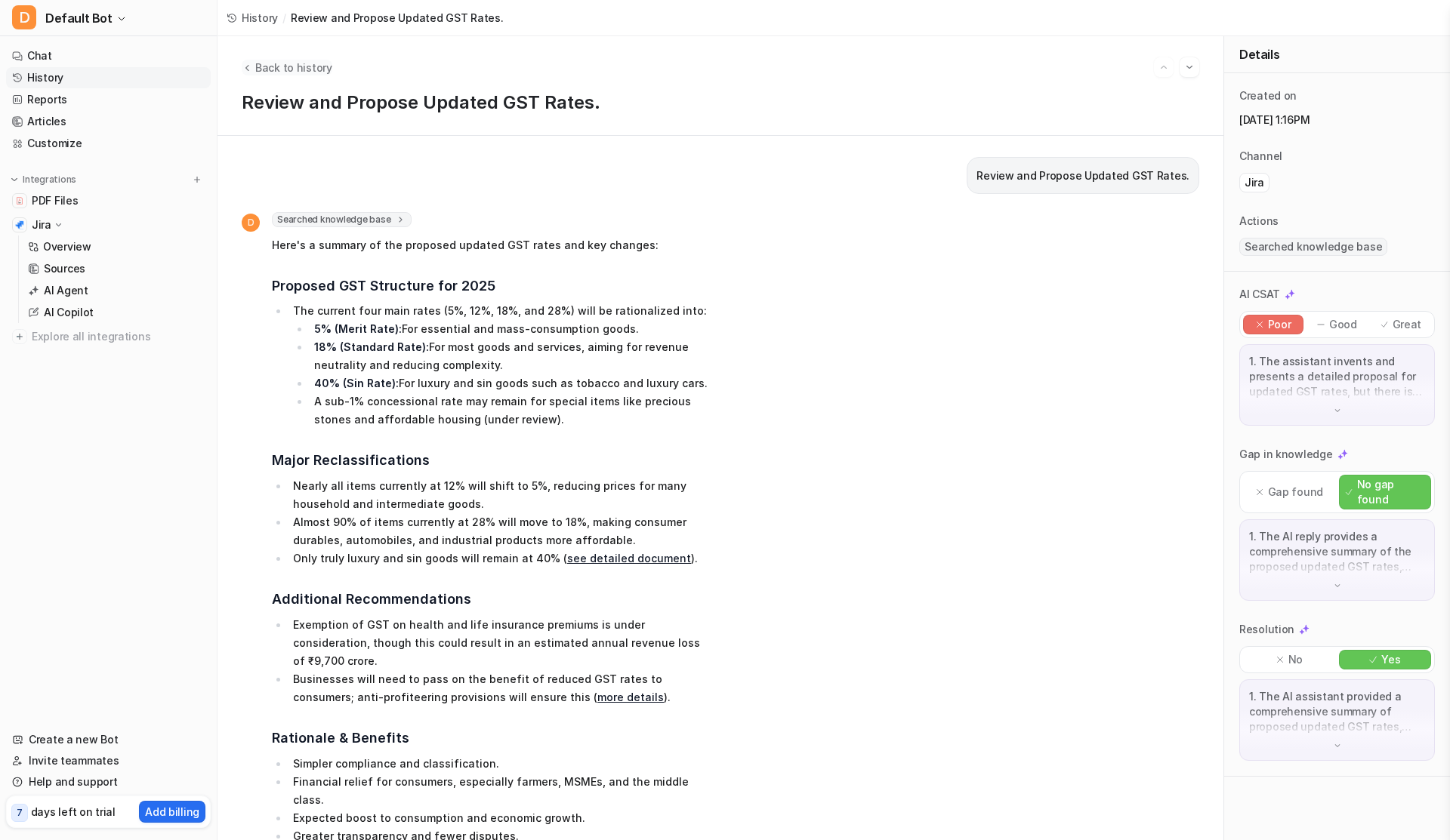
click at [260, 70] on span "Back to history" at bounding box center [294, 68] width 77 height 16
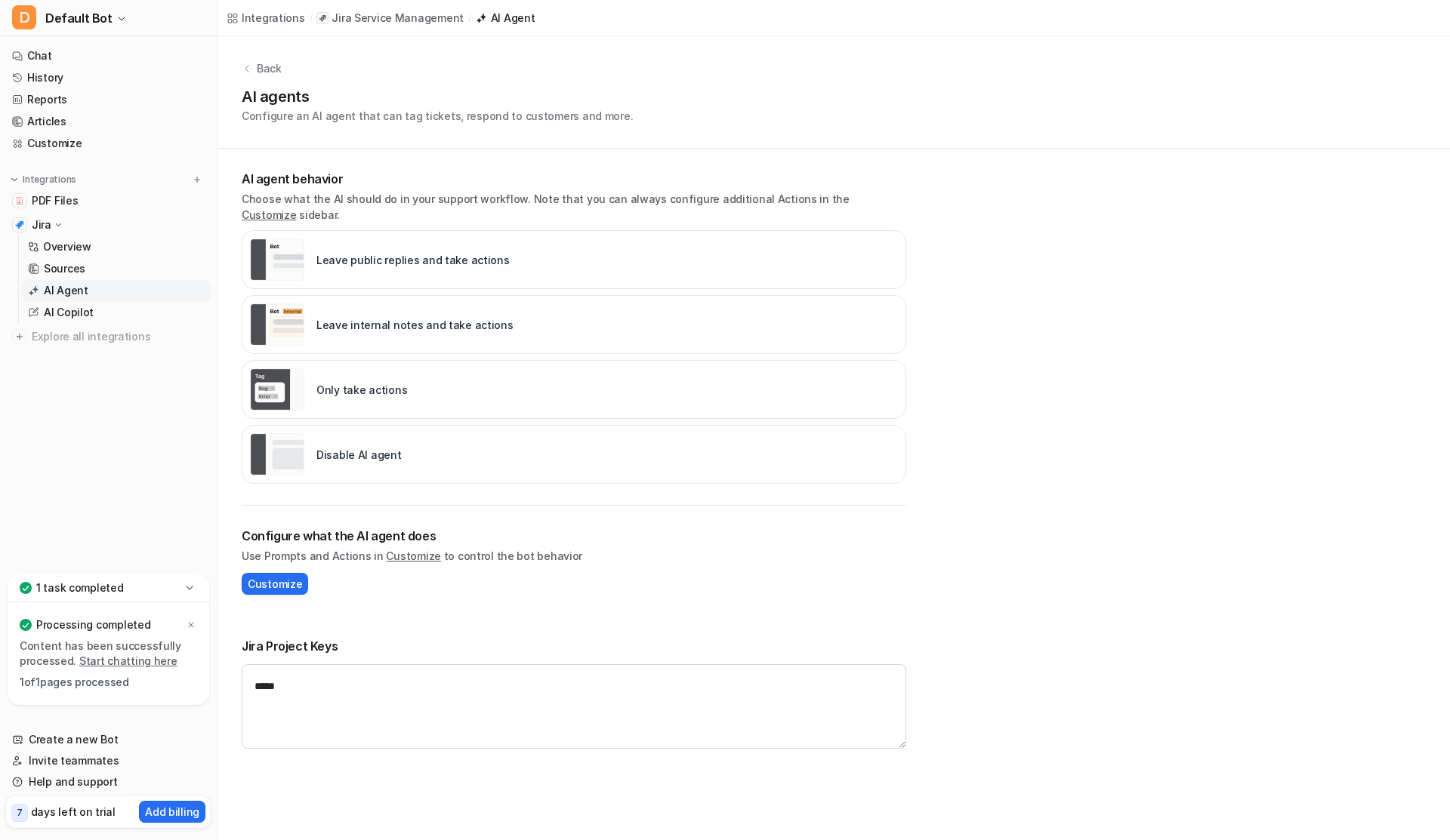
click at [419, 616] on div "Jira Project Keys *****" at bounding box center [573, 693] width 664 height 154
click at [393, 252] on p "Leave public replies and take actions" at bounding box center [413, 260] width 193 height 16
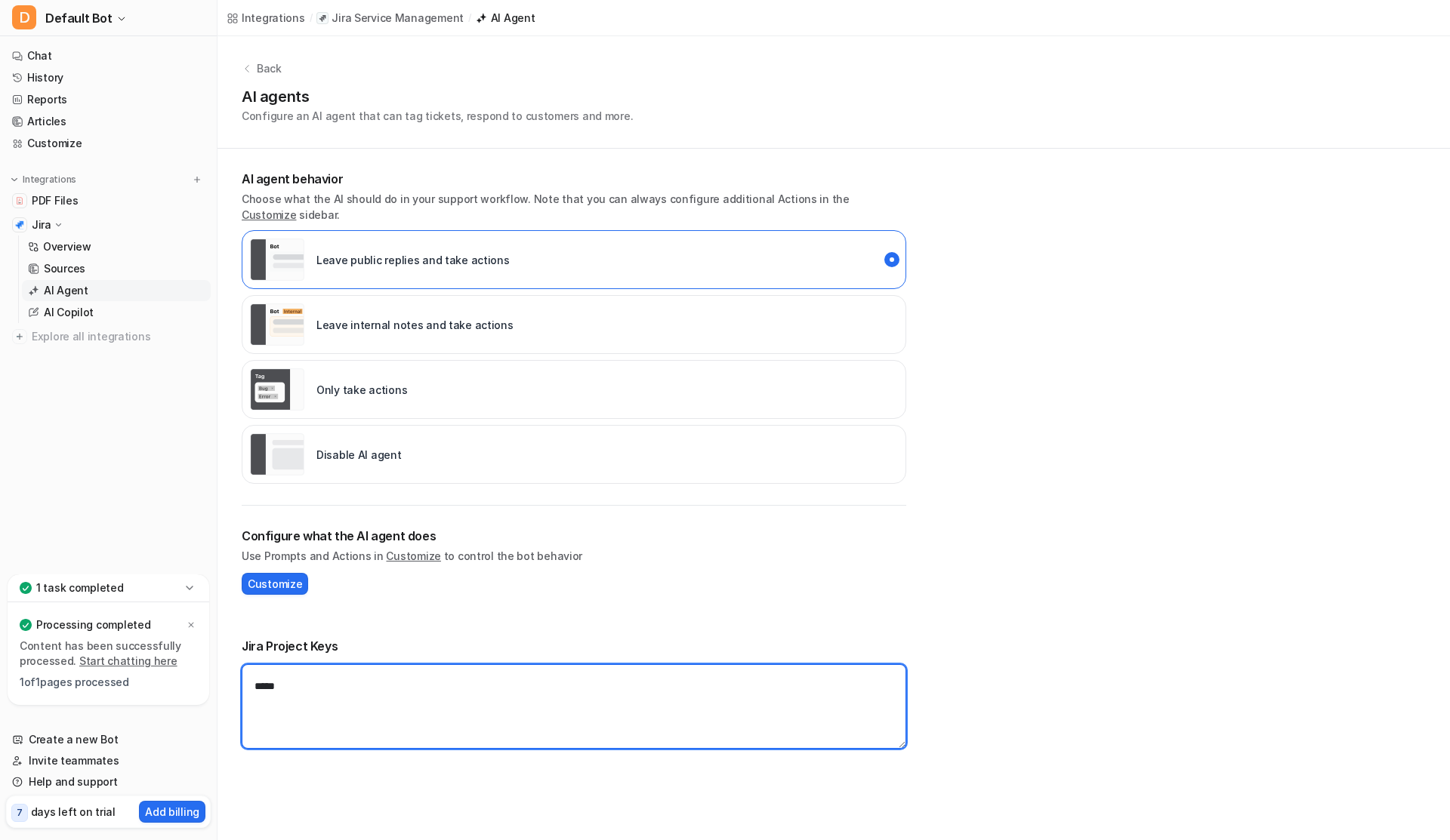
click at [290, 676] on textarea "*****" at bounding box center [573, 706] width 664 height 85
click at [340, 680] on textarea "*****" at bounding box center [573, 706] width 664 height 85
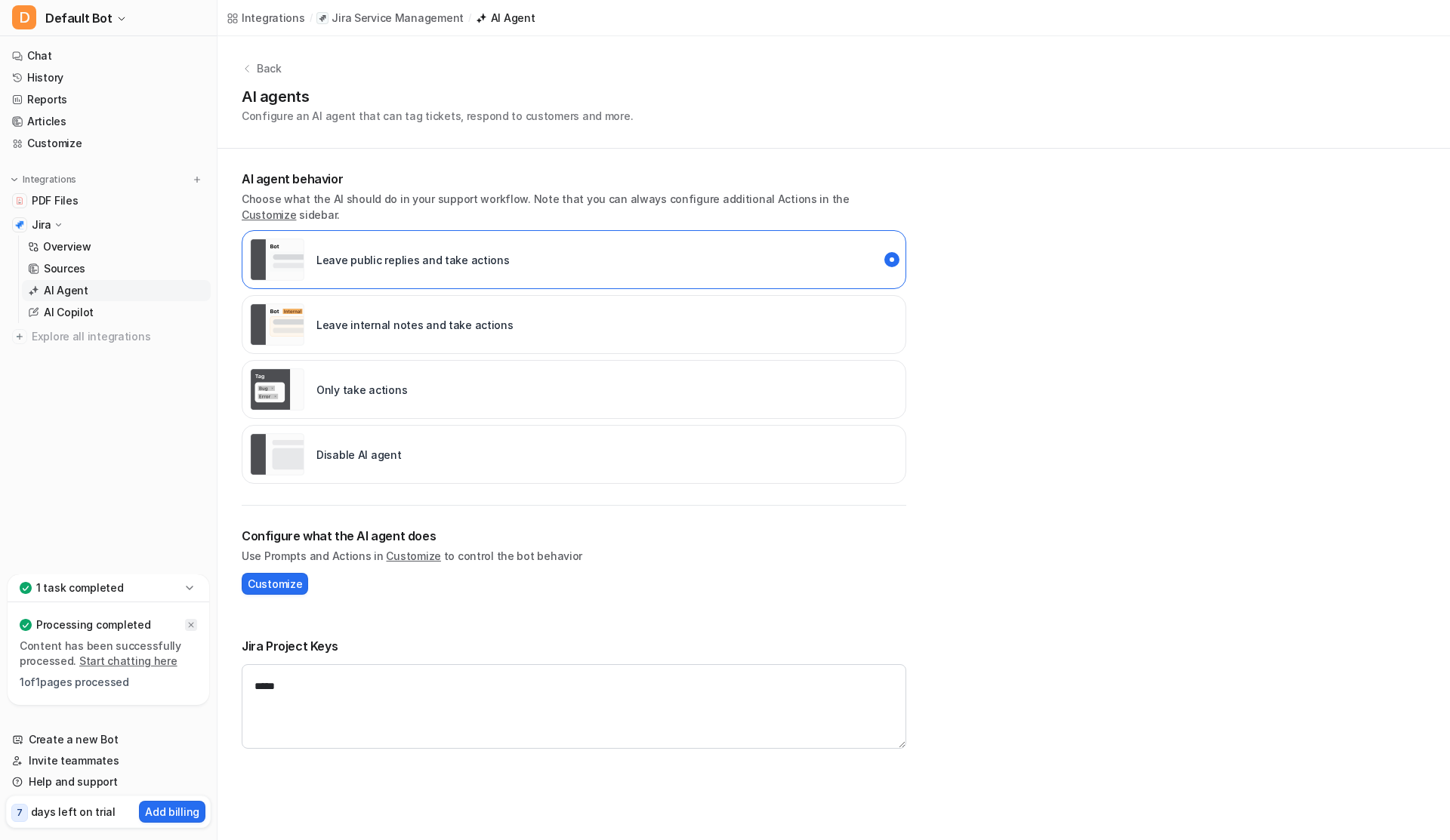
click at [193, 626] on icon at bounding box center [192, 625] width 9 height 9
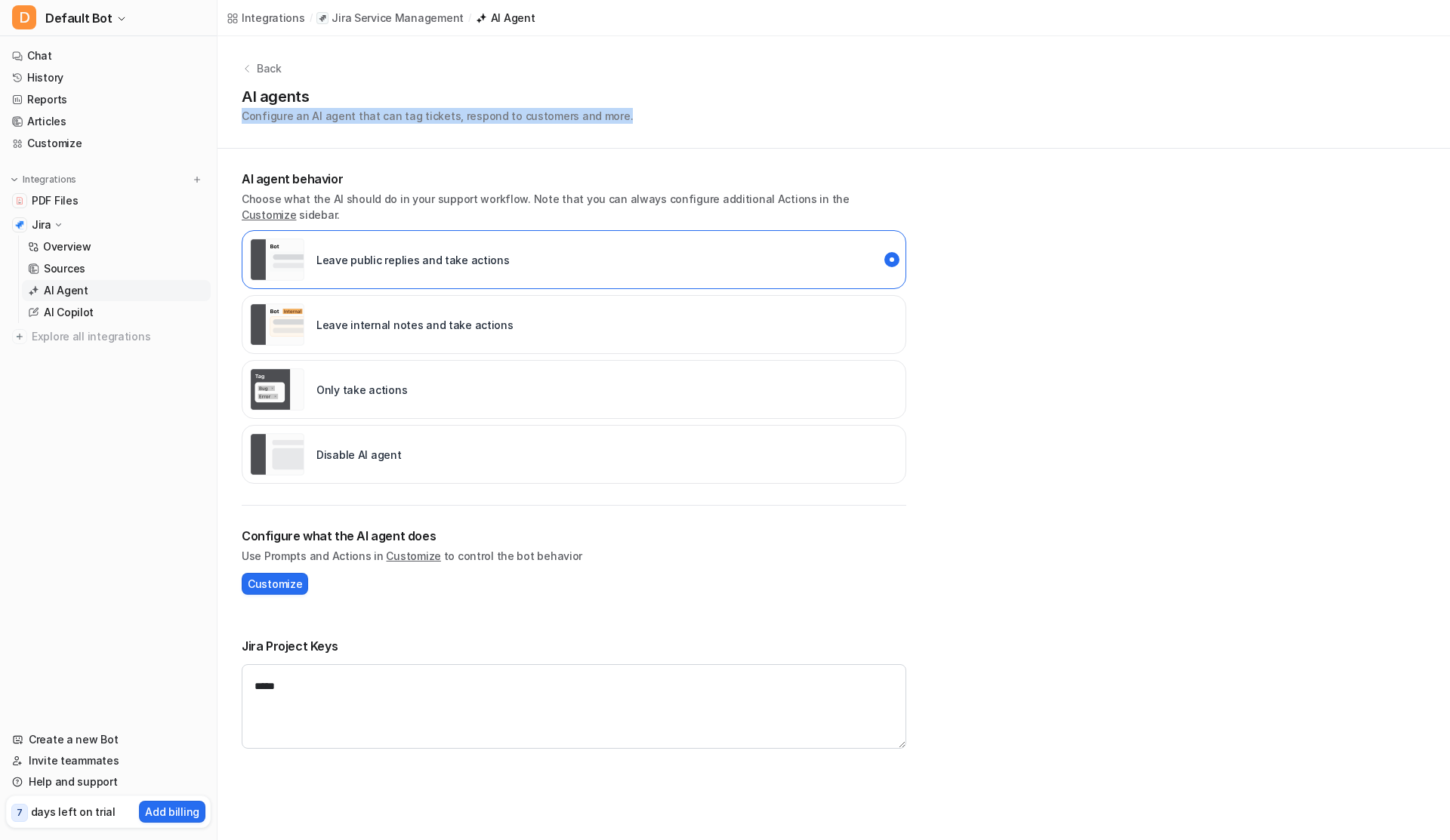
drag, startPoint x: 238, startPoint y: 114, endPoint x: 622, endPoint y: 138, distance: 384.7
click at [622, 138] on div "Back AI agents Configure an AI agent that can tag tickets, respond to customers…" at bounding box center [833, 93] width 1233 height 113
click at [56, 82] on link "History" at bounding box center [108, 77] width 205 height 21
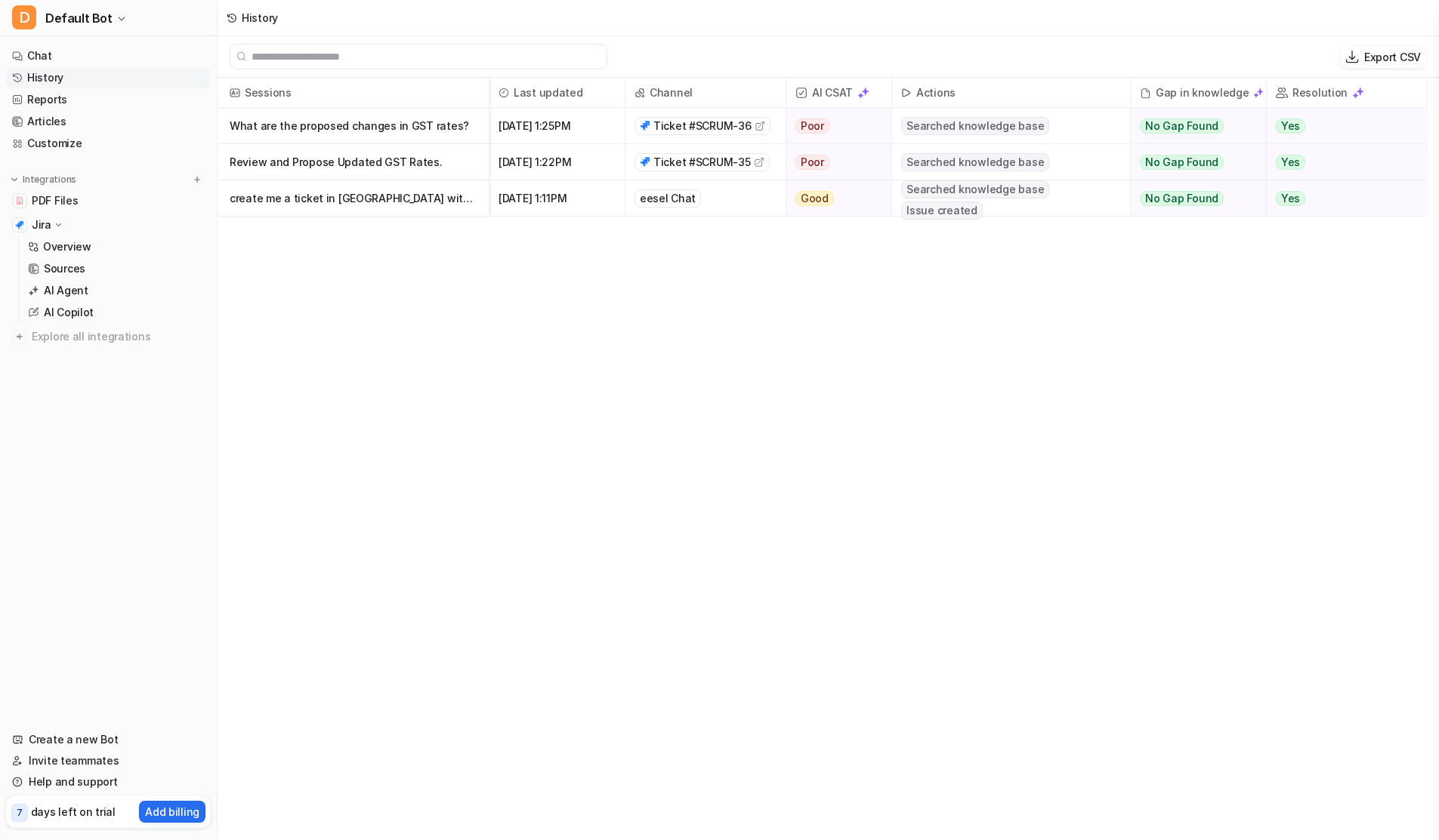
click at [285, 121] on p "What are the proposed changes in GST rates?" at bounding box center [353, 126] width 247 height 37
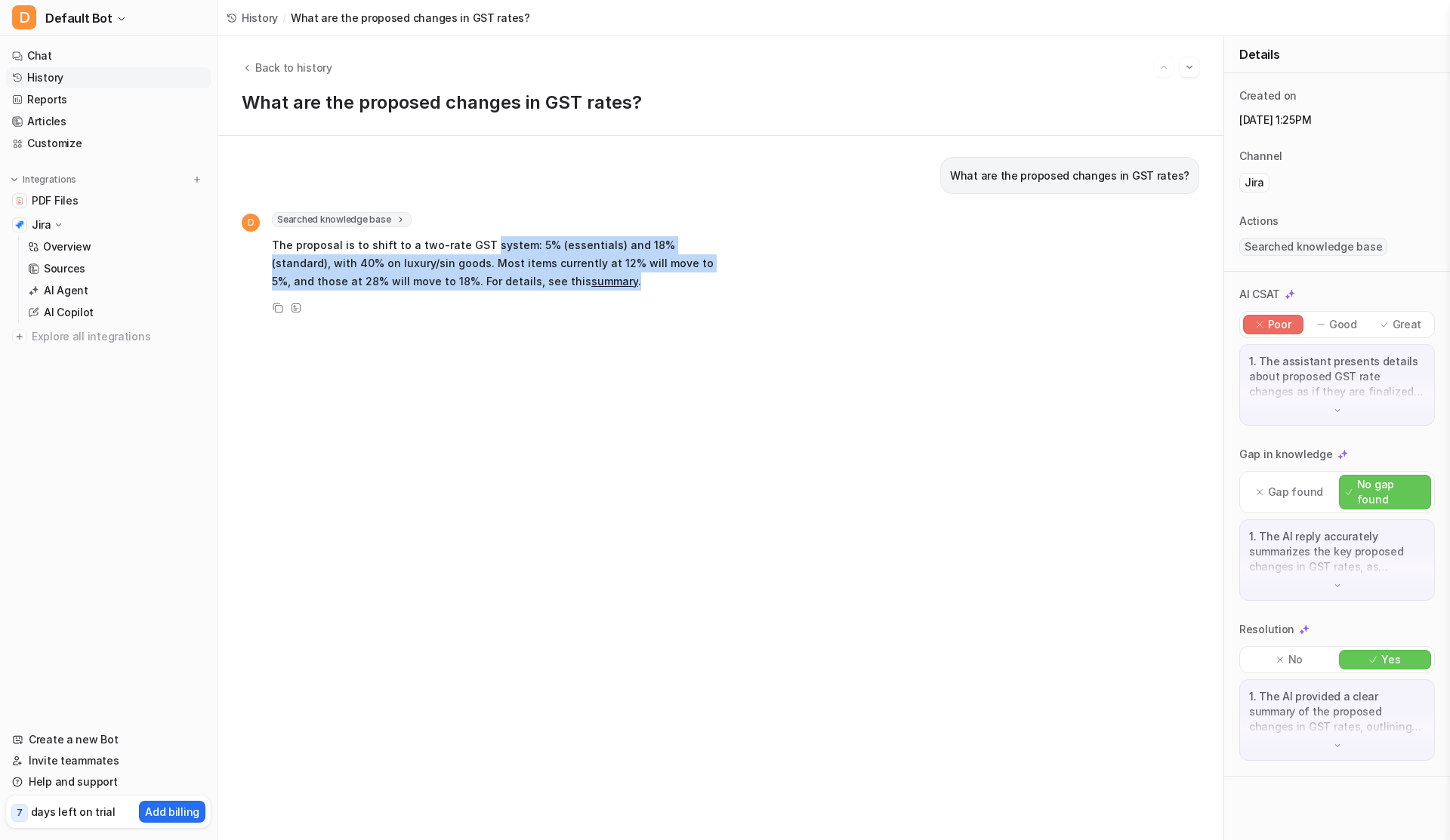
drag, startPoint x: 480, startPoint y: 247, endPoint x: 666, endPoint y: 293, distance: 191.6
click at [666, 293] on div "D Searched knowledge base search_queries : [ "proposed changes in GST rates" ] …" at bounding box center [477, 265] width 472 height 105
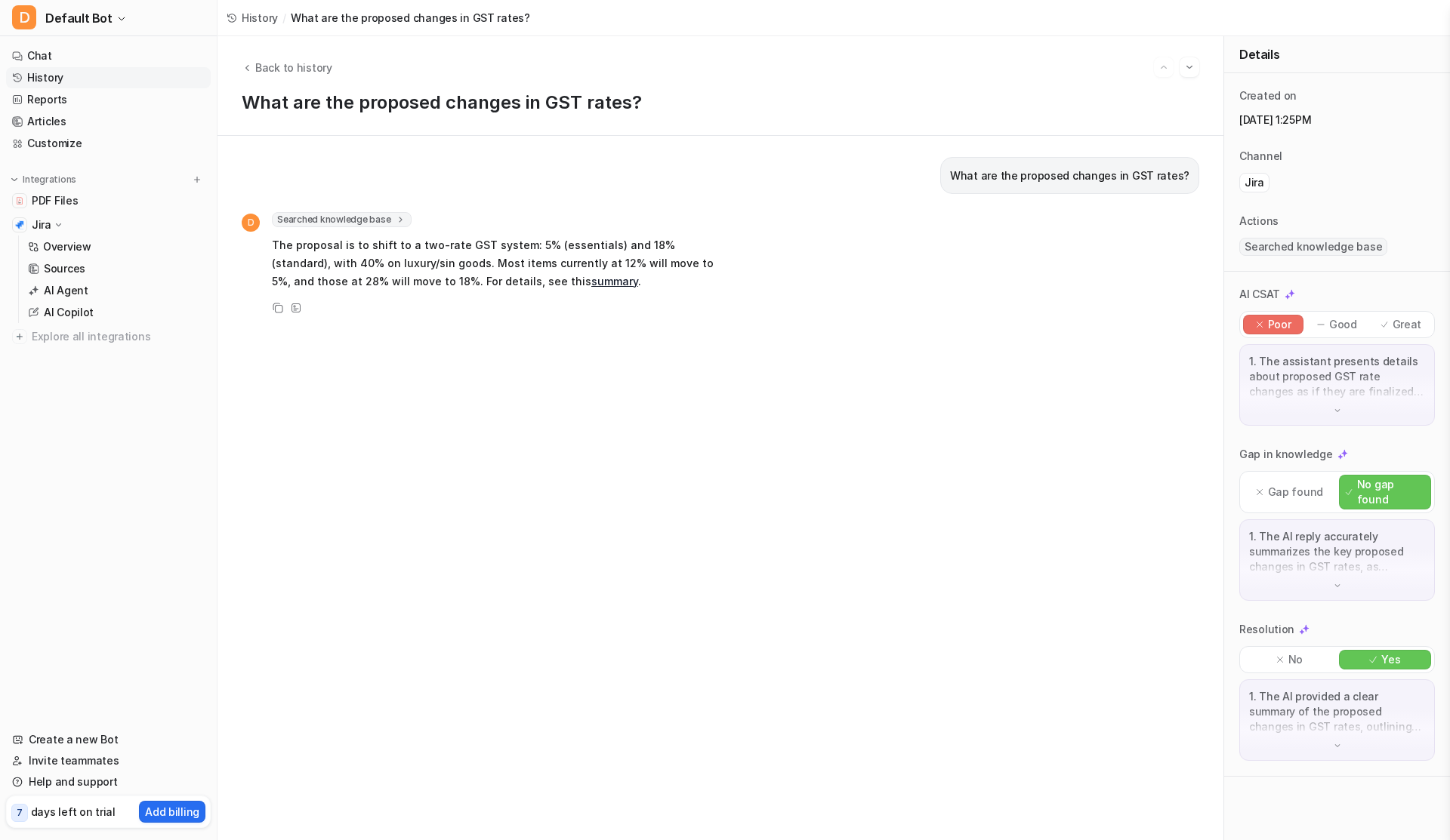
click at [625, 337] on div "What are the proposed changes in GST rates? D Searched knowledge base search_qu…" at bounding box center [720, 488] width 958 height 663
click at [277, 306] on icon at bounding box center [278, 308] width 11 height 11
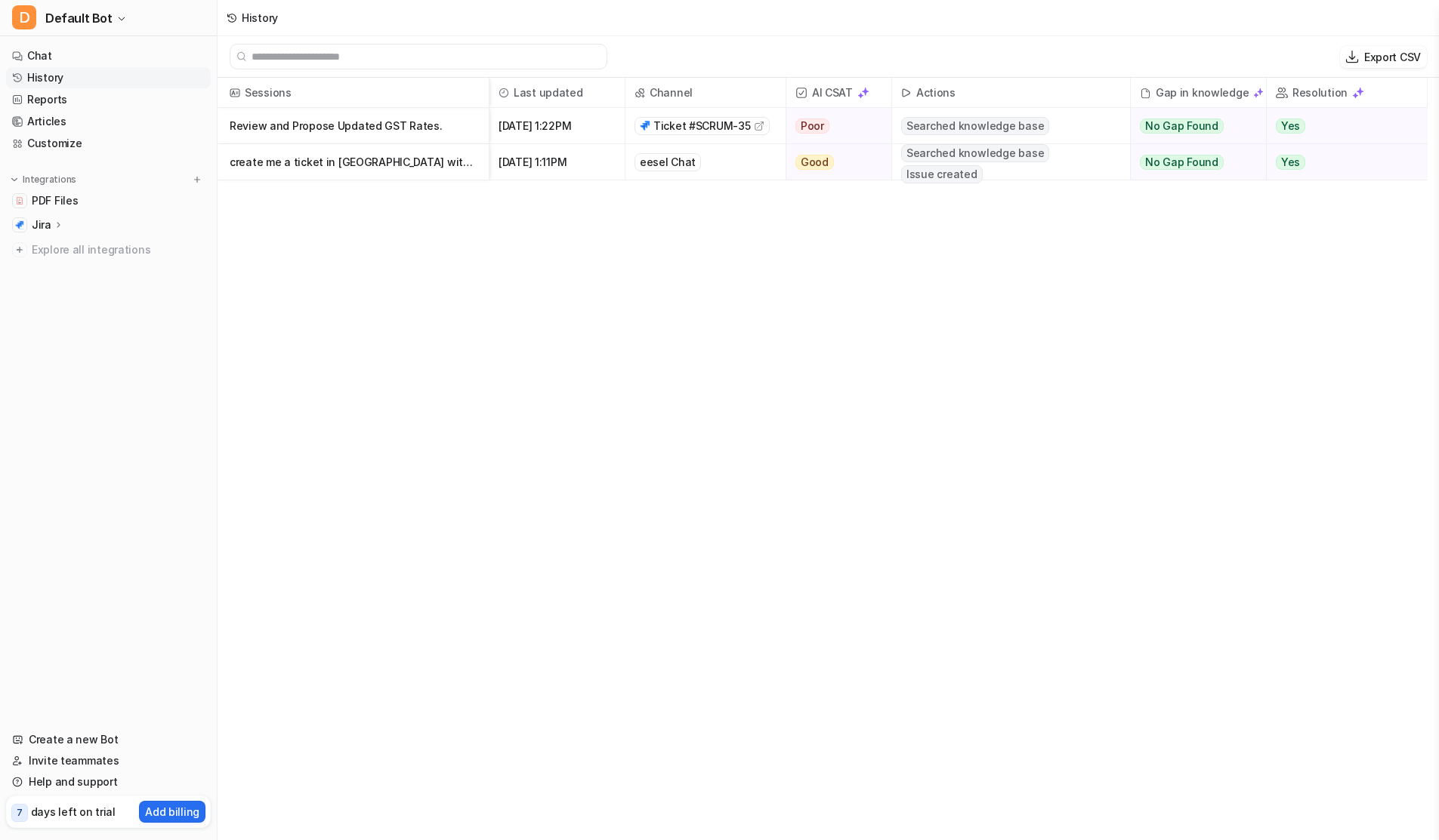
click at [361, 129] on p "Review and Propose Updated GST Rates." at bounding box center [353, 126] width 247 height 37
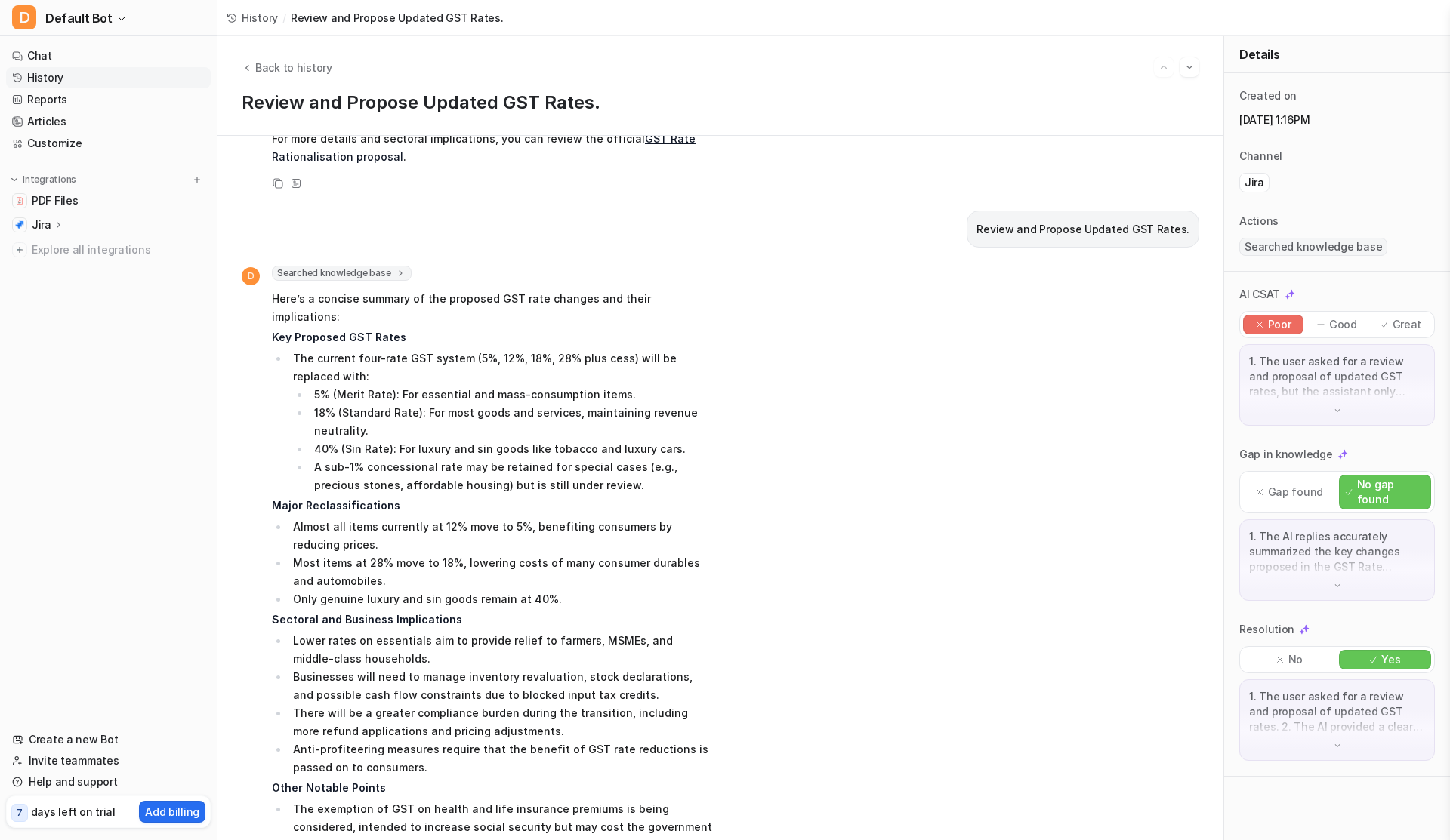
scroll to position [756, 0]
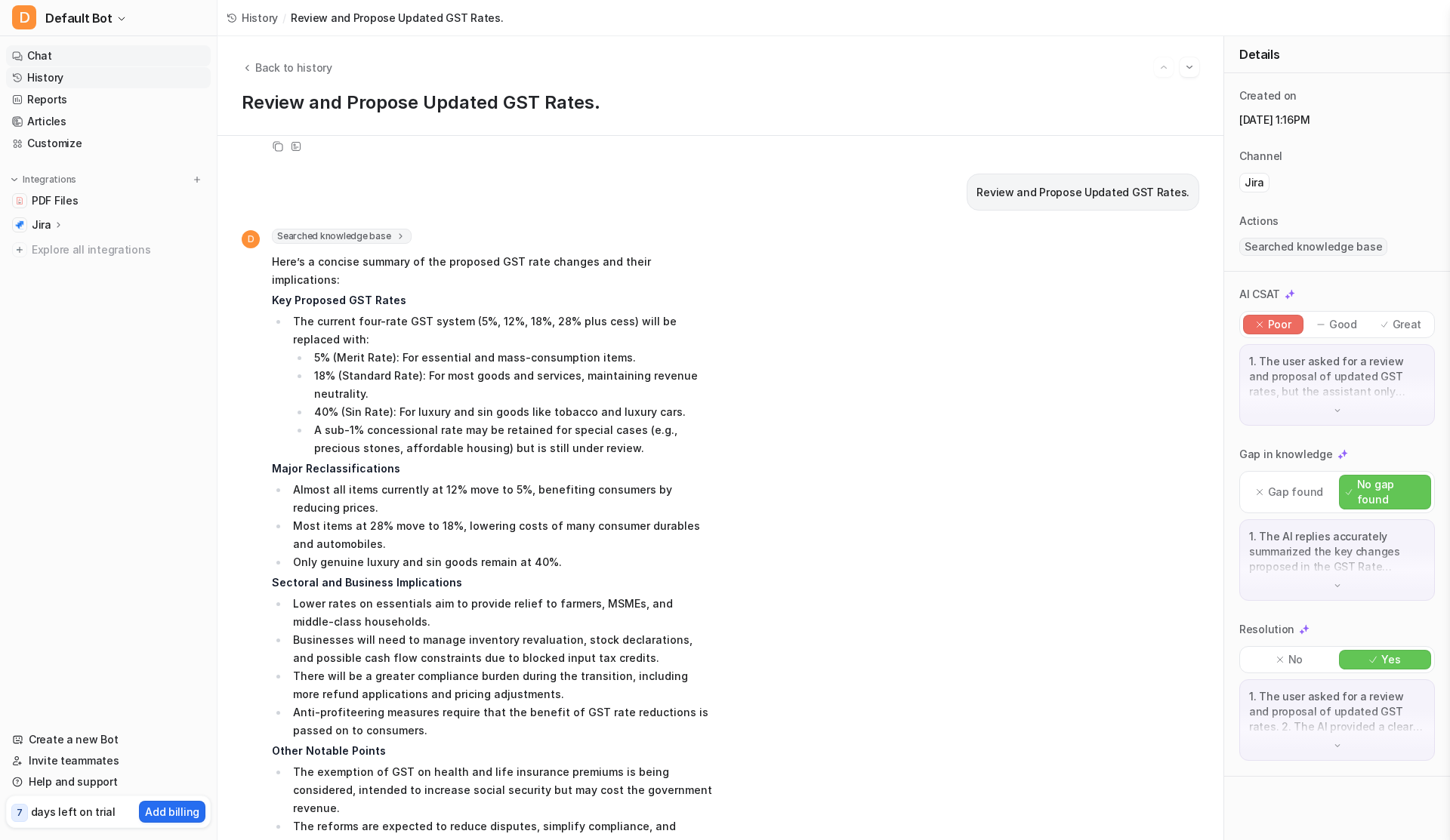
click at [29, 59] on link "Chat" at bounding box center [108, 55] width 205 height 21
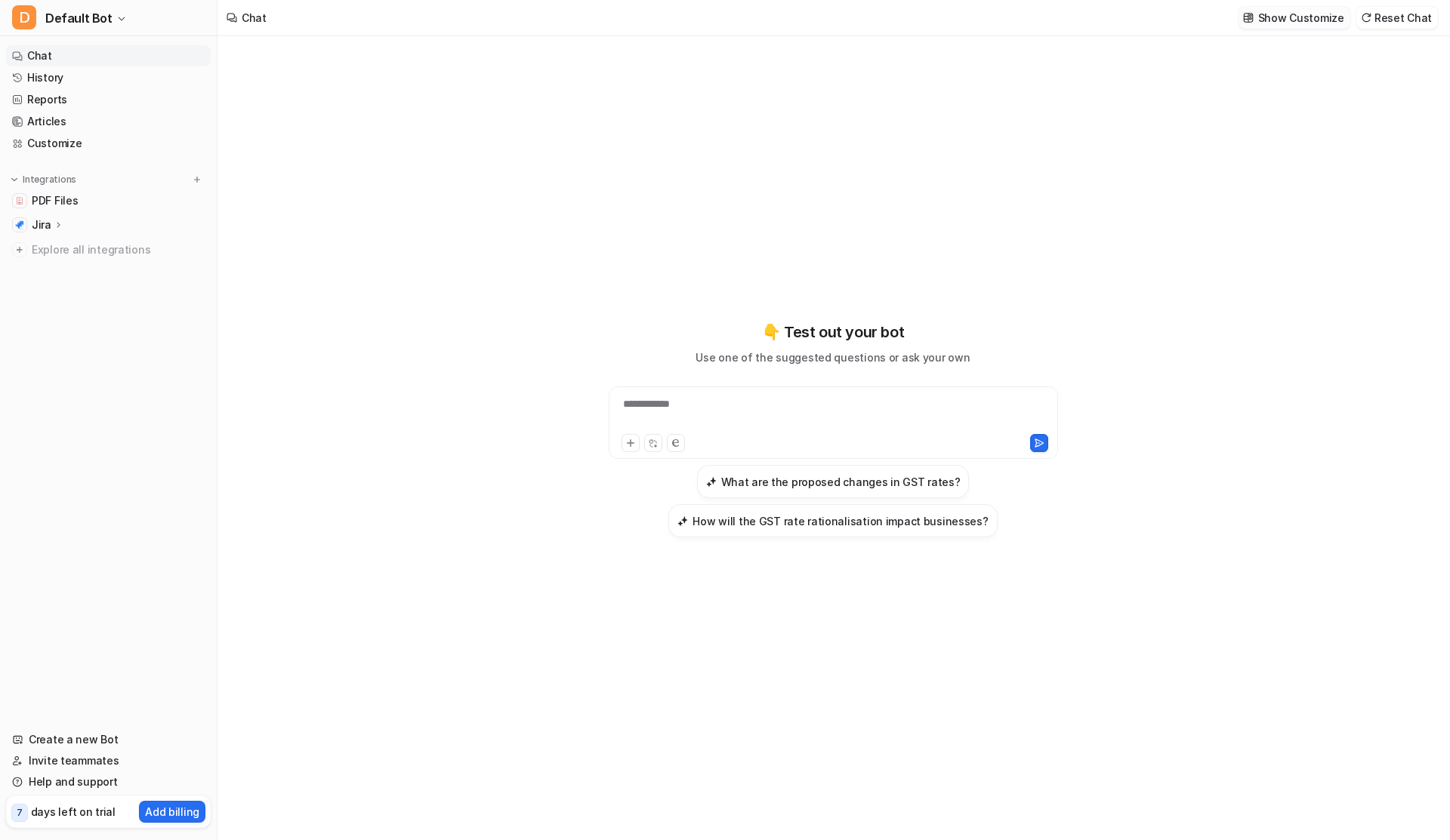
click at [1298, 15] on p "Show Customize" at bounding box center [1301, 18] width 86 height 16
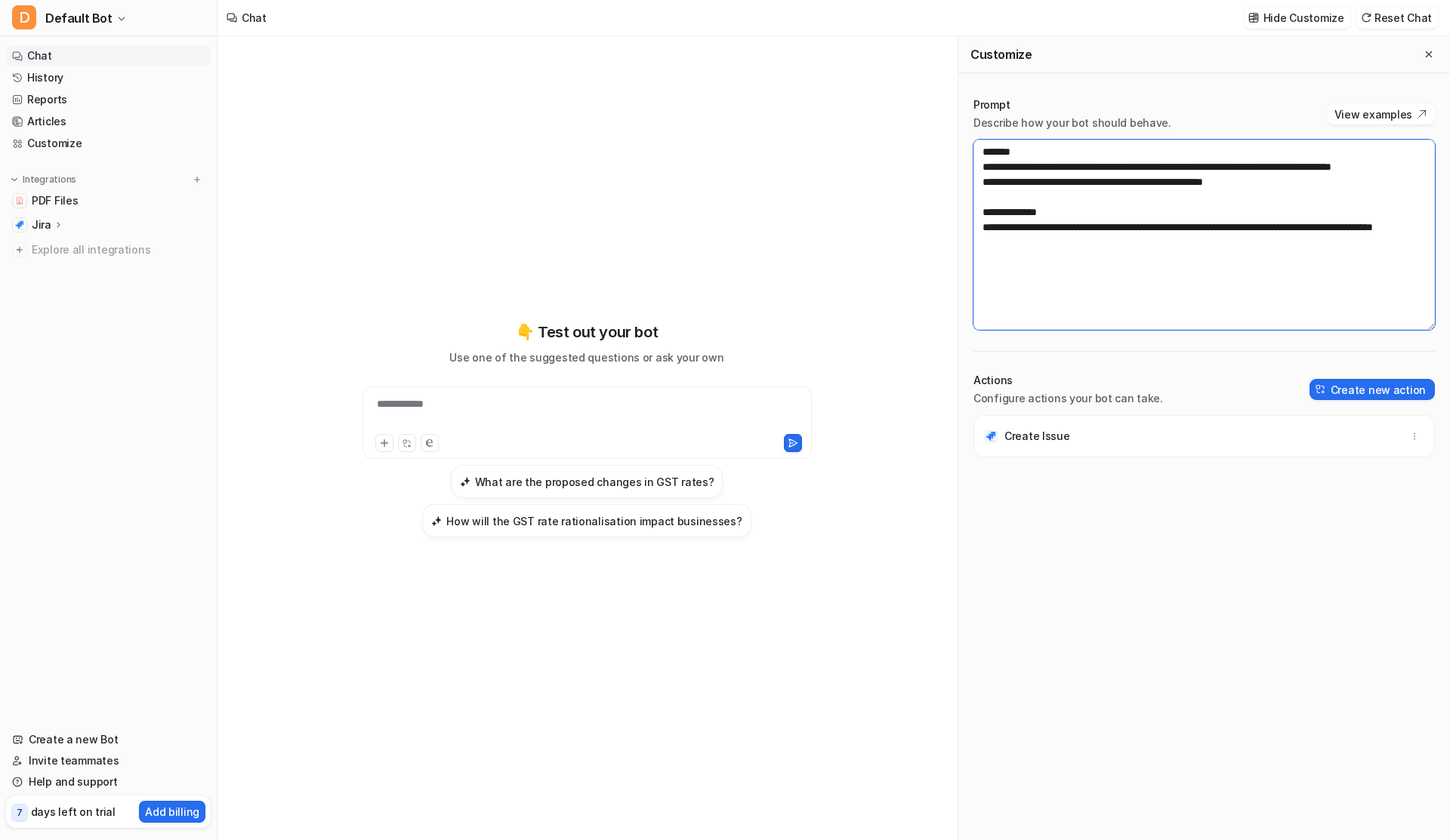
click at [1166, 287] on textarea "**********" at bounding box center [1204, 234] width 462 height 190
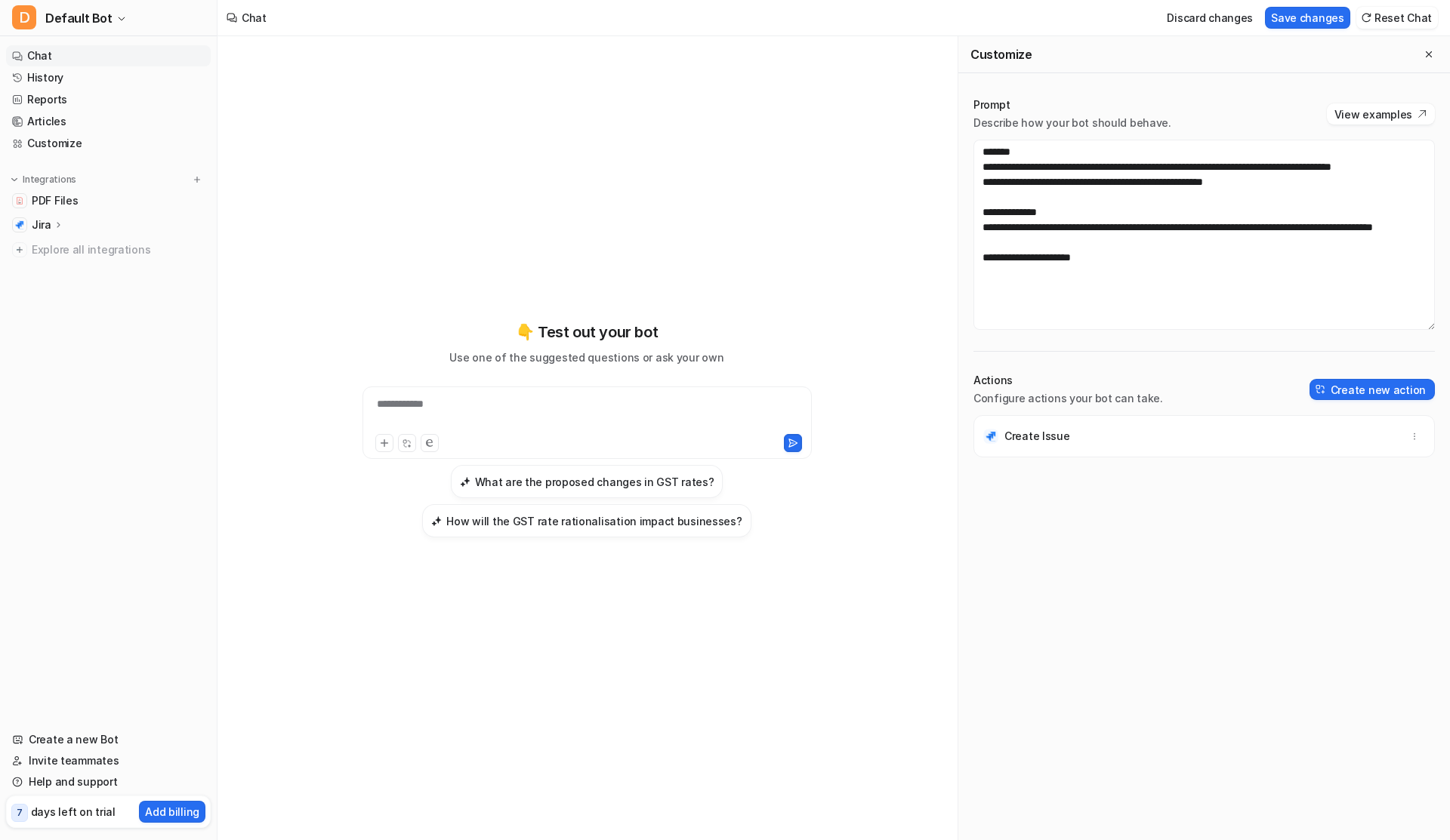
click at [640, 545] on div "**********" at bounding box center [587, 430] width 556 height 589
click at [1068, 293] on textarea "**********" at bounding box center [1204, 234] width 462 height 190
paste textarea
click at [1131, 290] on textarea "**********" at bounding box center [1204, 234] width 462 height 190
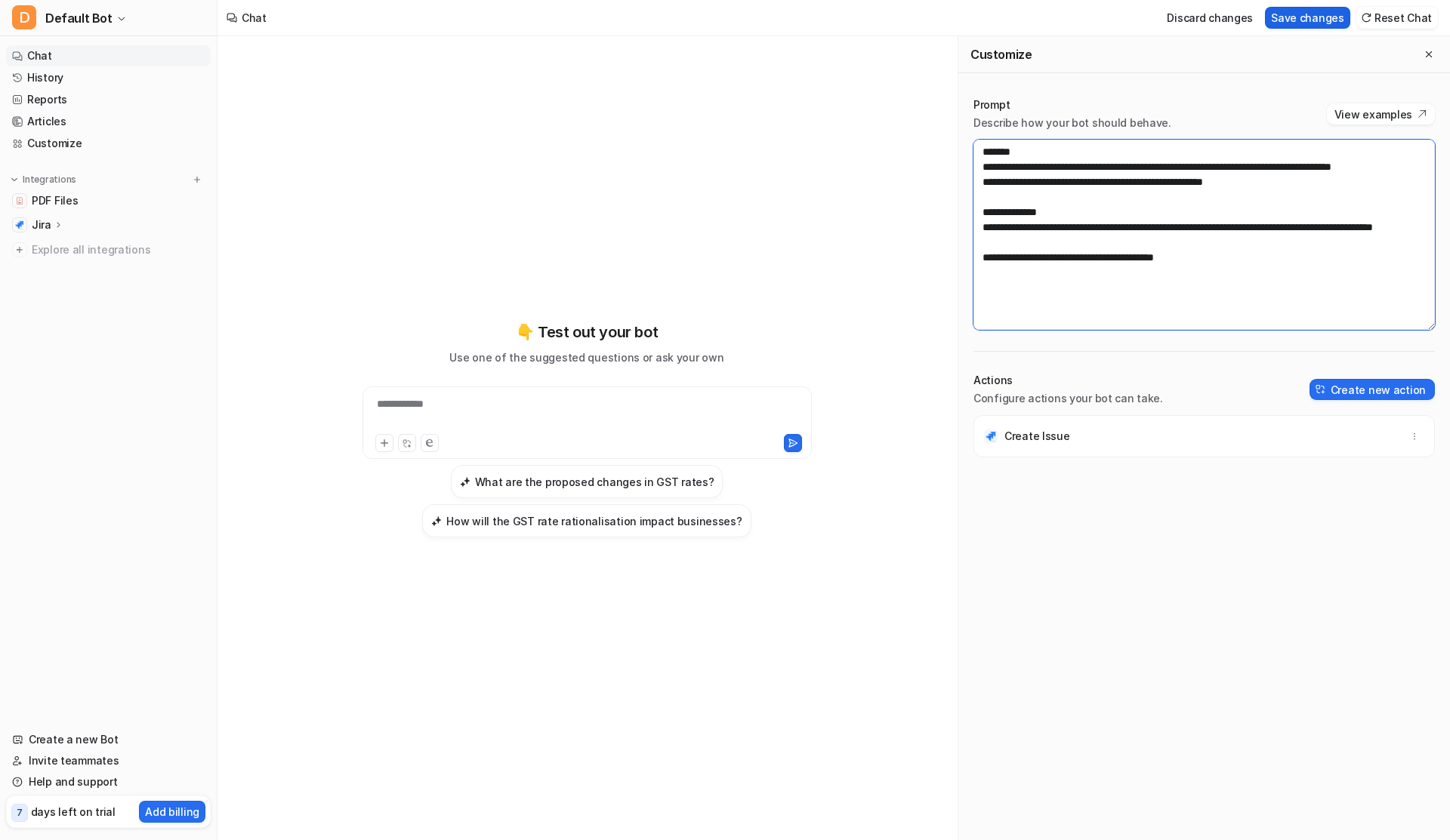
type textarea "**********"
click at [1302, 25] on button "Save changes" at bounding box center [1308, 18] width 86 height 22
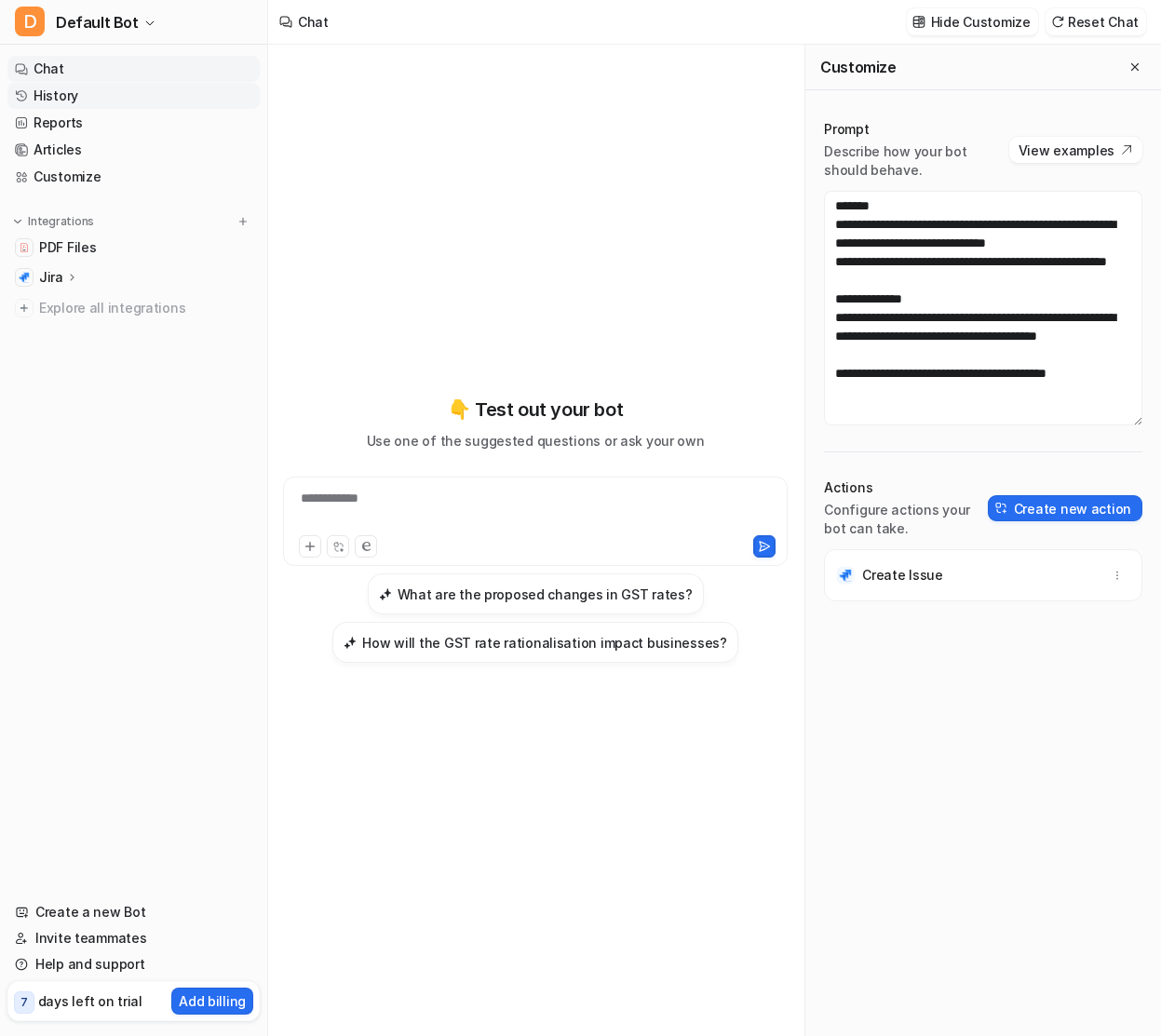
click at [100, 84] on link "History" at bounding box center [133, 95] width 253 height 26
click at [106, 96] on link "History" at bounding box center [133, 95] width 253 height 26
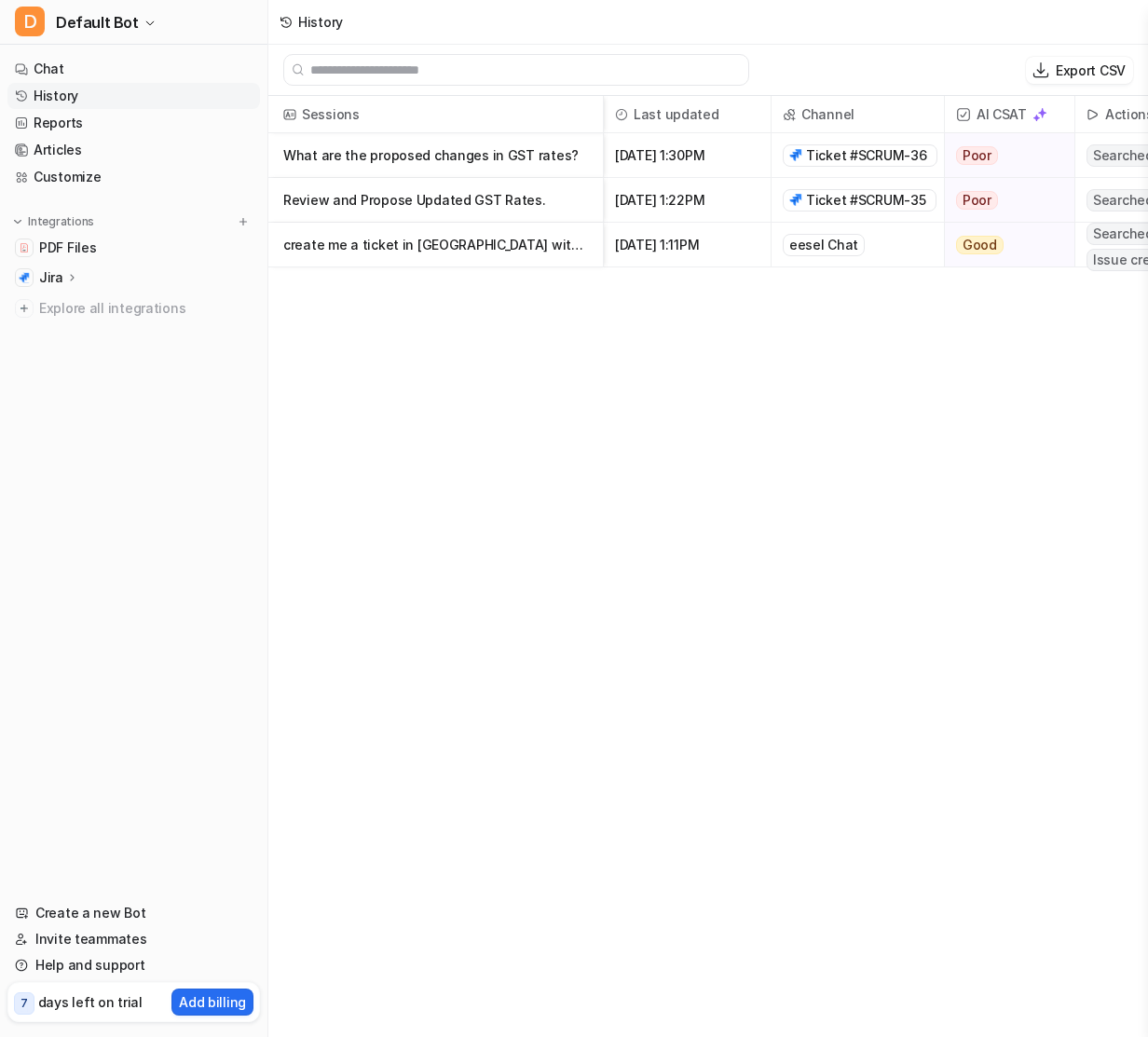
click at [441, 163] on p "What are the proposed changes in GST rates?" at bounding box center [435, 156] width 305 height 45
